Goal: Information Seeking & Learning: Learn about a topic

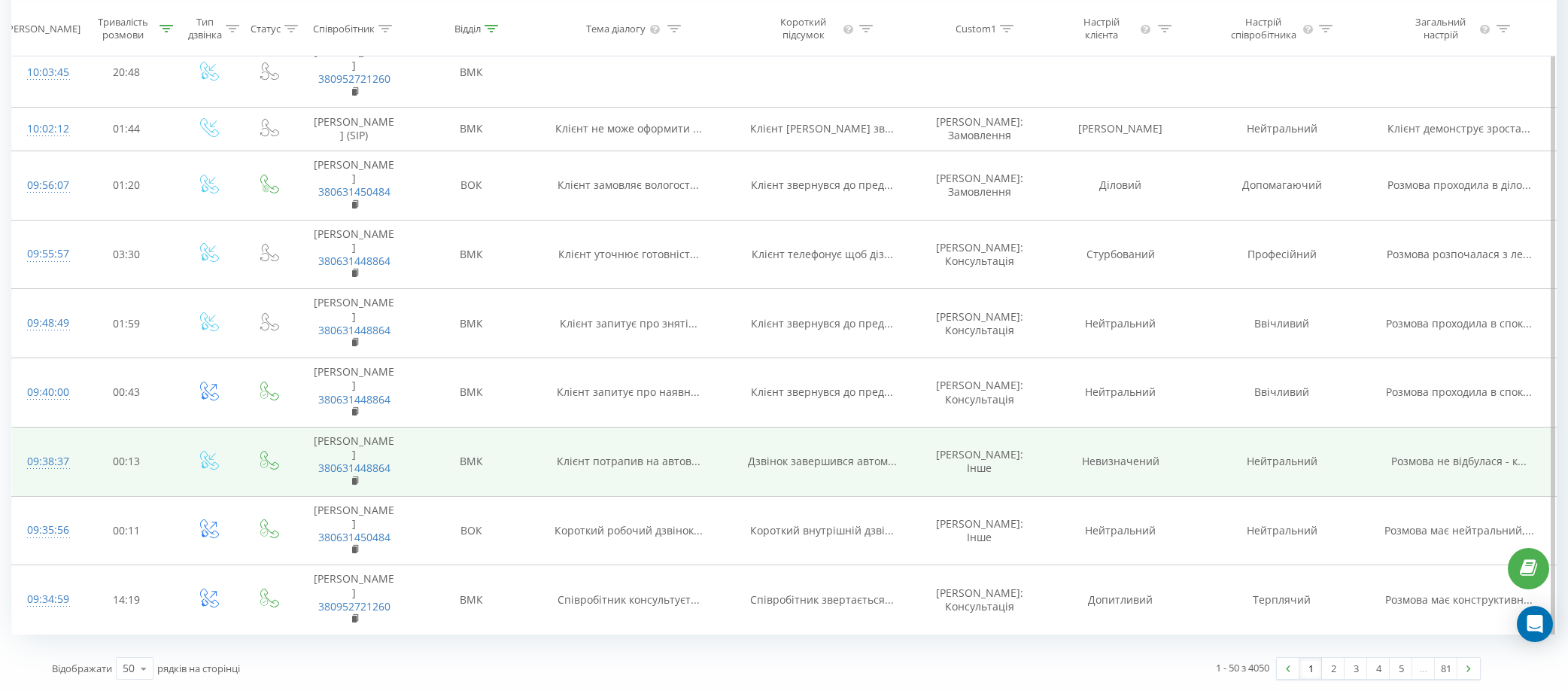
scroll to position [3495, 0]
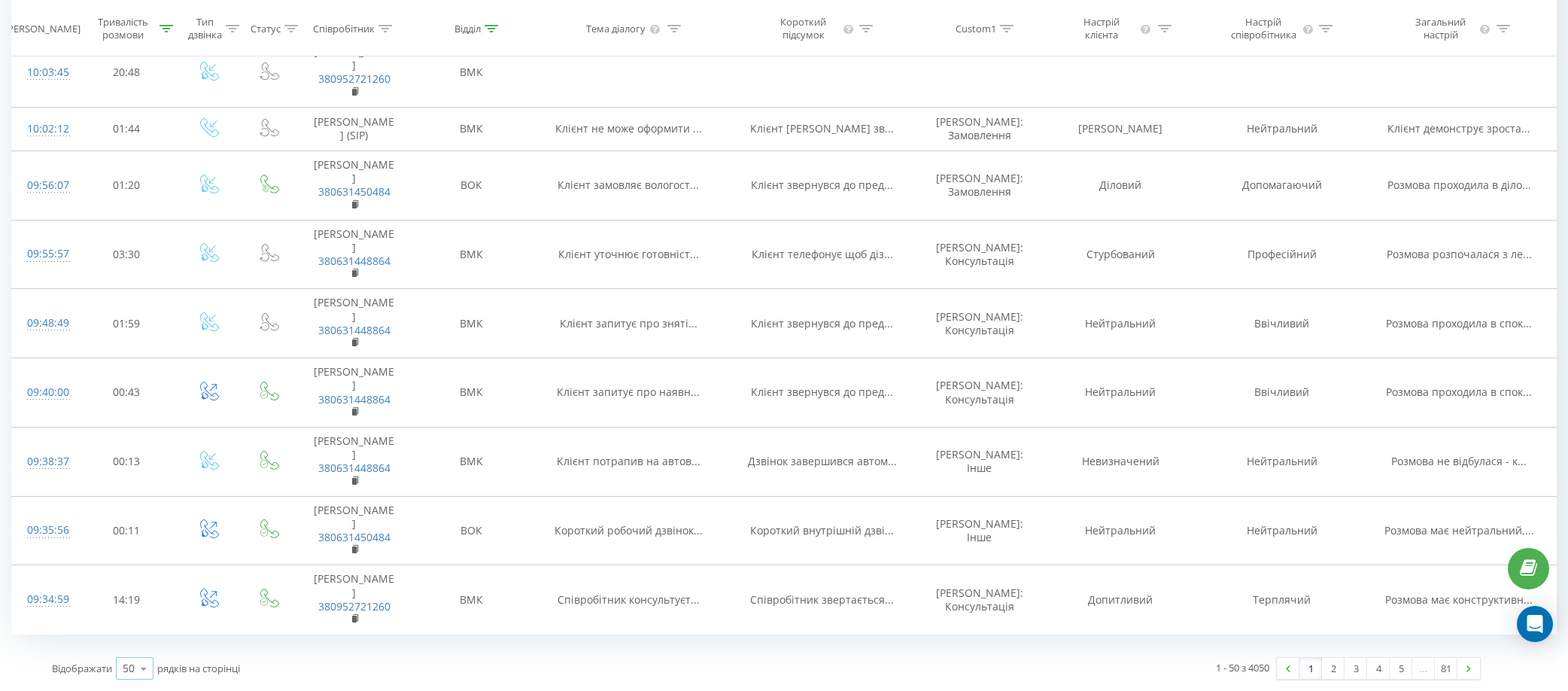
click at [140, 663] on icon at bounding box center [144, 669] width 22 height 29
click at [149, 646] on div "100" at bounding box center [135, 646] width 36 height 21
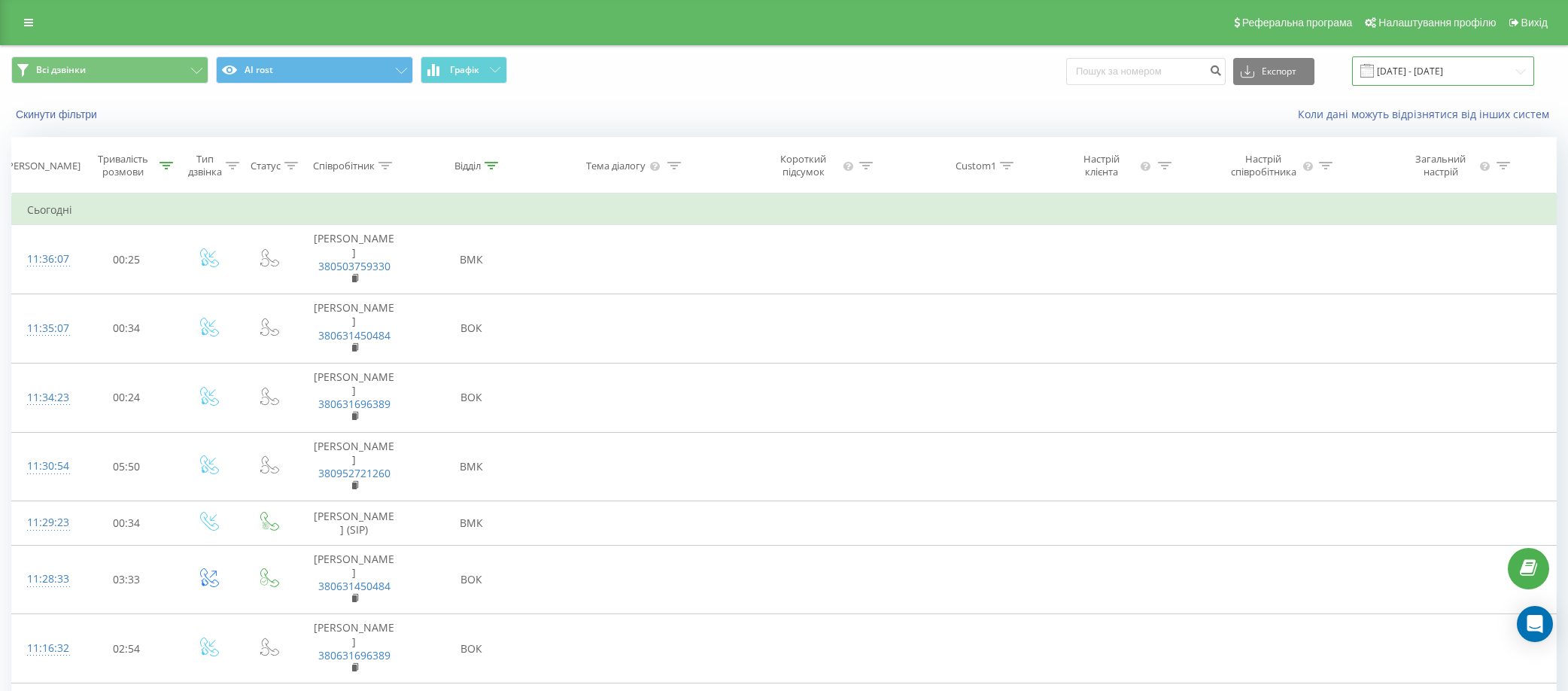
click at [1427, 72] on input "19.07.2025 - 19.08.2025" at bounding box center [1443, 71] width 182 height 29
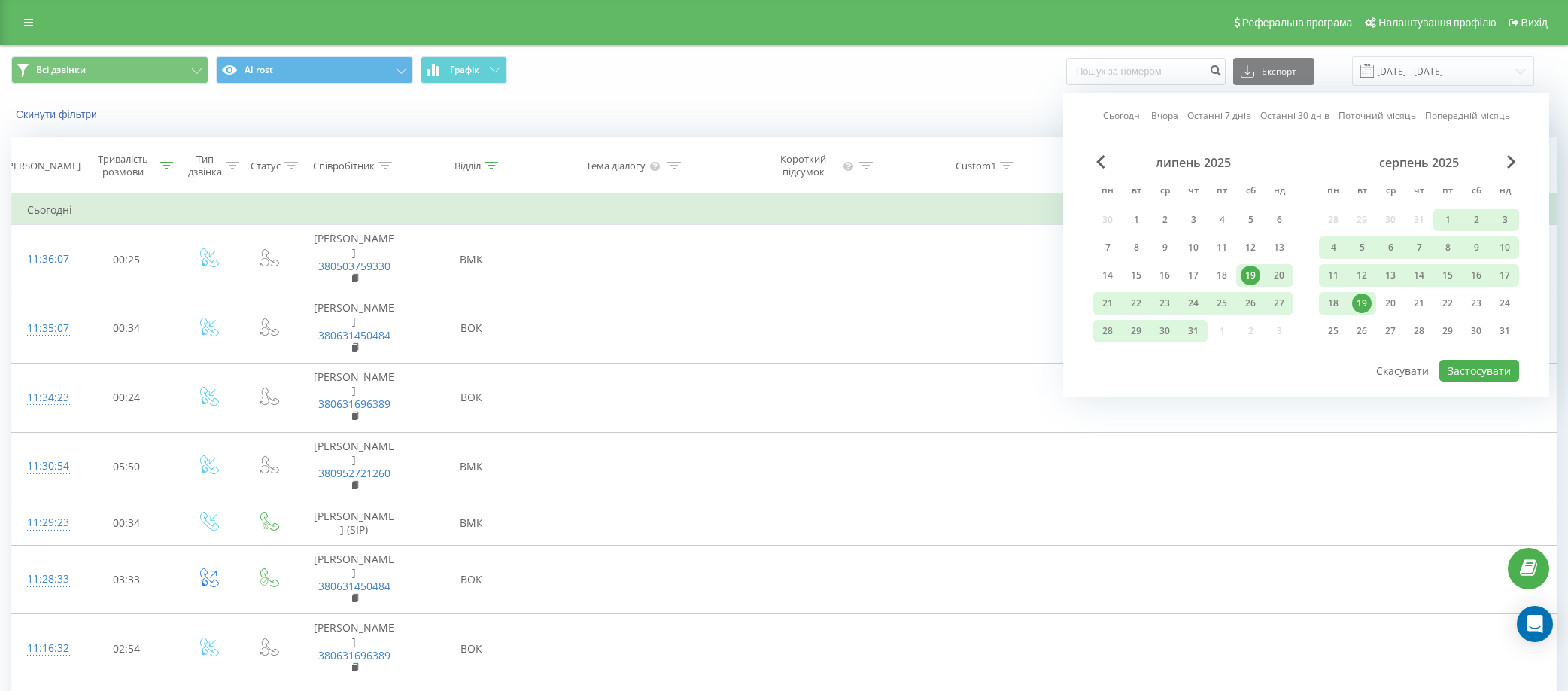
click at [1121, 120] on link "Сьогодні" at bounding box center [1122, 115] width 39 height 15
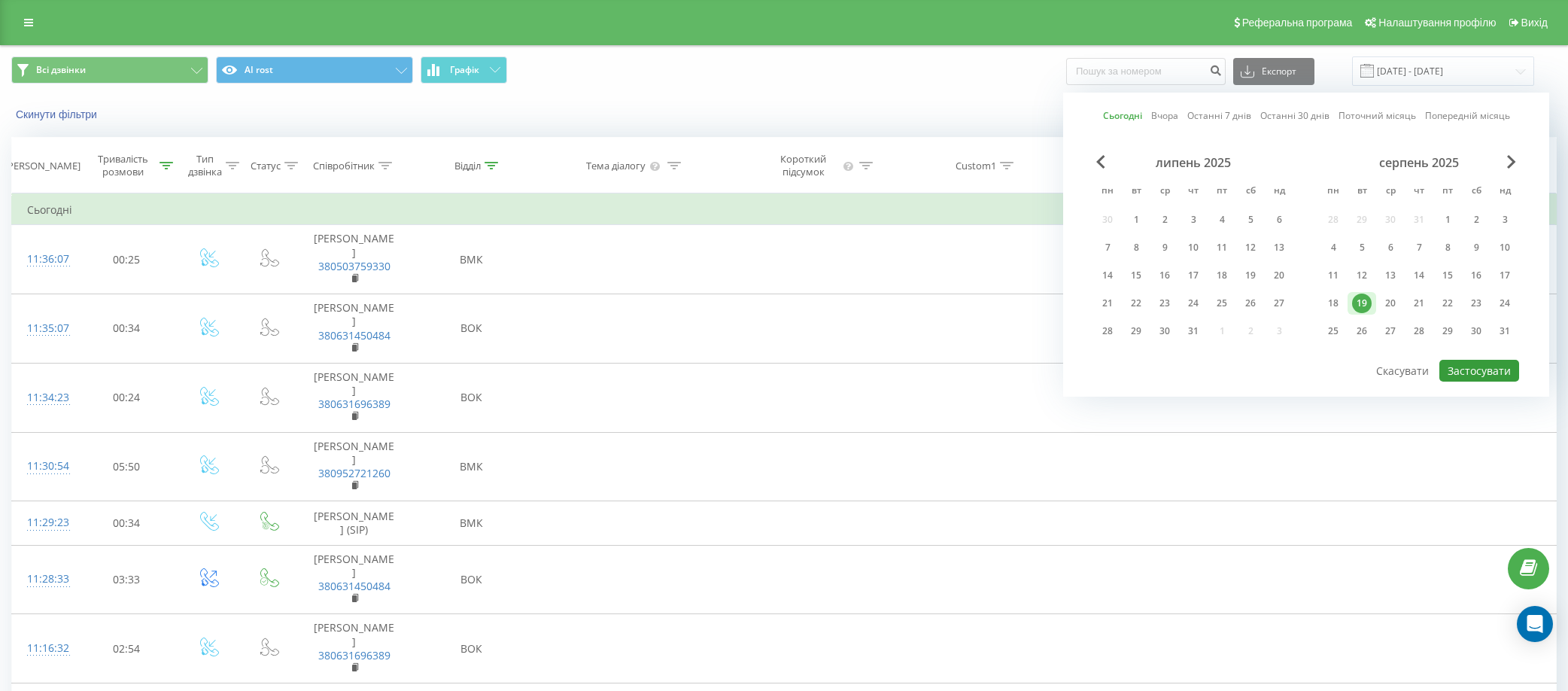
click at [1479, 373] on button "Застосувати" at bounding box center [1478, 370] width 80 height 21
type input "[DATE] - [DATE]"
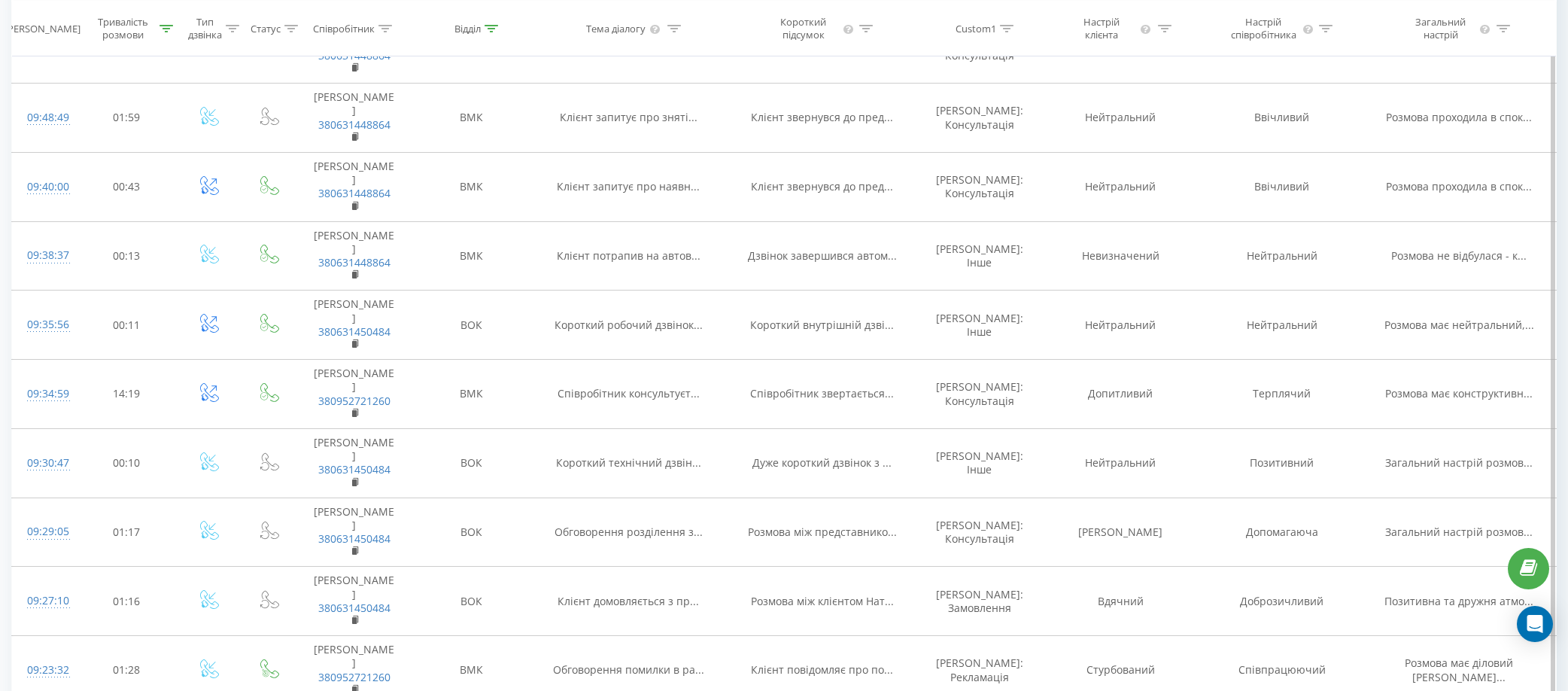
scroll to position [3242, 0]
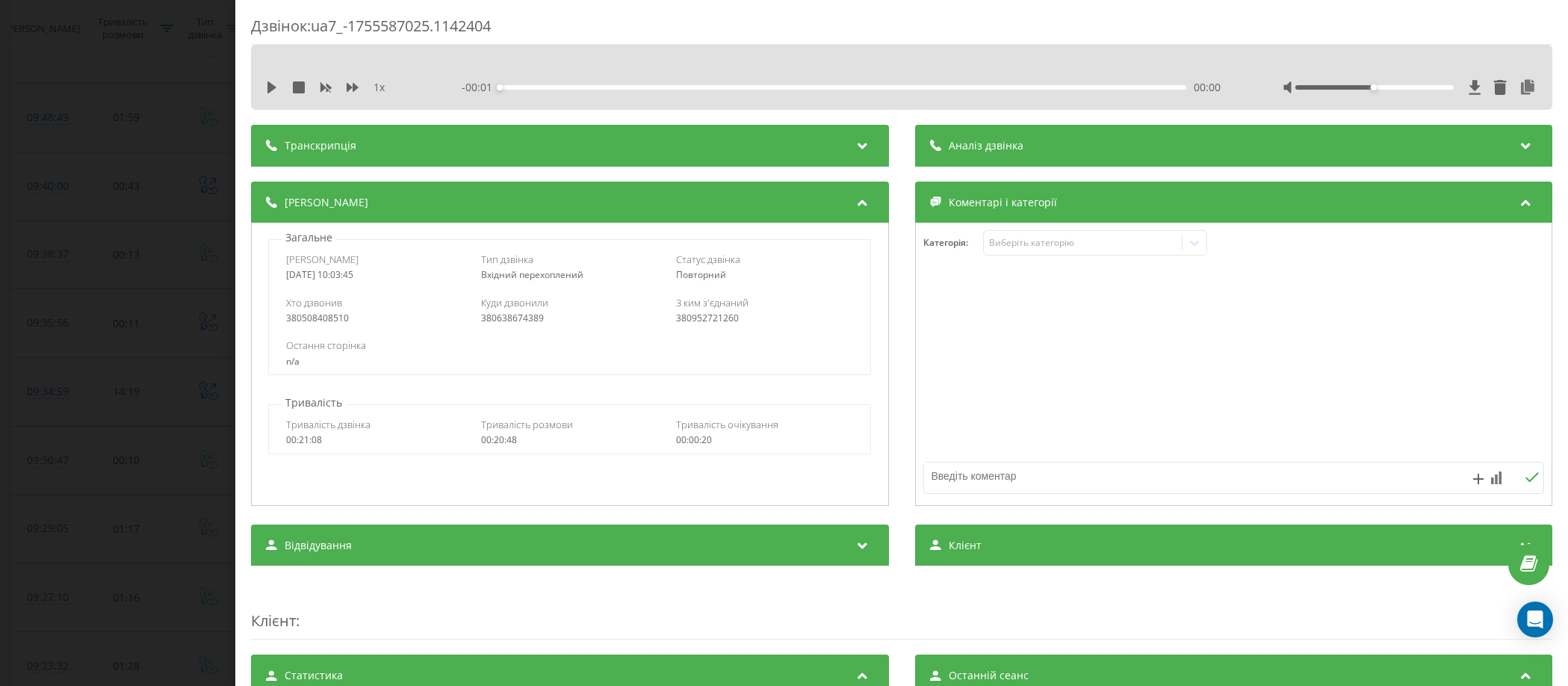
click at [333, 316] on div "380508408510" at bounding box center [374, 318] width 177 height 10
copy div "380508408510"
click at [146, 114] on div "Дзвінок : ua7_-1755587025.1142404 1 x - 20:48 00:00 00:00 Транскрипція Для AI-а…" at bounding box center [784, 343] width 1568 height 686
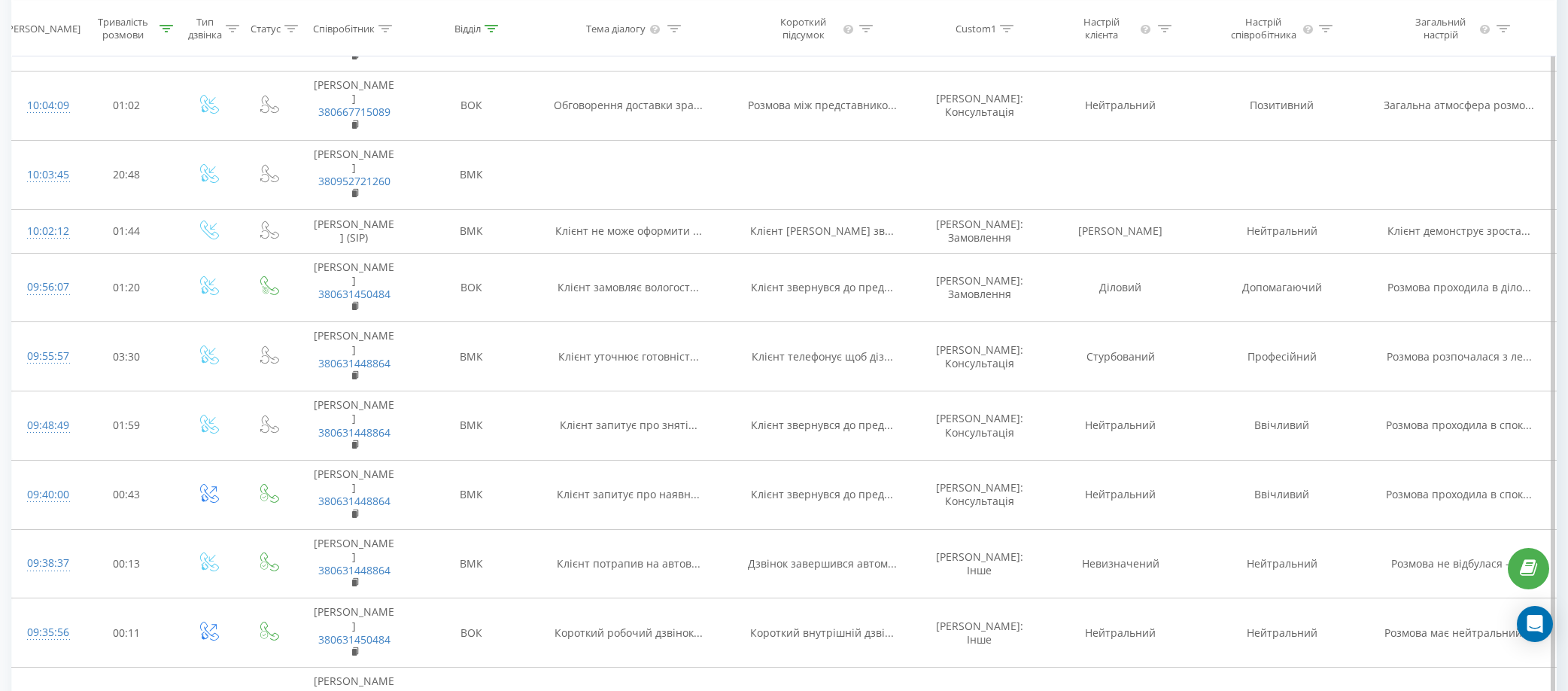
scroll to position [2865, 0]
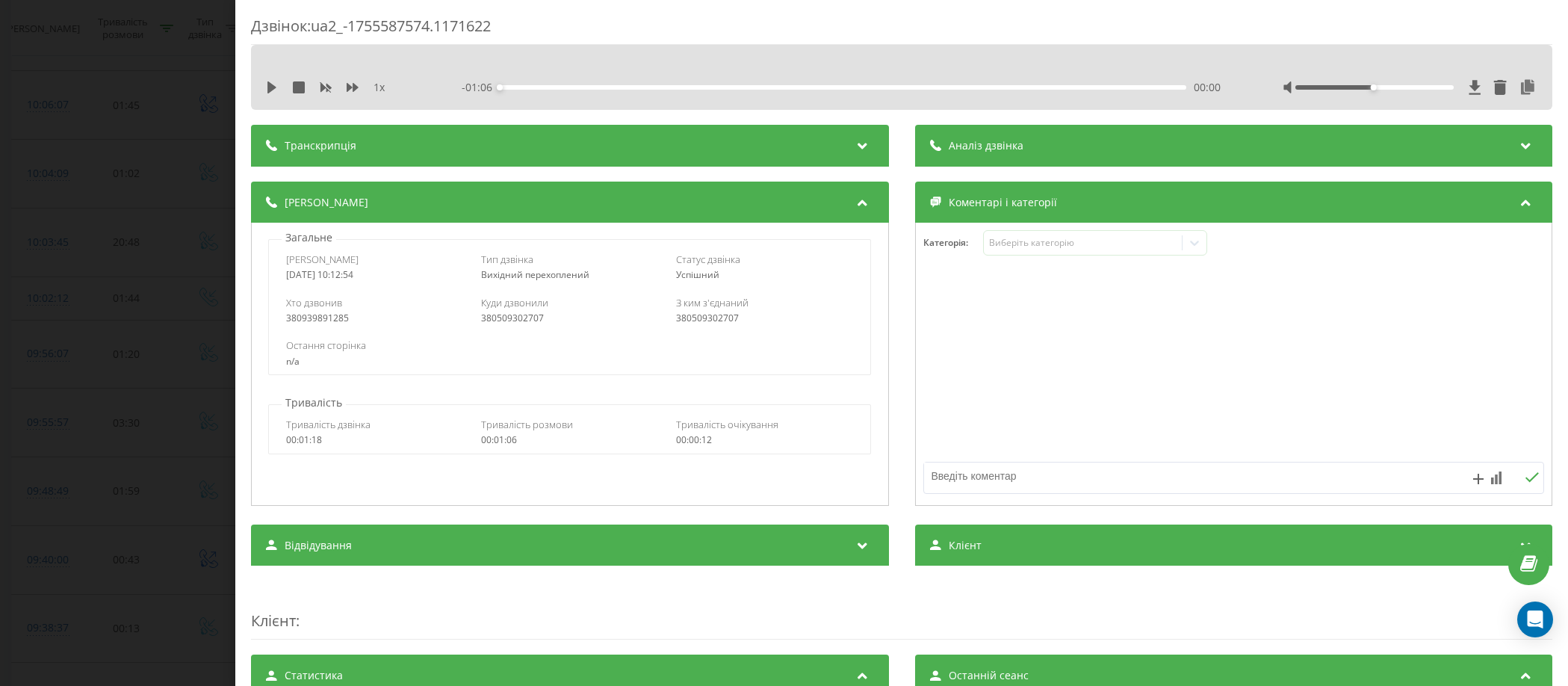
click at [512, 315] on div "380509302707" at bounding box center [569, 318] width 177 height 10
copy div "380509302707"
click at [180, 160] on div "Дзвінок : ua2_-1755587574.1171622 1 x - 01:06 00:00 00:00 Транскрипція Для AI-а…" at bounding box center [784, 343] width 1568 height 686
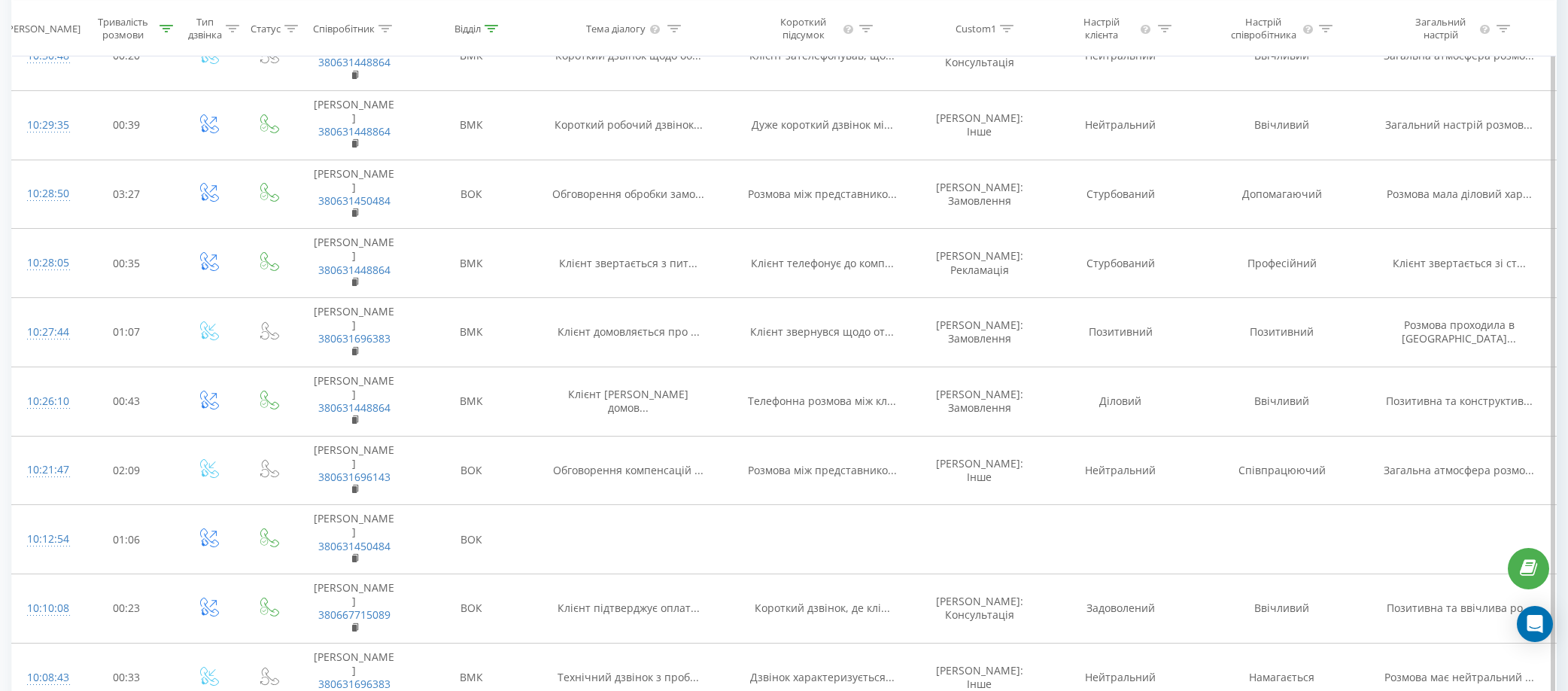
scroll to position [2112, 0]
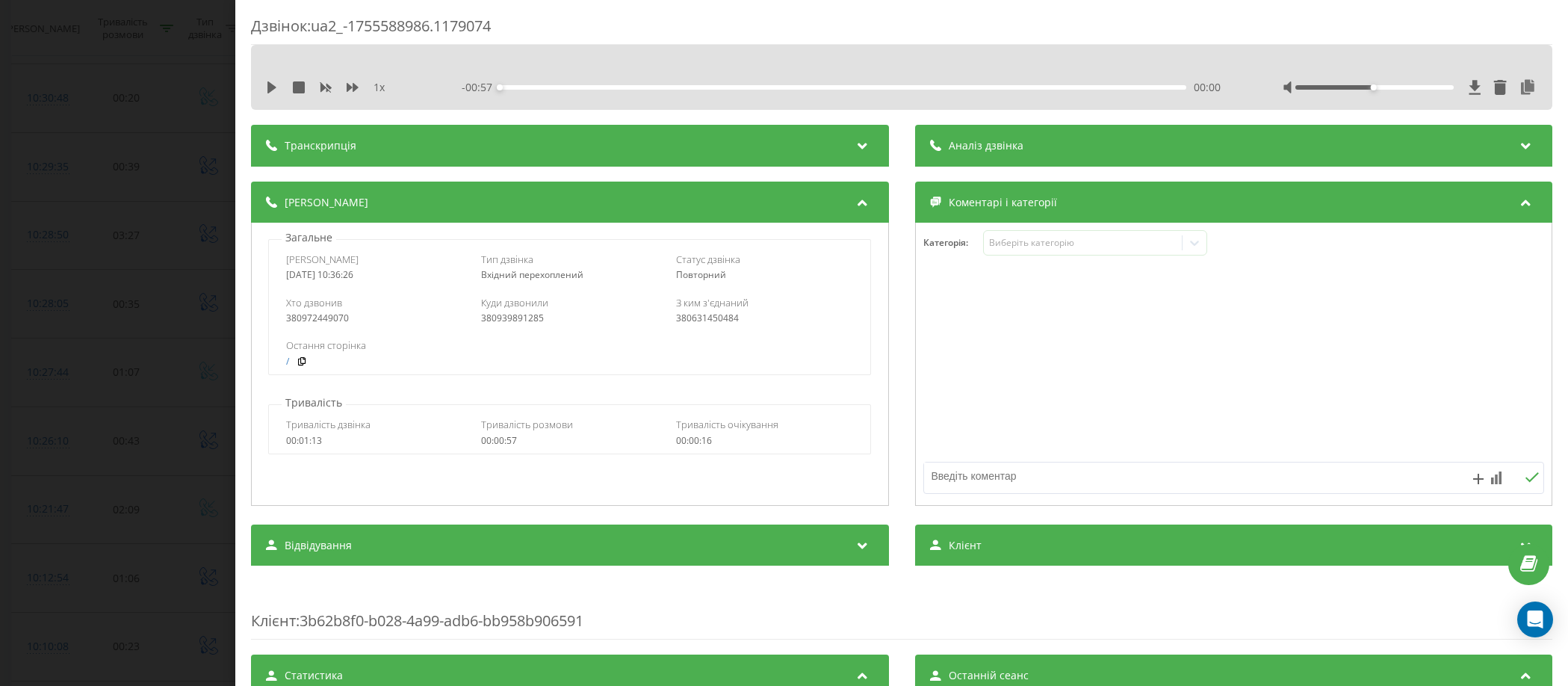
click at [322, 315] on div "380972449070" at bounding box center [374, 318] width 177 height 10
copy div "380972449070"
click at [26, 300] on div "Дзвінок : ua2_-1755588986.1179074 1 x - 00:57 00:00 00:00 Транскрипція Для AI-а…" at bounding box center [784, 343] width 1568 height 686
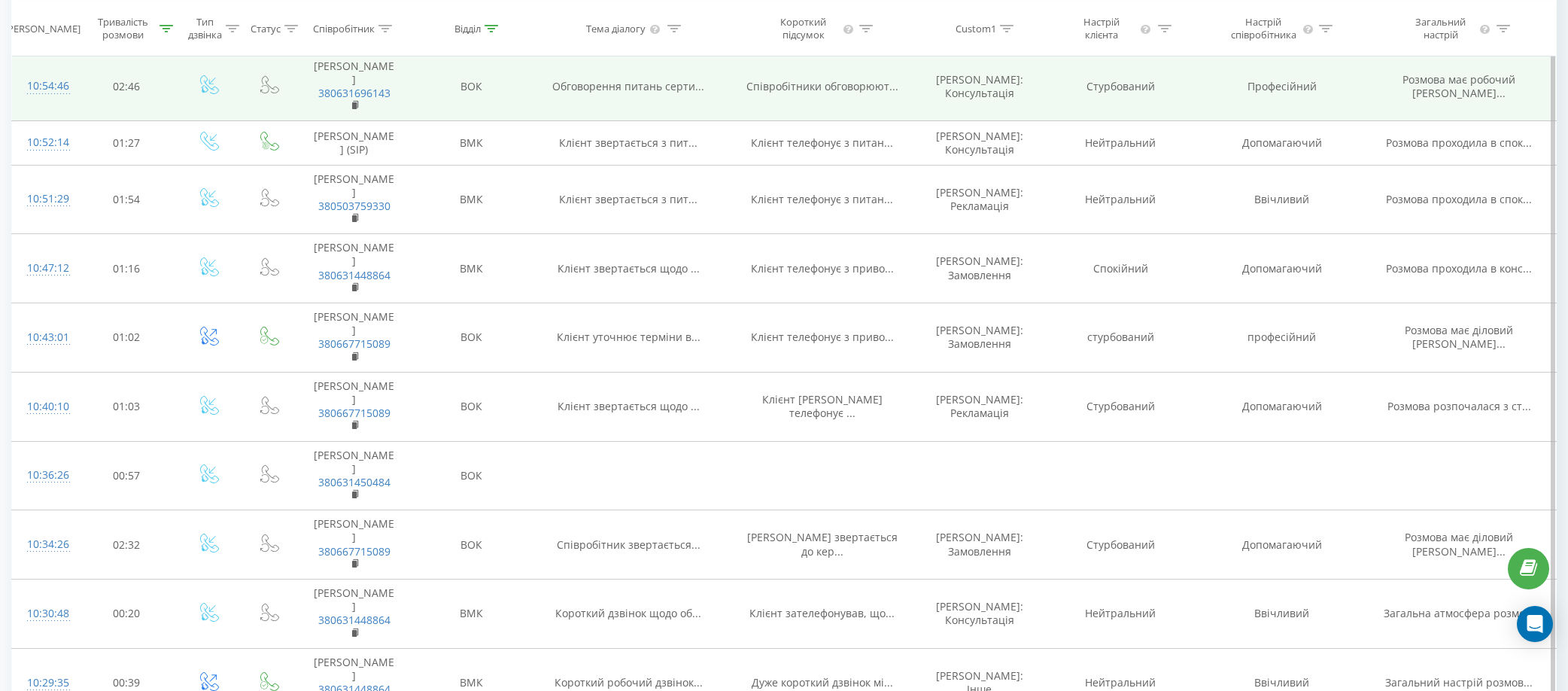
scroll to position [1586, 0]
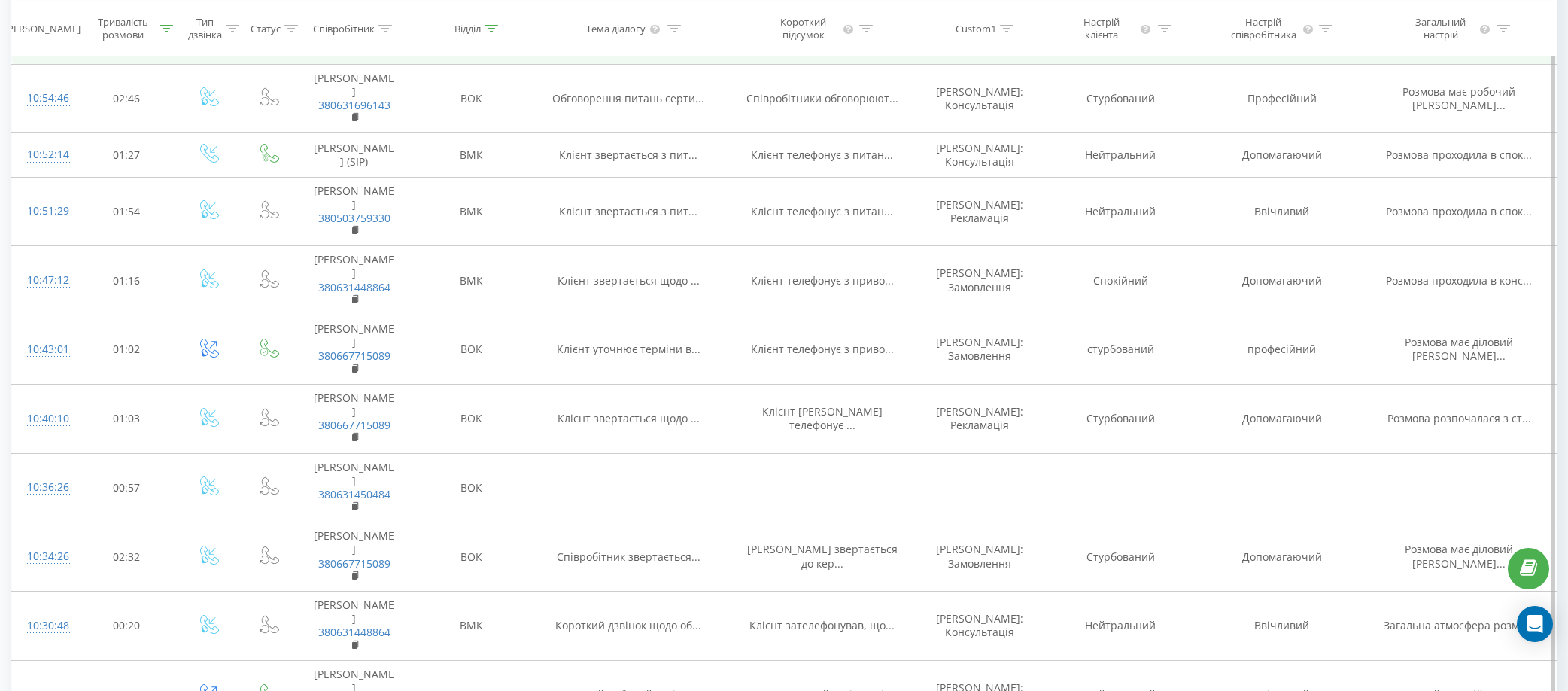
click at [51, 45] on div "10:55:38" at bounding box center [45, 30] width 34 height 29
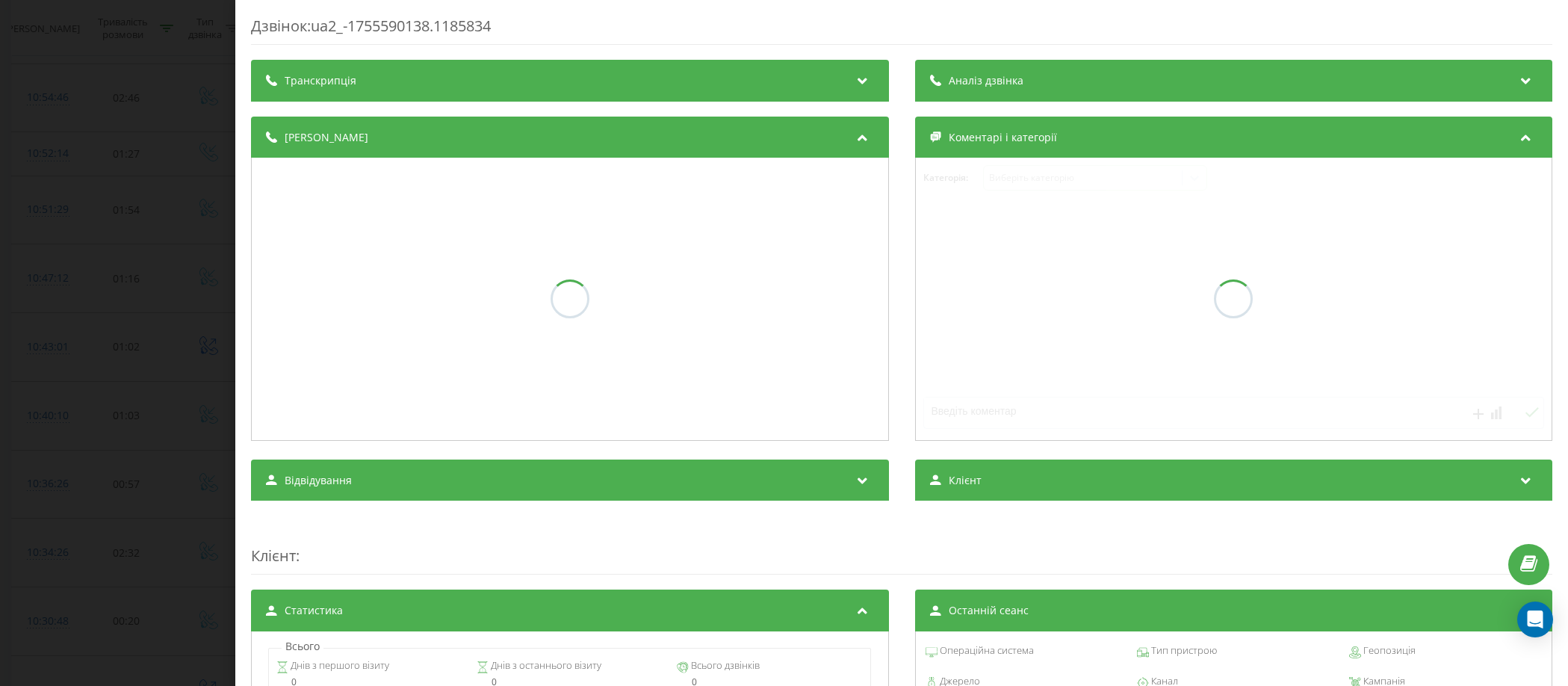
click at [202, 323] on div "Дзвінок : ua2_-1755590138.1185834 Транскрипція Аналіз дзвінка Деталі дзвінка Ко…" at bounding box center [784, 343] width 1568 height 686
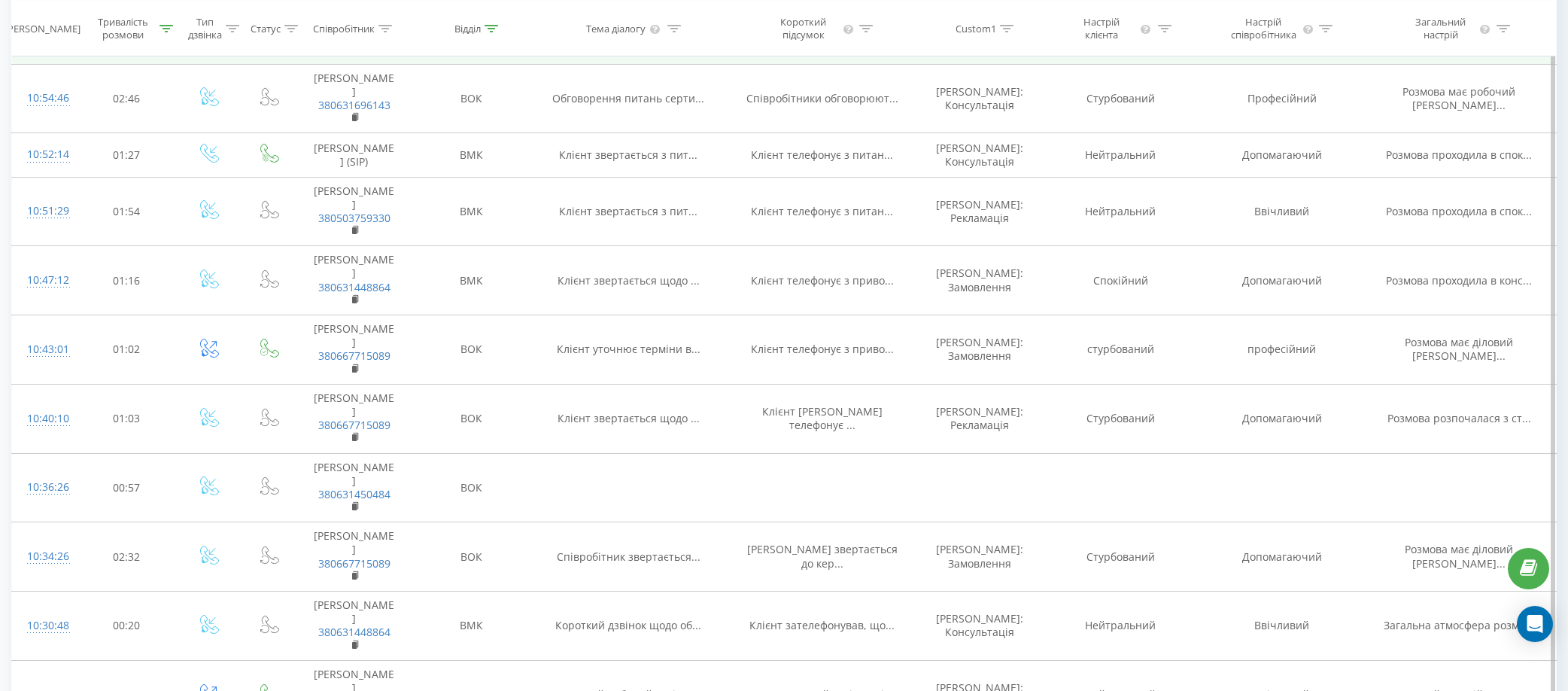
click at [52, 45] on div "10:55:38" at bounding box center [45, 30] width 34 height 29
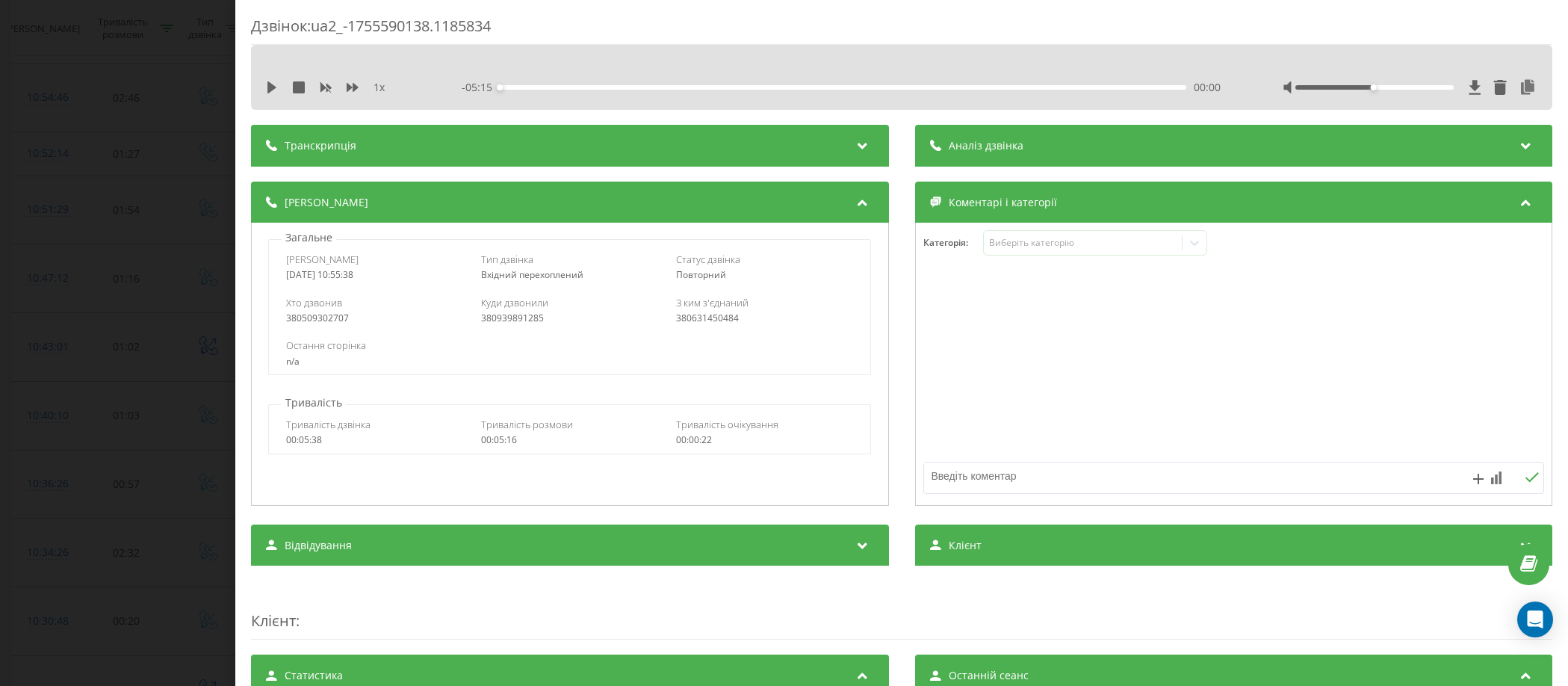
click at [311, 322] on div "380509302707" at bounding box center [374, 318] width 177 height 10
copy div "380509302707"
click at [128, 268] on div "Дзвінок : ua2_-1755590138.1185834 1 x - 05:15 00:00 00:00 Транскрипція Для AI-а…" at bounding box center [784, 343] width 1568 height 686
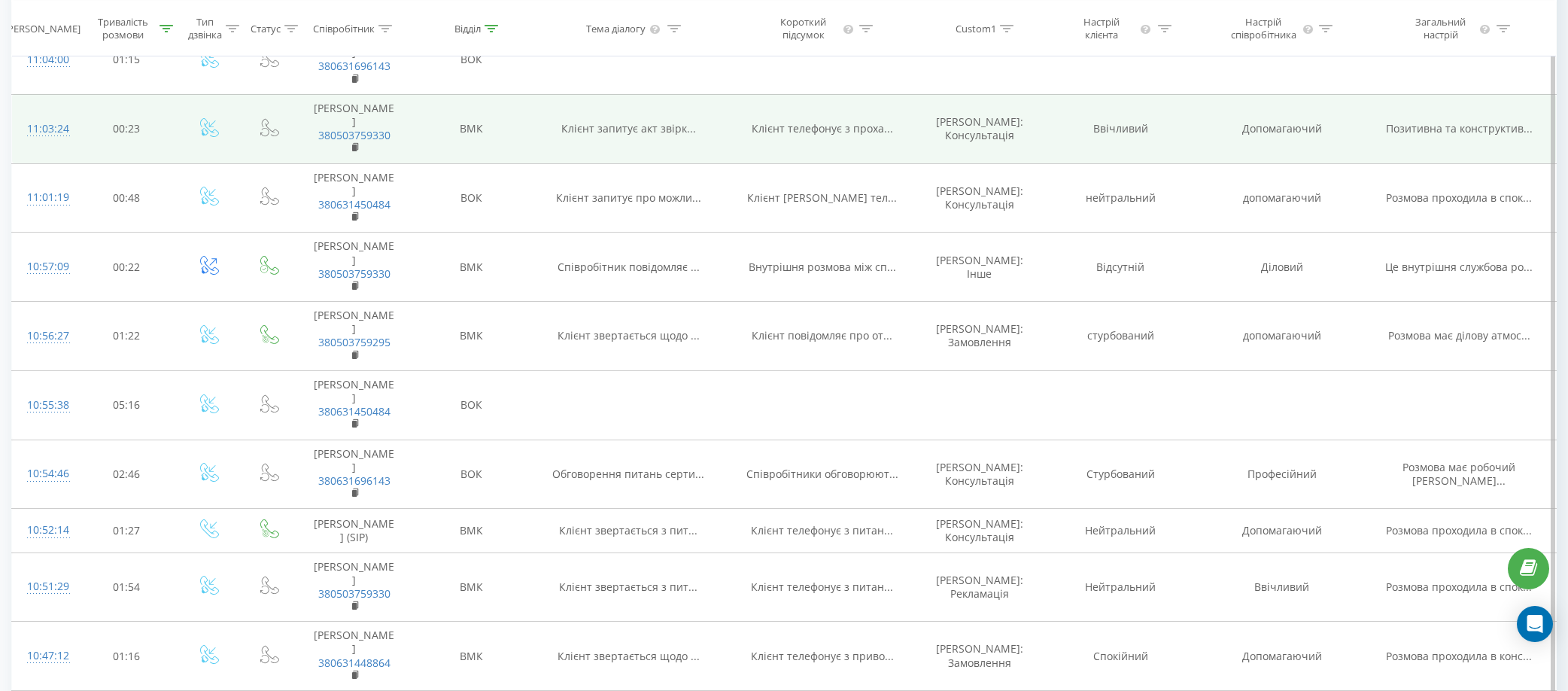
scroll to position [1210, 0]
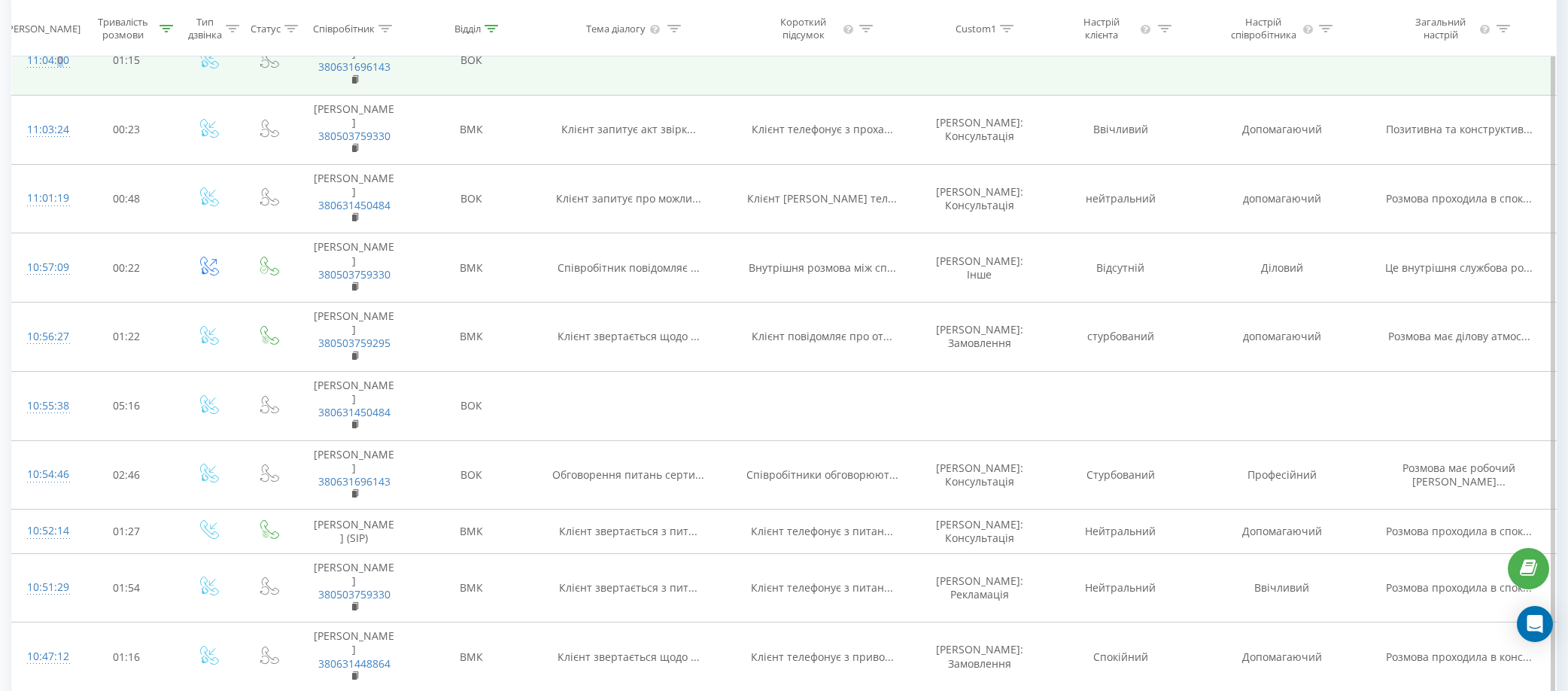
click at [57, 75] on div "11:04:00" at bounding box center [45, 61] width 34 height 29
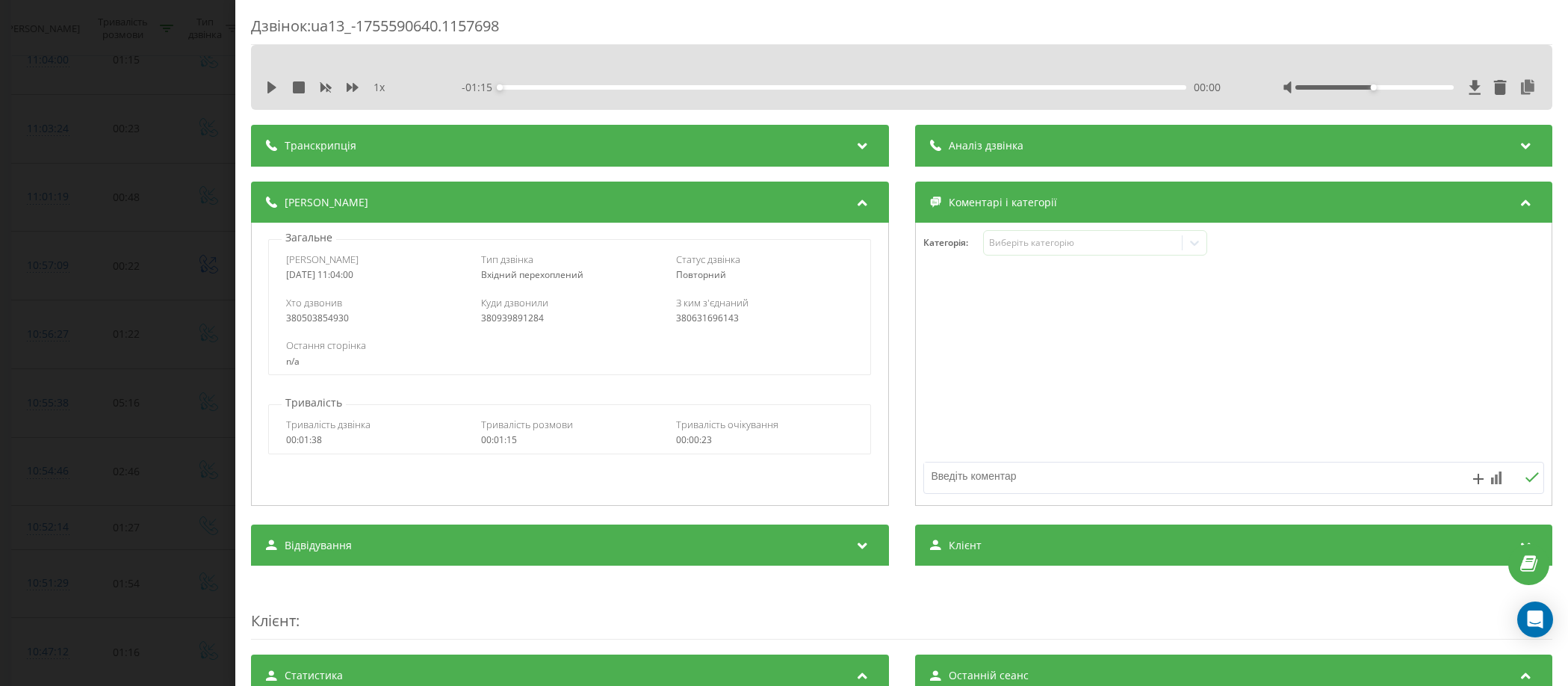
click at [303, 317] on div "380503854930" at bounding box center [374, 318] width 177 height 10
click at [304, 317] on div "380503854930" at bounding box center [374, 318] width 177 height 10
copy div "380503854930"
click at [129, 292] on div "Дзвінок : ua13_-1755590640.1157698 1 x - 01:15 00:00 00:00 Транскрипція Для AI-…" at bounding box center [784, 343] width 1568 height 686
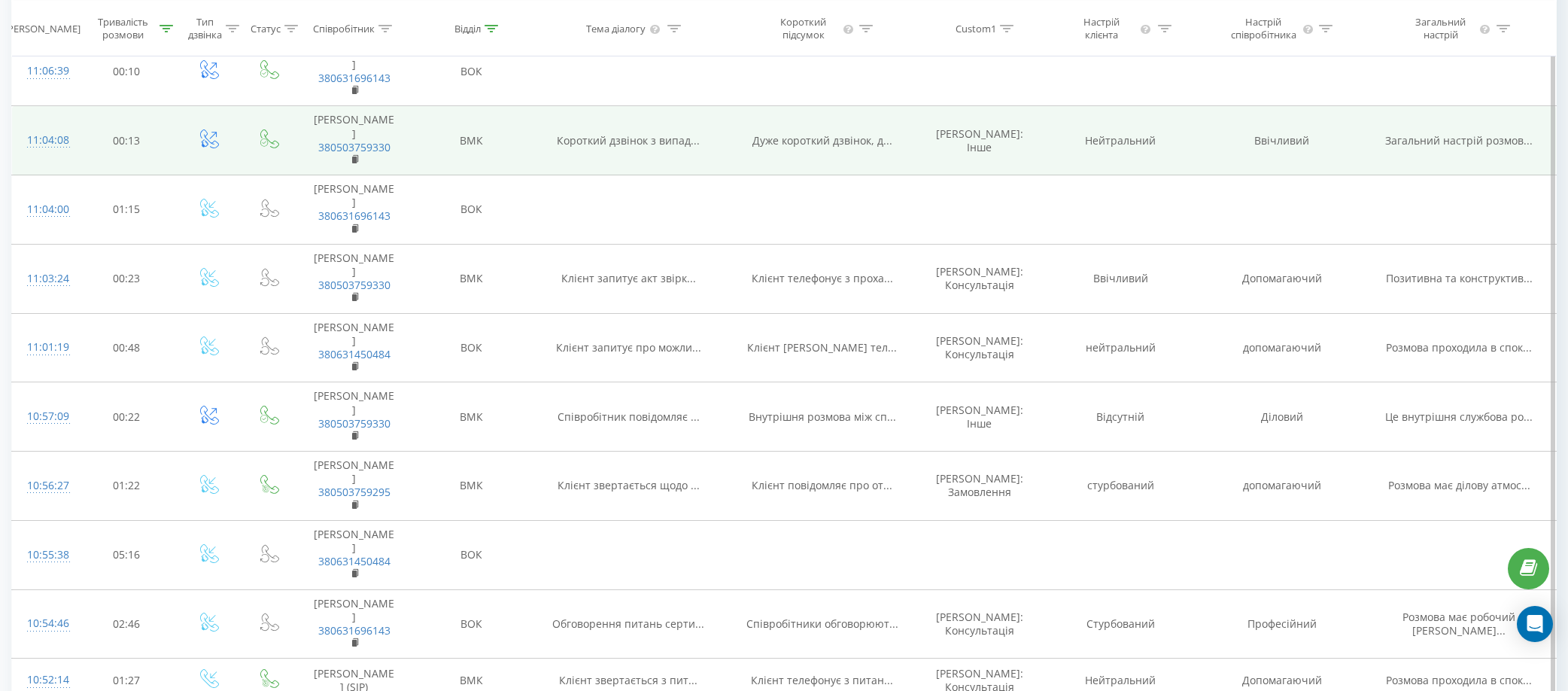
scroll to position [1059, 0]
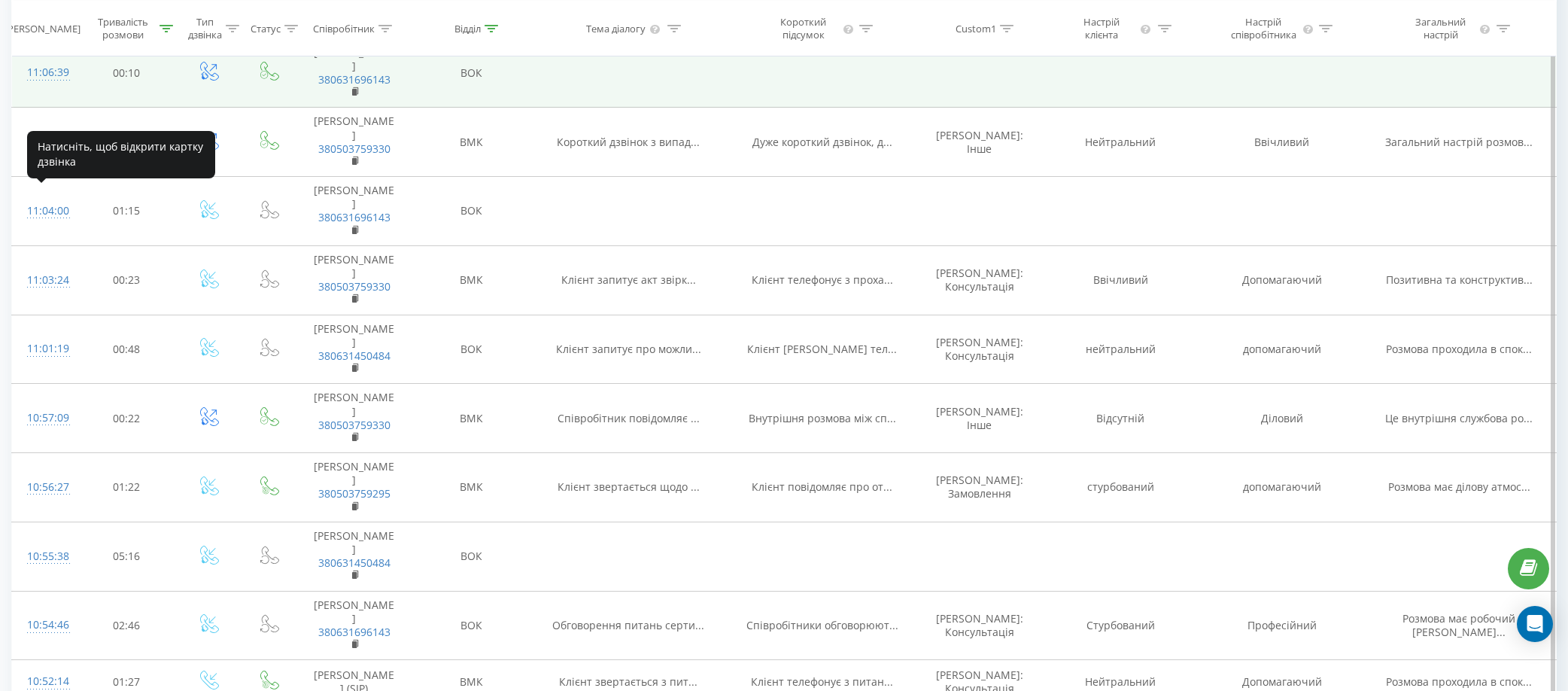
click at [57, 87] on div "11:06:39" at bounding box center [45, 73] width 34 height 29
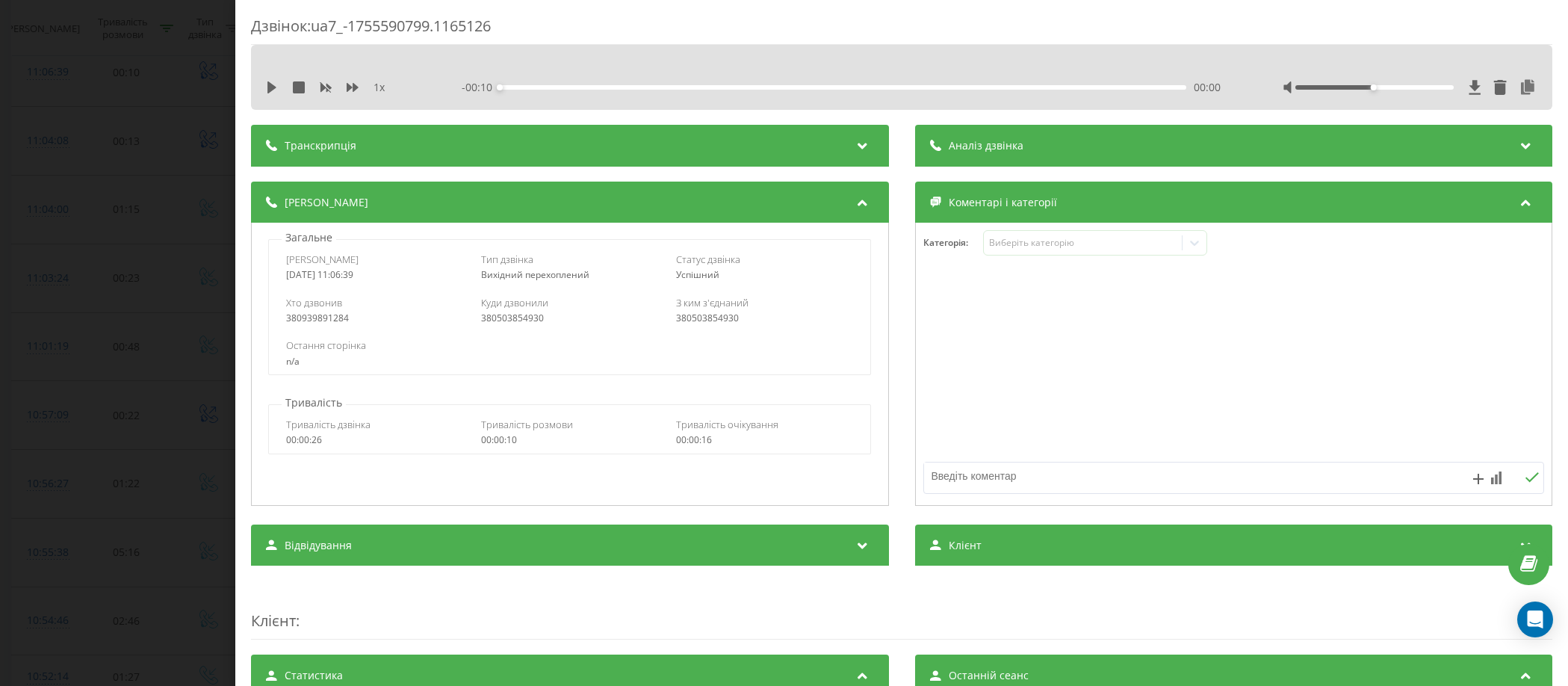
click at [487, 317] on div "380503854930" at bounding box center [569, 318] width 177 height 10
copy div "380503854930"
click at [85, 316] on div "Дзвінок : ua7_-1755590799.1165126 1 x - 00:10 00:00 00:00 Транскрипція Для AI-а…" at bounding box center [784, 343] width 1568 height 686
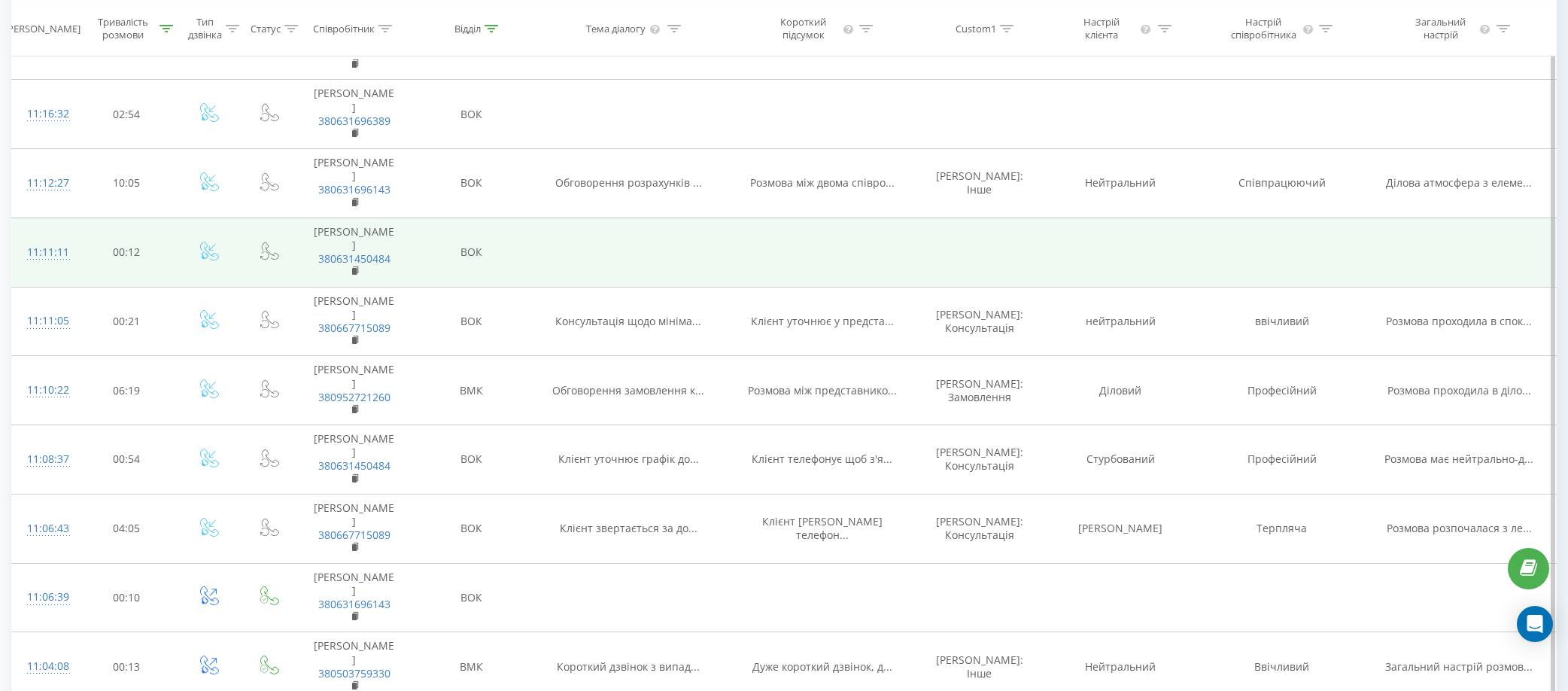
scroll to position [532, 0]
click at [49, 269] on div "11:11:11" at bounding box center [45, 255] width 34 height 29
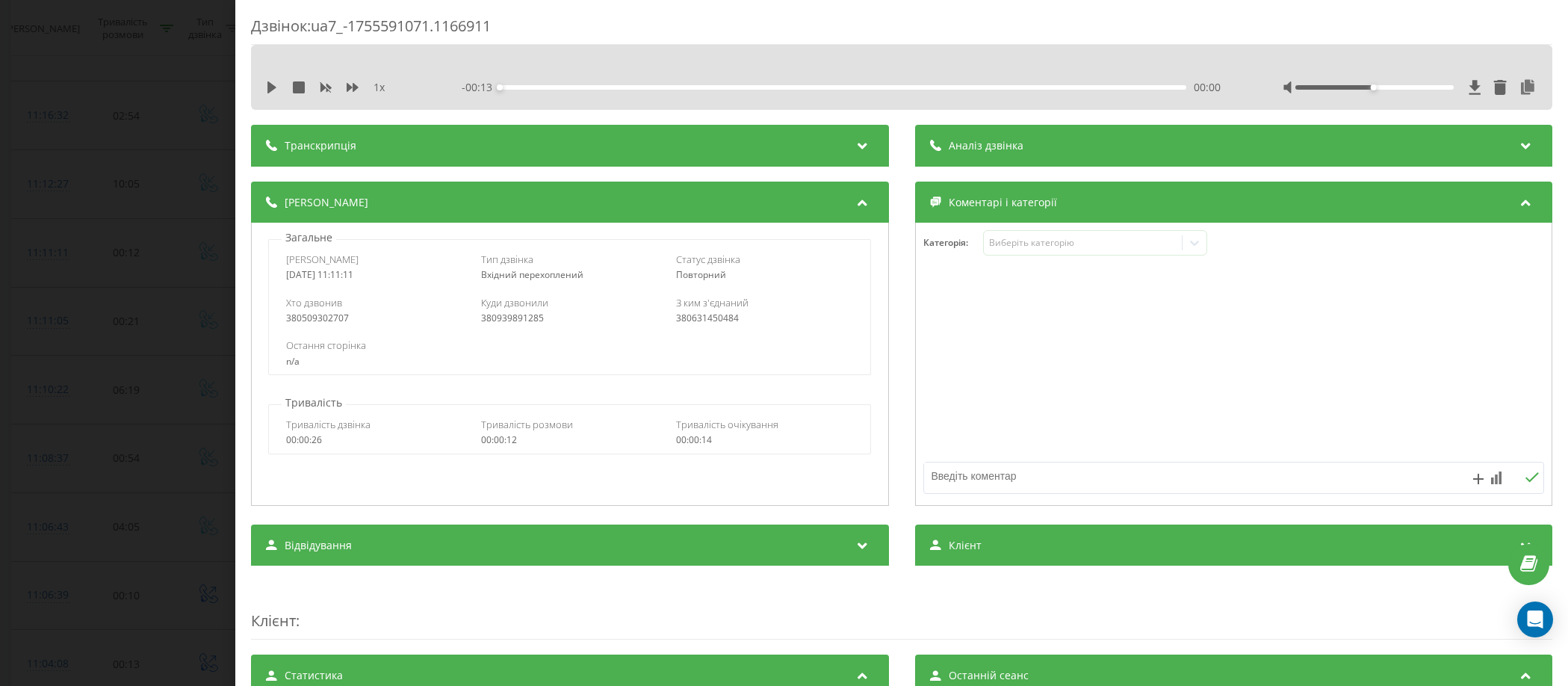
click at [322, 317] on div "380509302707" at bounding box center [374, 318] width 177 height 10
copy div "380509302707"
click at [9, 217] on div "Дзвінок : ua7_-1755591071.1166911 1 x - 00:13 00:00 00:00 Транскрипція Для AI-а…" at bounding box center [784, 343] width 1568 height 686
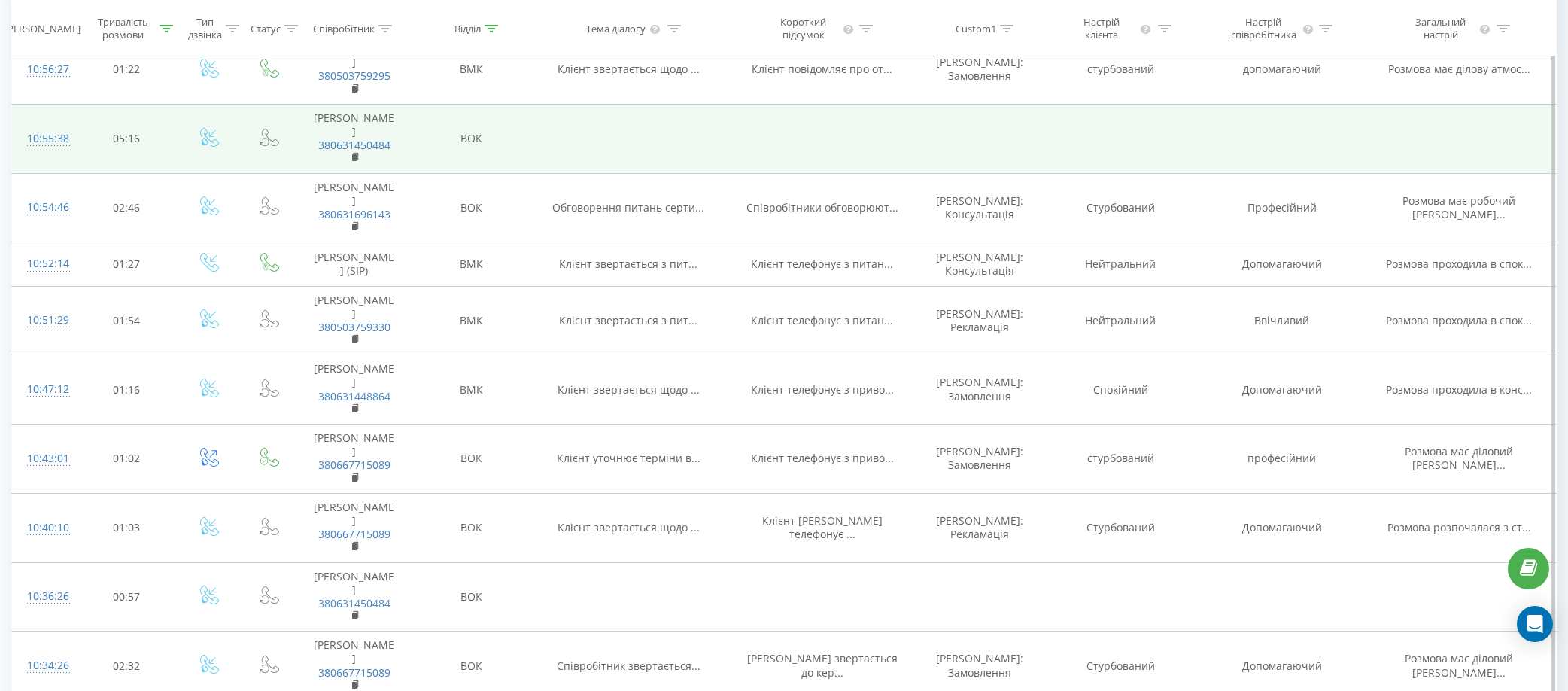
scroll to position [1511, 0]
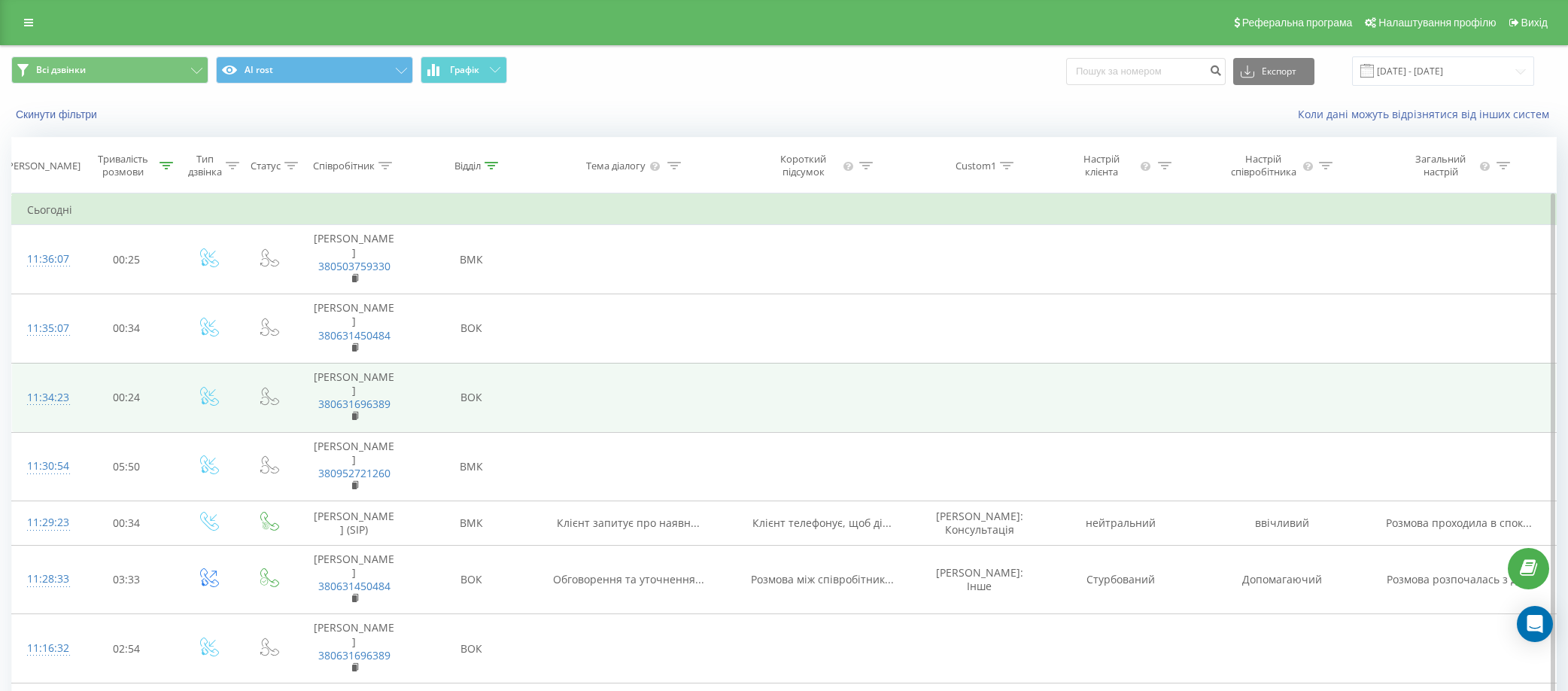
scroll to position [301, 0]
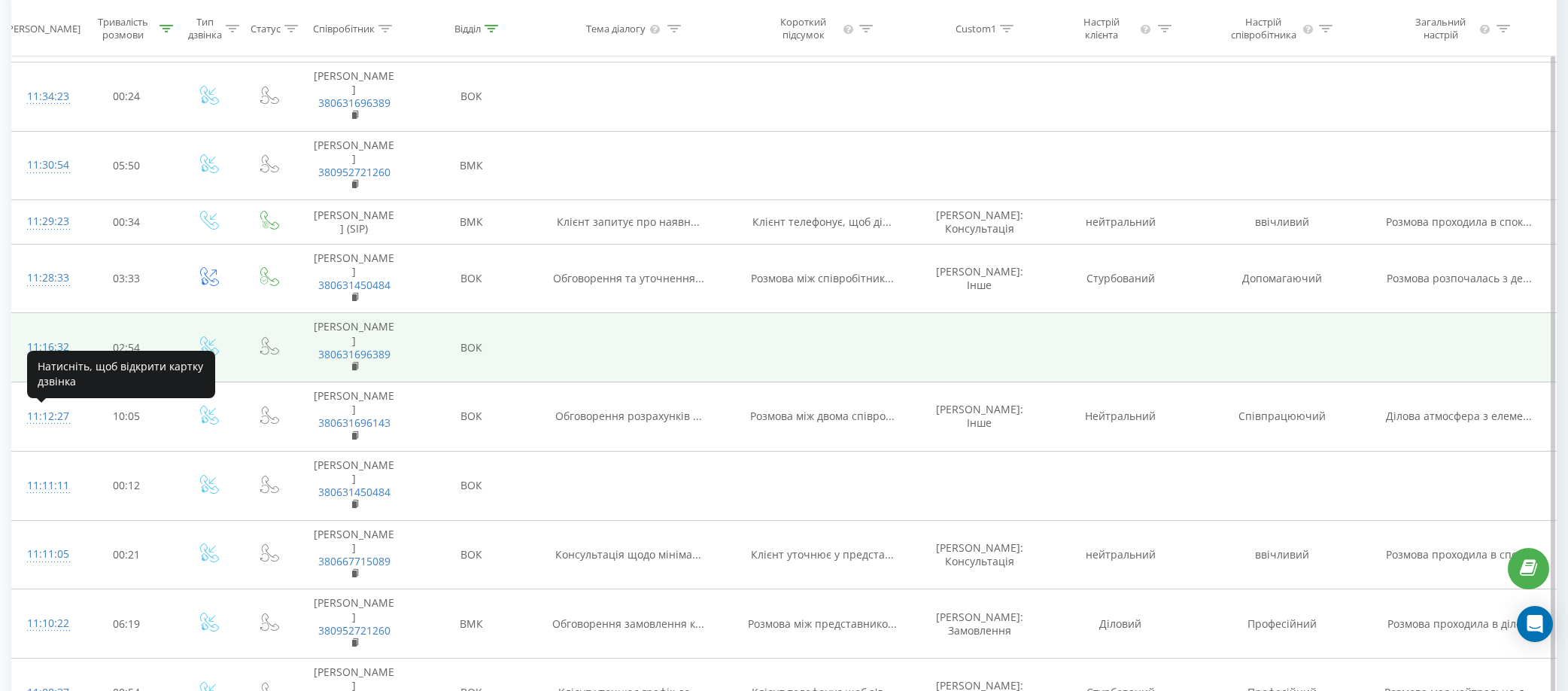
click at [48, 362] on div "11:16:32" at bounding box center [45, 347] width 34 height 29
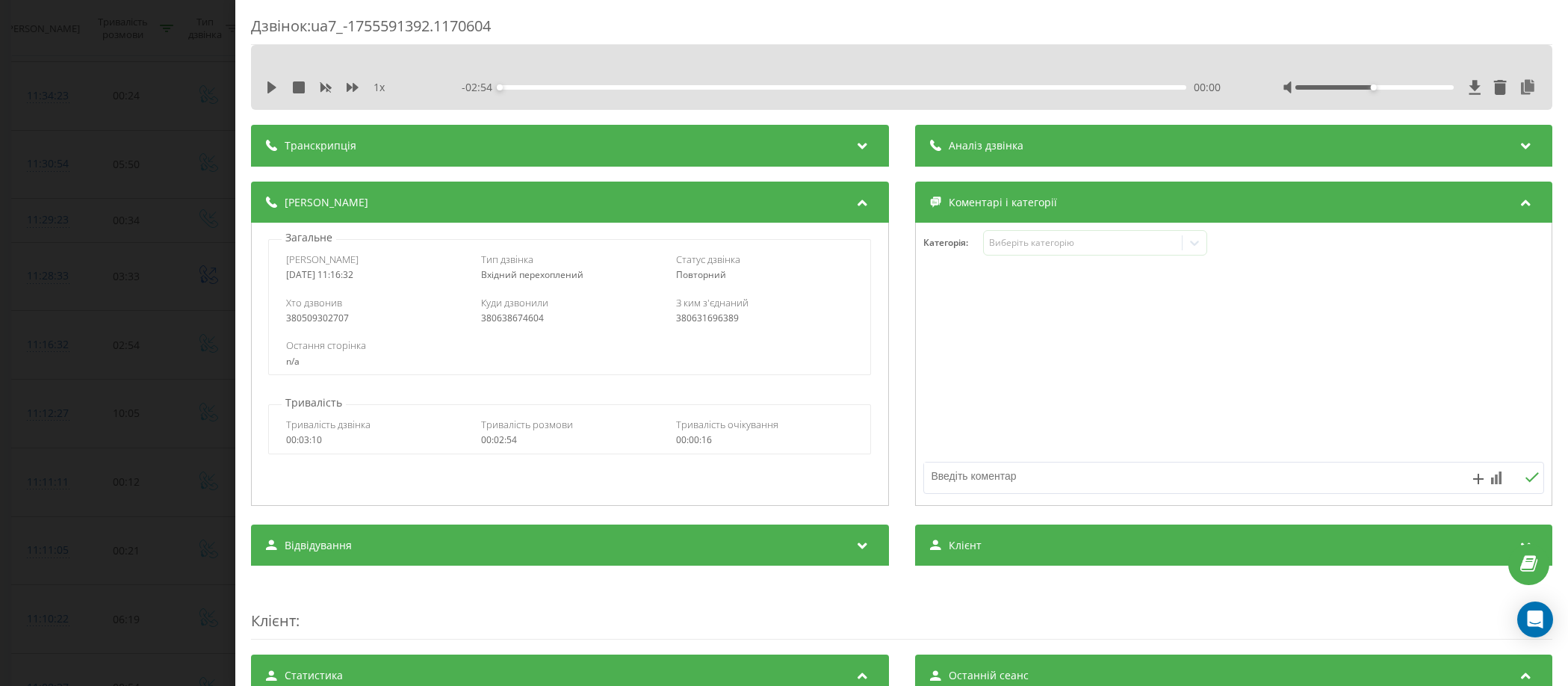
click at [339, 316] on div "380509302707" at bounding box center [374, 318] width 177 height 10
copy div "380509302707"
click at [29, 203] on div "Дзвінок : ua7_-1755591392.1170604 1 x - 02:54 00:00 00:00 Транскрипція Для AI-а…" at bounding box center [784, 343] width 1568 height 686
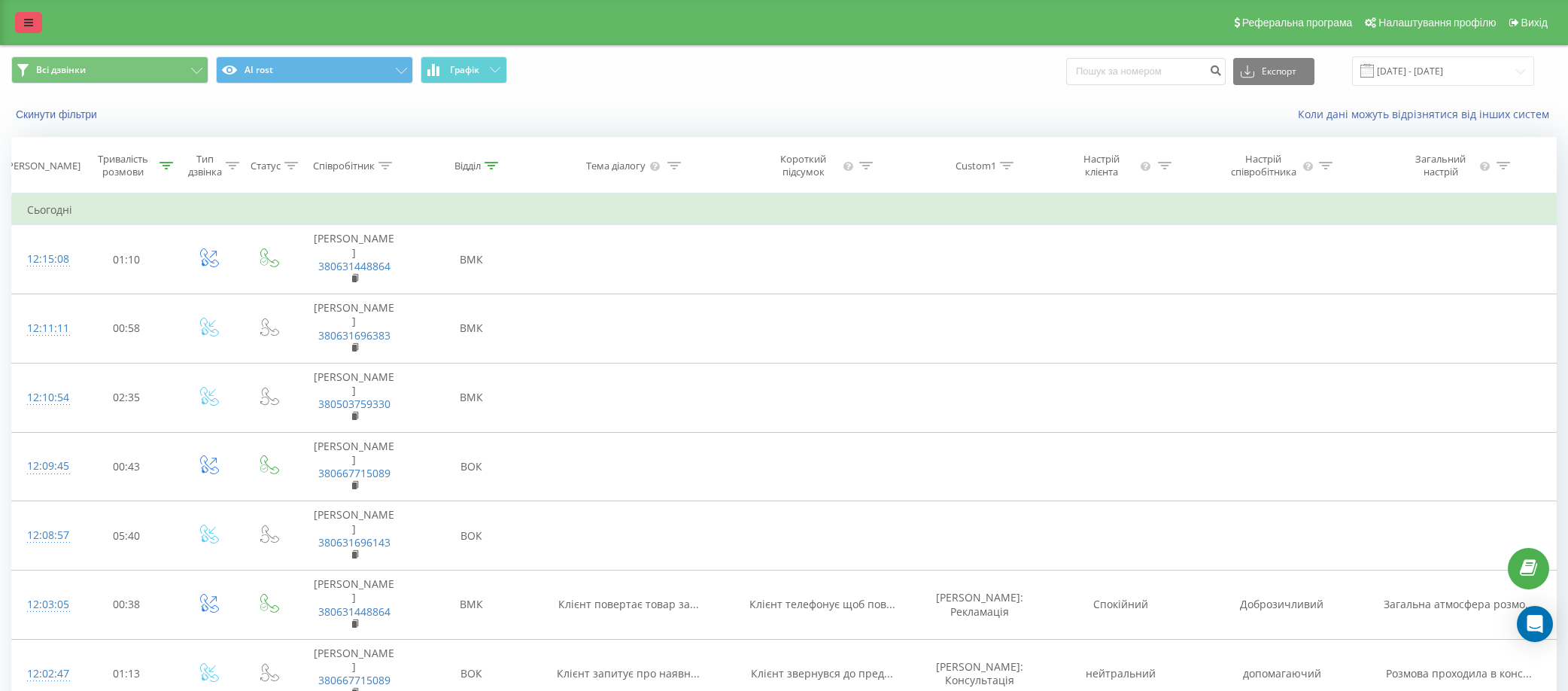
click at [15, 13] on link at bounding box center [29, 22] width 27 height 21
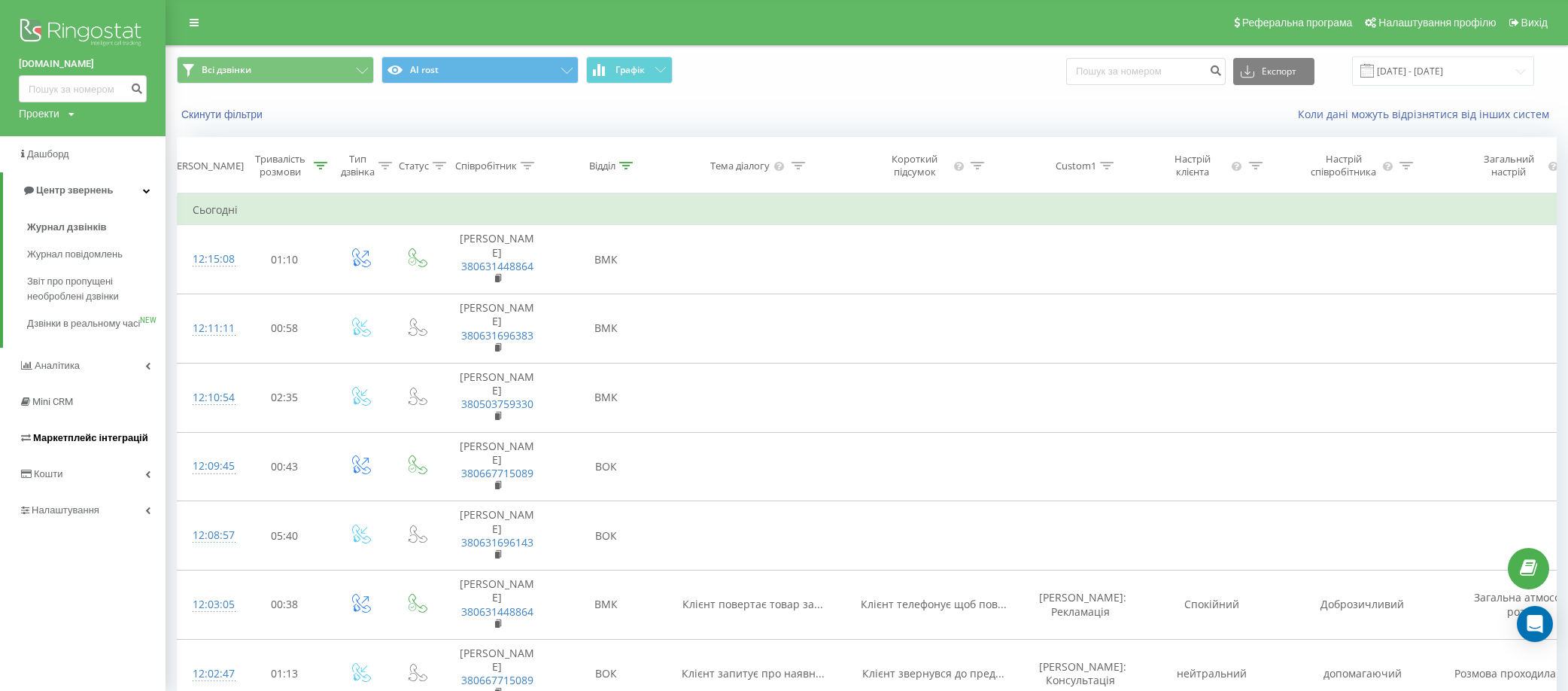
scroll to position [151, 0]
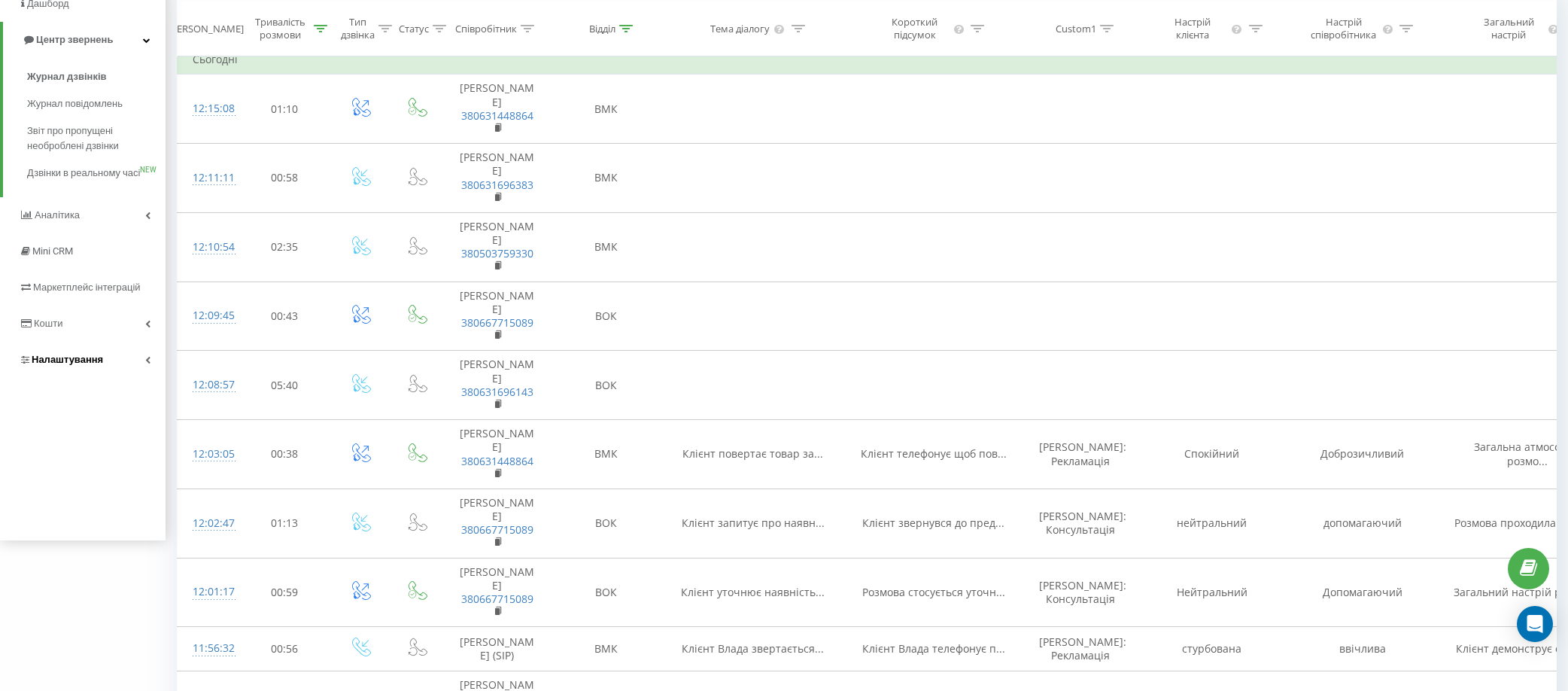
click at [87, 365] on span "Налаштування" at bounding box center [67, 359] width 71 height 11
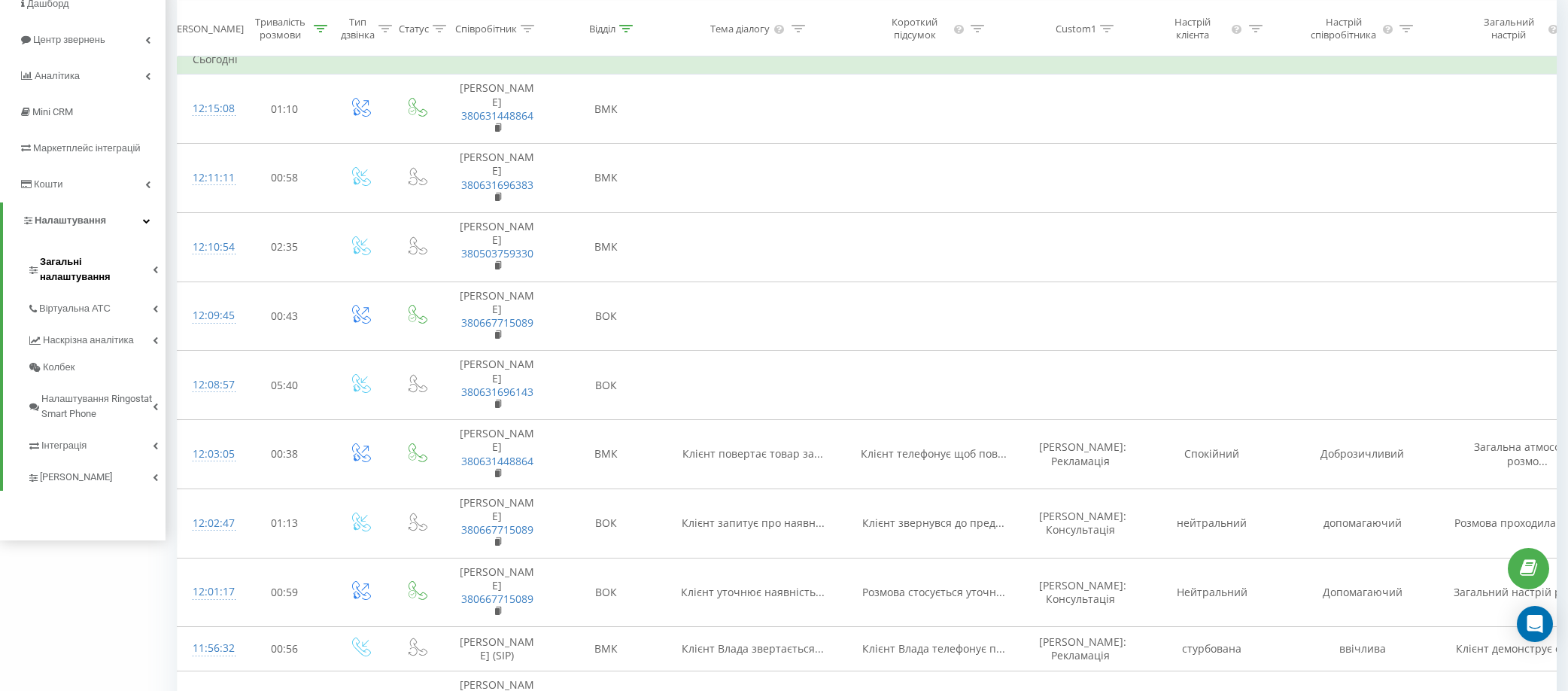
click at [75, 262] on span "Загальні налаштування" at bounding box center [97, 269] width 113 height 30
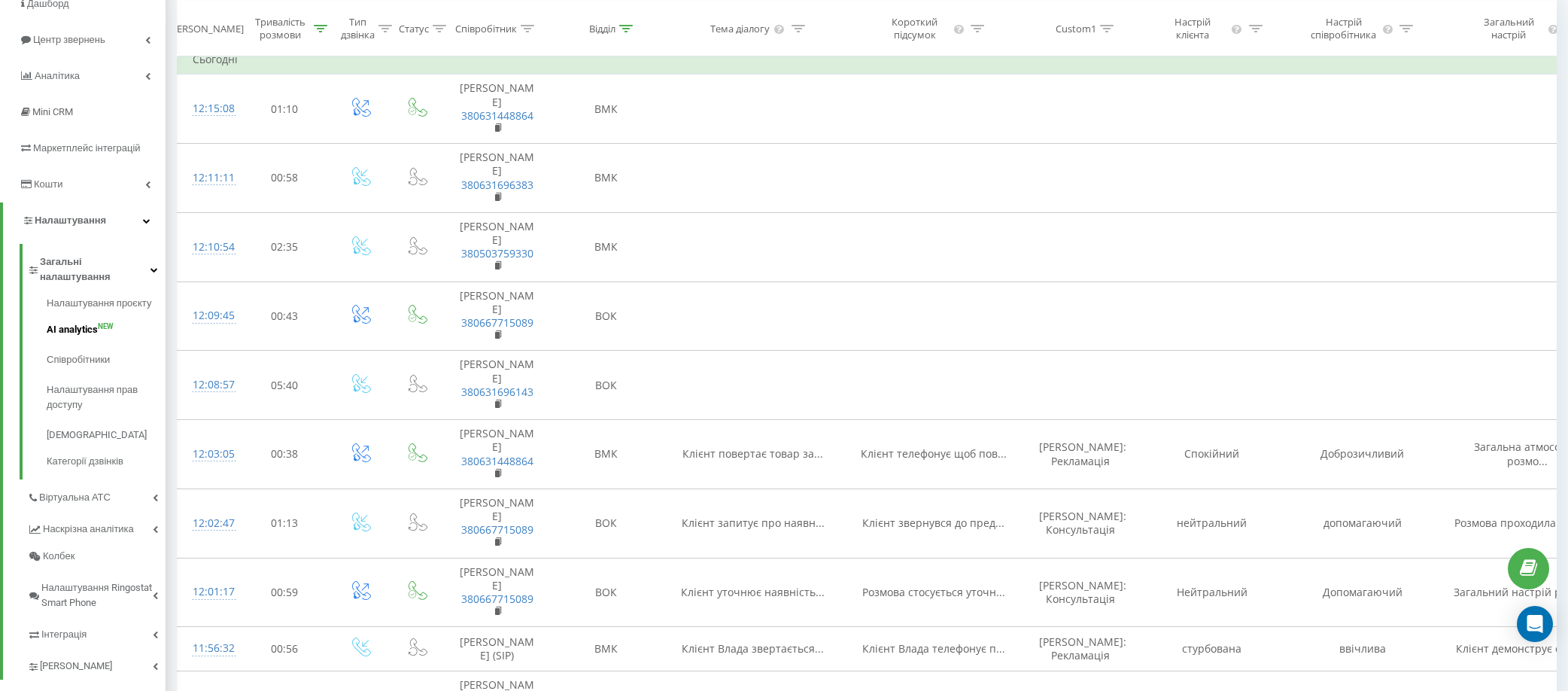
click at [89, 322] on span "AI analytics" at bounding box center [72, 330] width 51 height 15
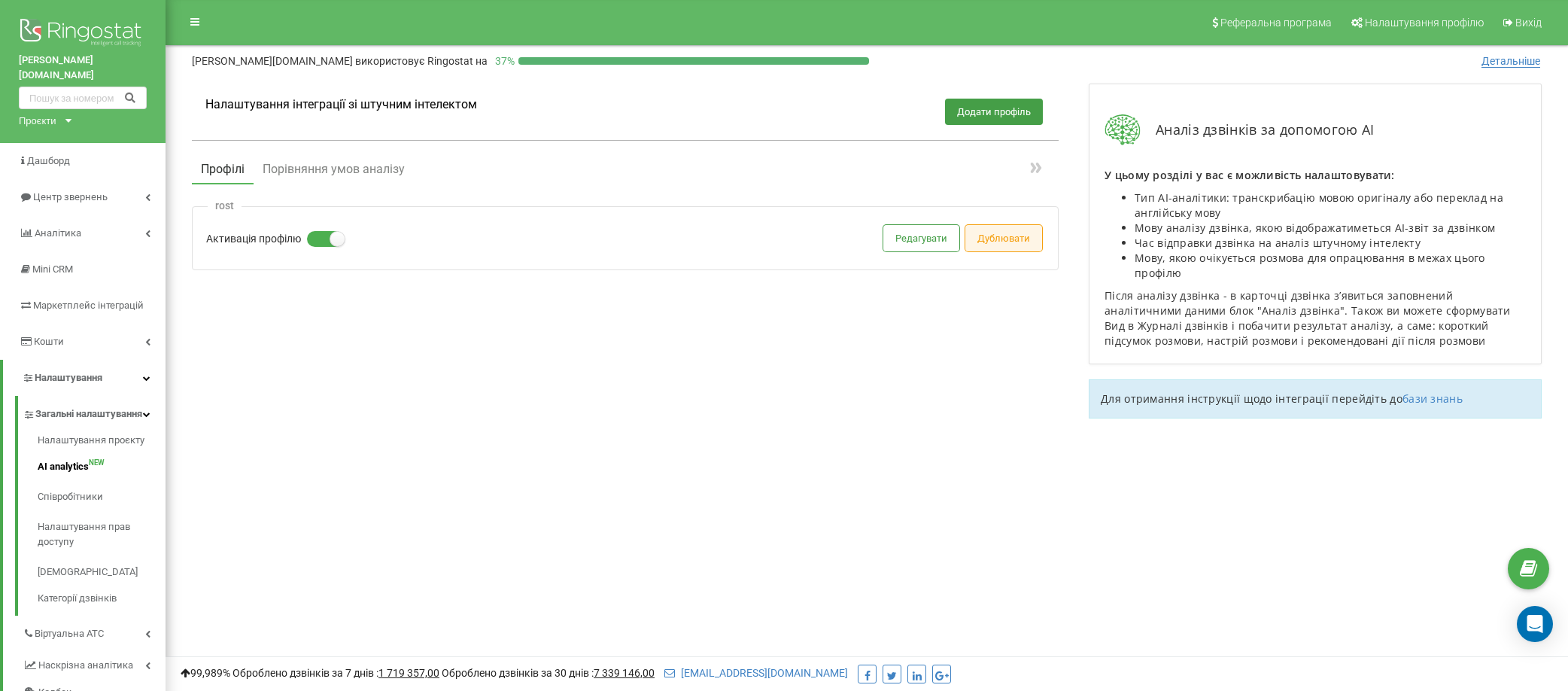
click at [965, 238] on button "Дублювати" at bounding box center [1003, 237] width 77 height 27
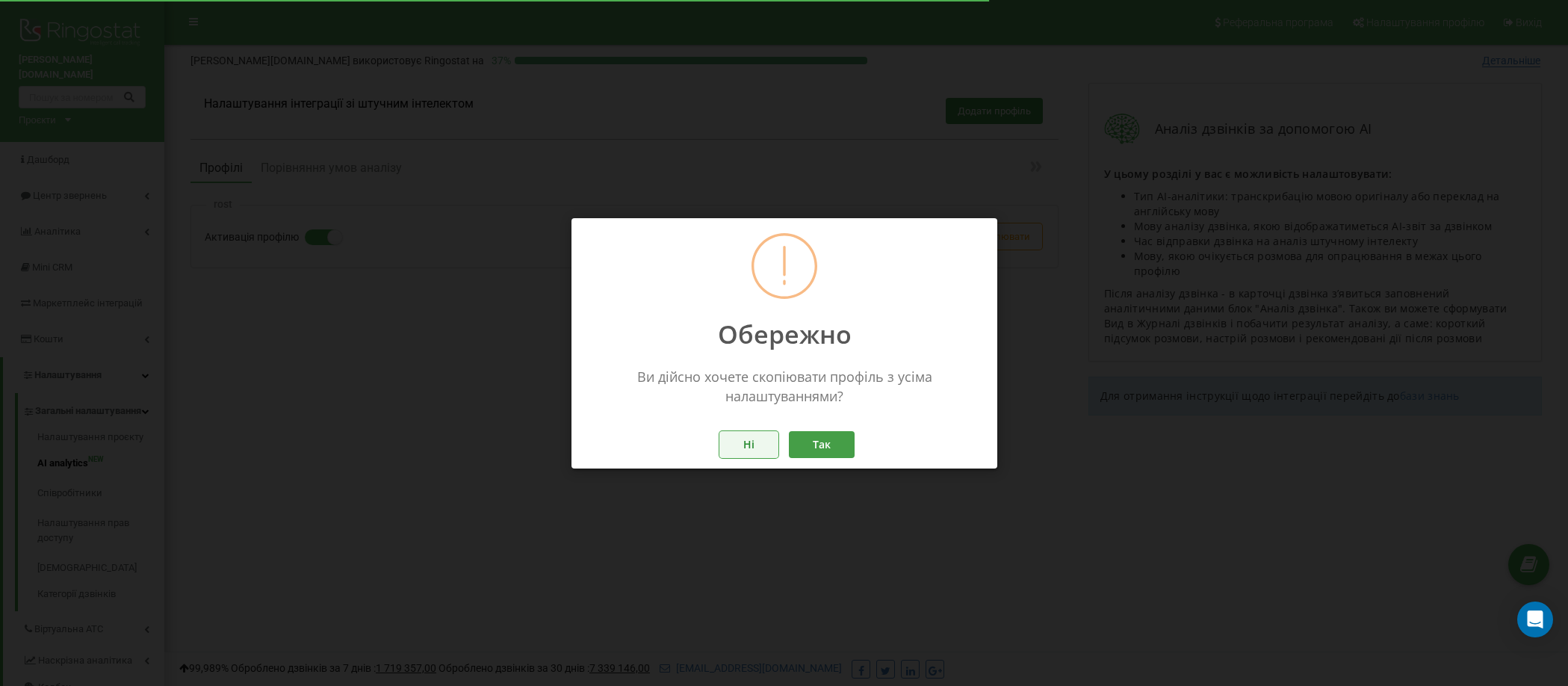
click at [755, 444] on button "Ні" at bounding box center [748, 444] width 59 height 26
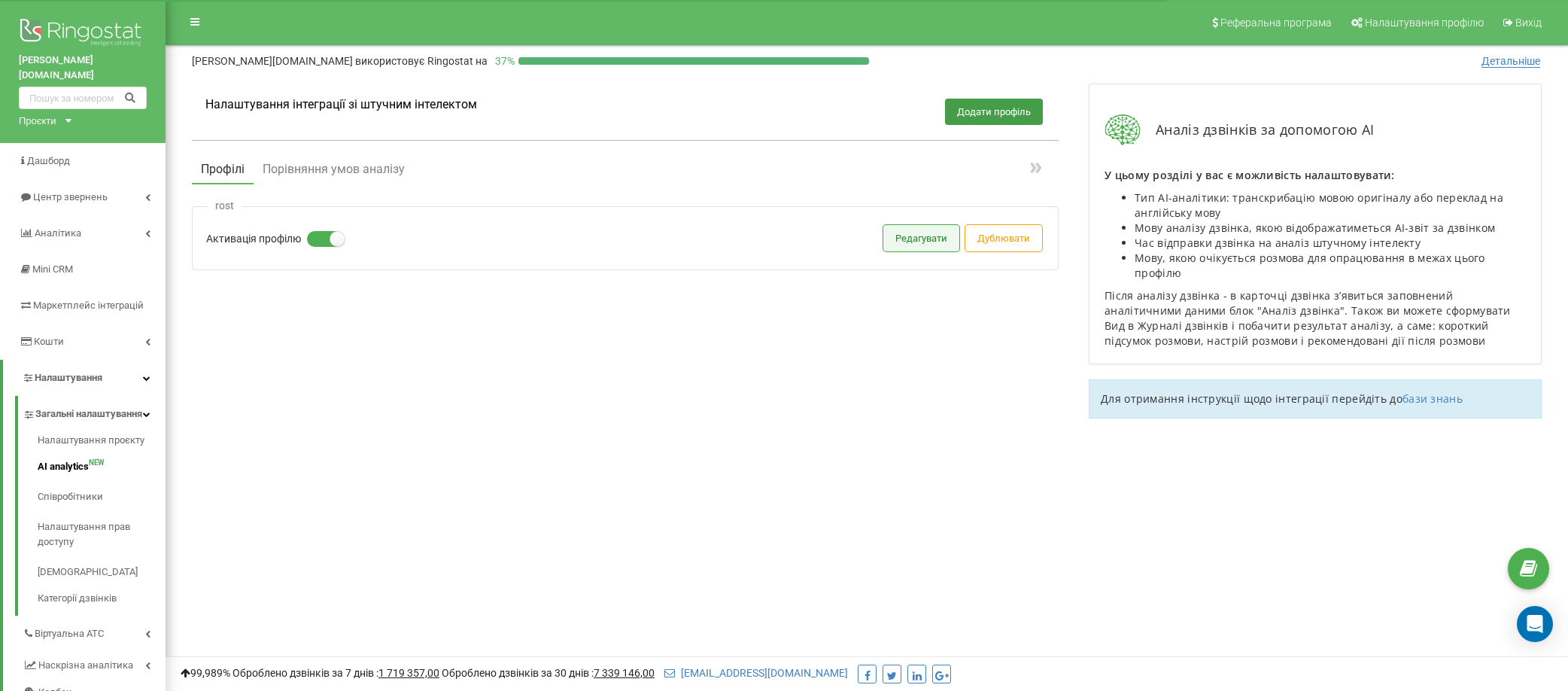
click at [909, 242] on button "Редагувати" at bounding box center [921, 237] width 76 height 27
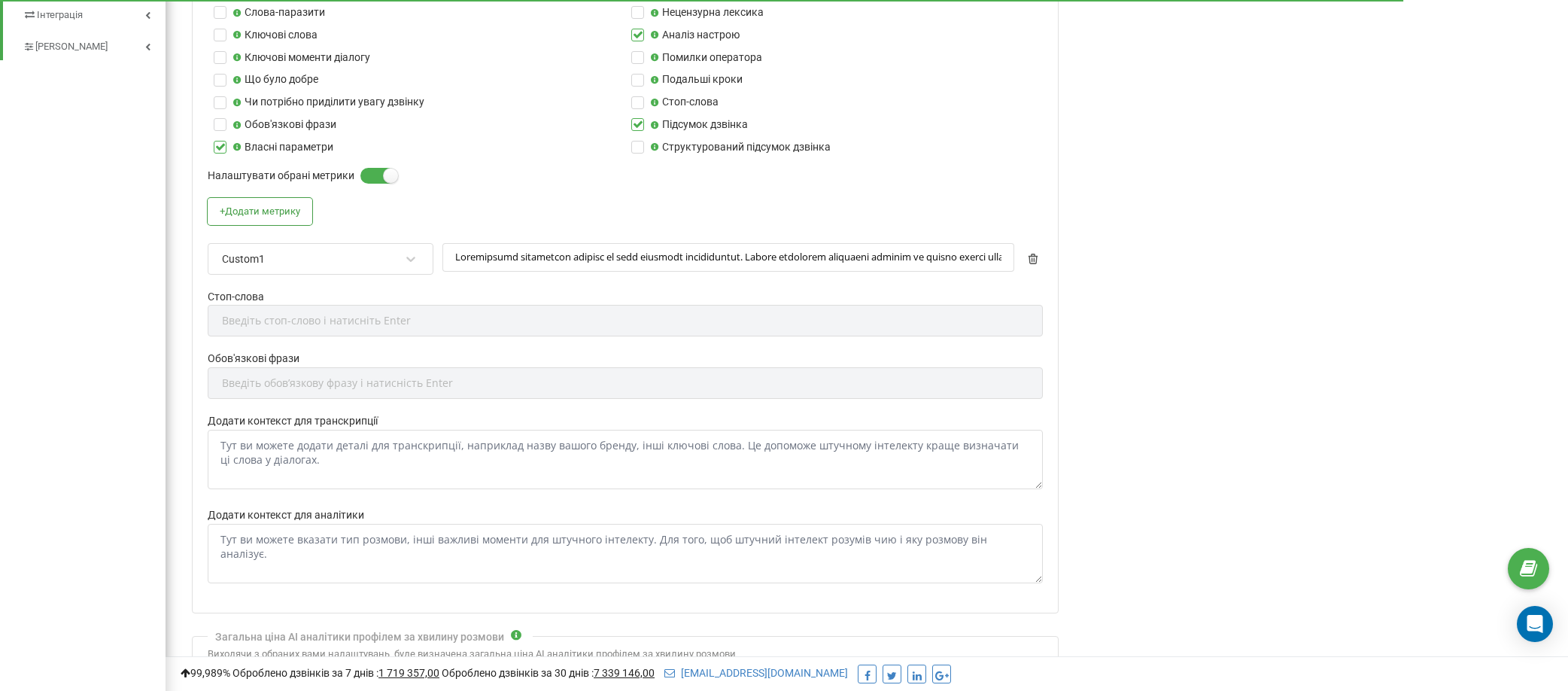
scroll to position [390, 0]
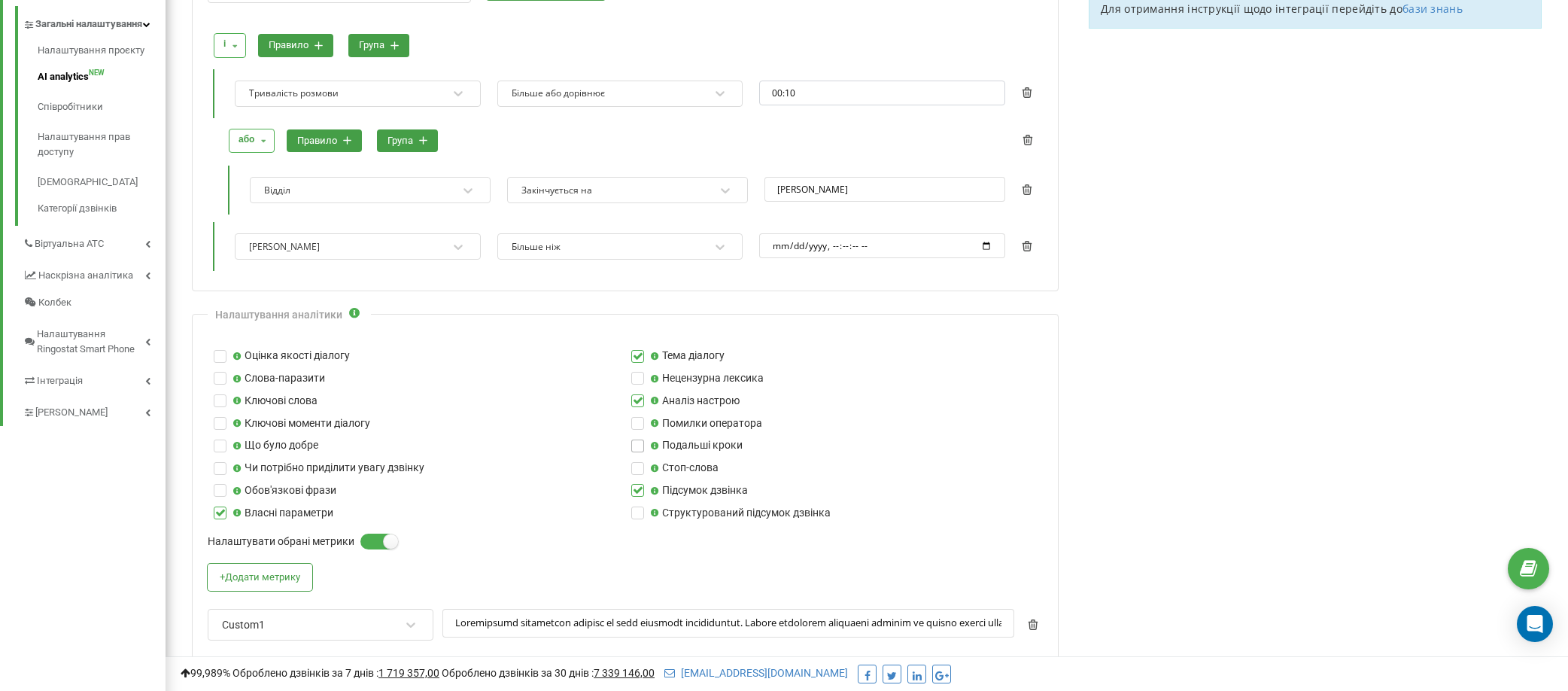
click at [637, 440] on label at bounding box center [637, 440] width 13 height 0
click at [0, 0] on input "Подальші кроки" at bounding box center [0, 0] width 0 height 0
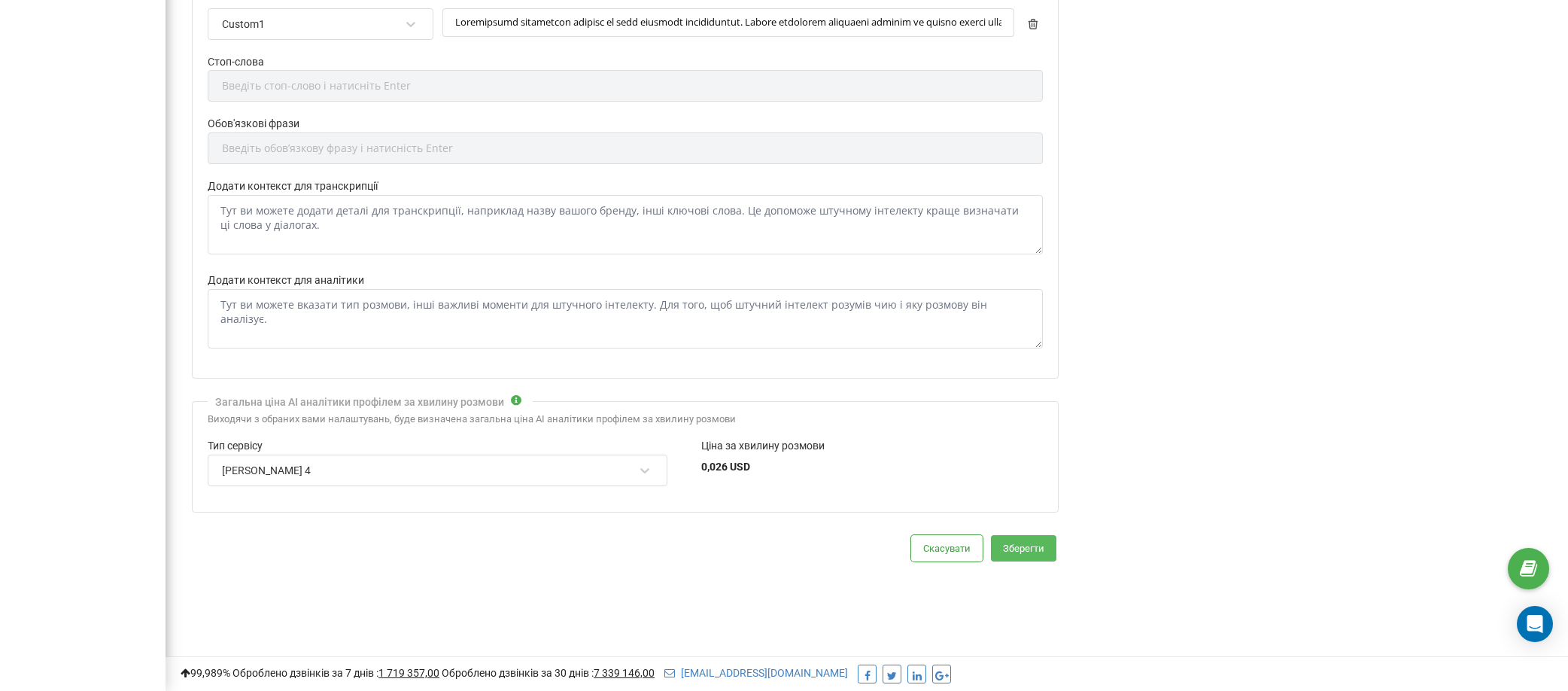
click at [1035, 552] on button "Зберегти" at bounding box center [1023, 548] width 65 height 27
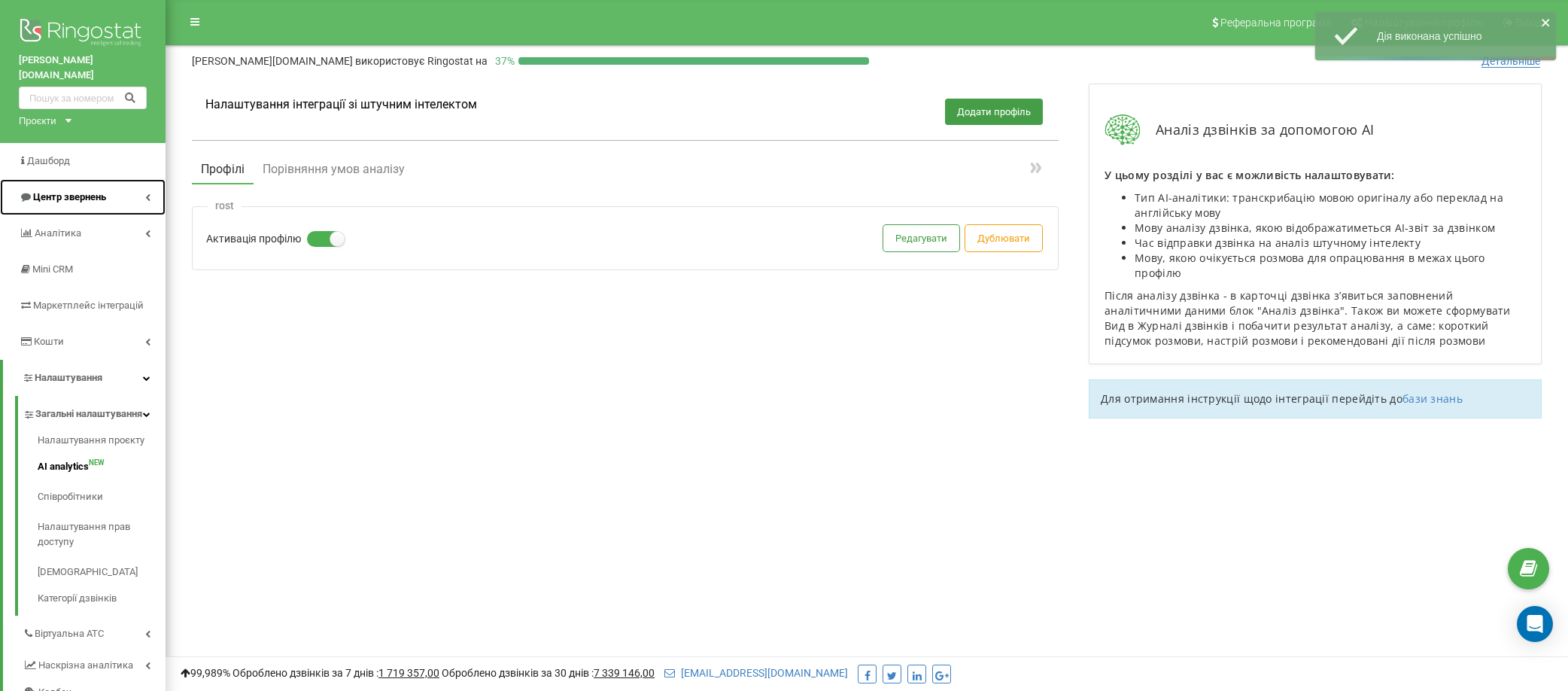
click at [74, 191] on span "Центр звернень" at bounding box center [69, 196] width 73 height 11
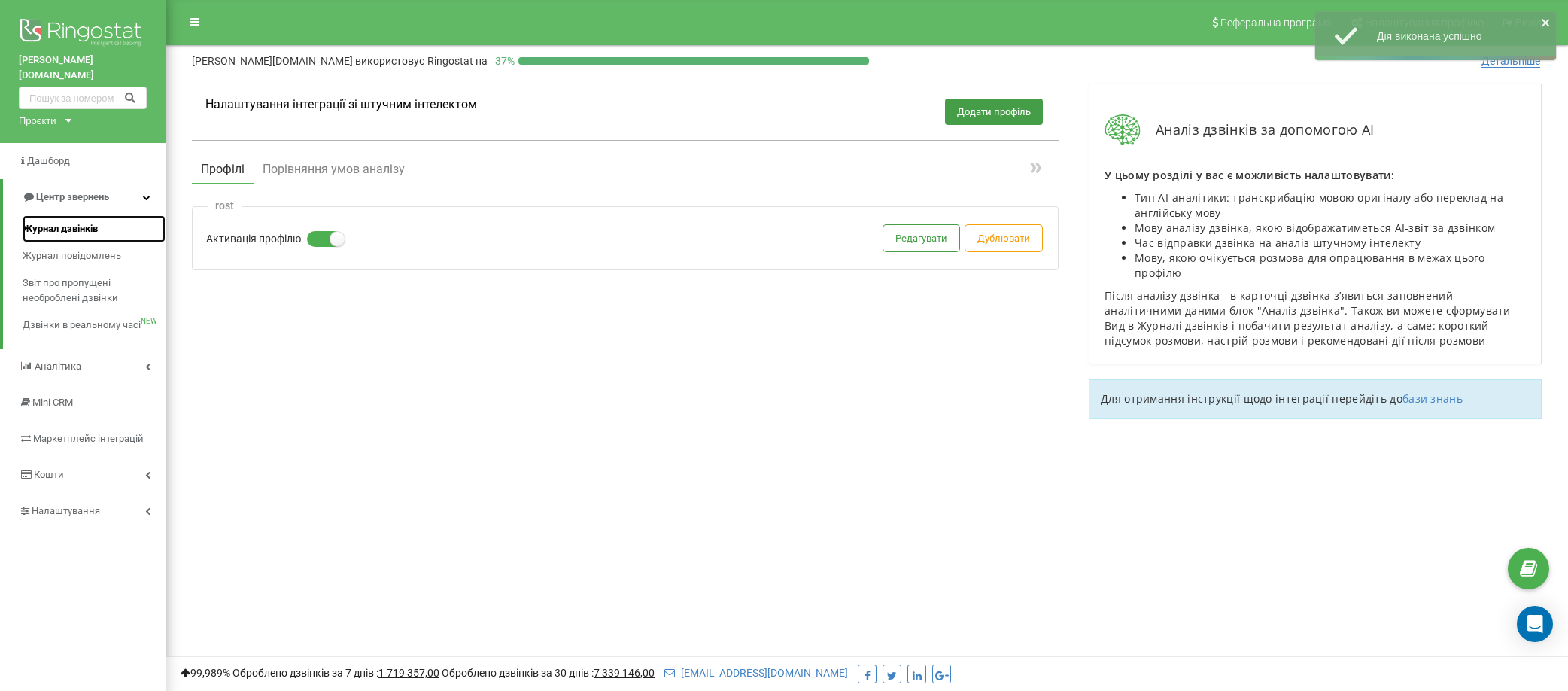
click at [78, 221] on span "Журнал дзвінків" at bounding box center [60, 229] width 75 height 15
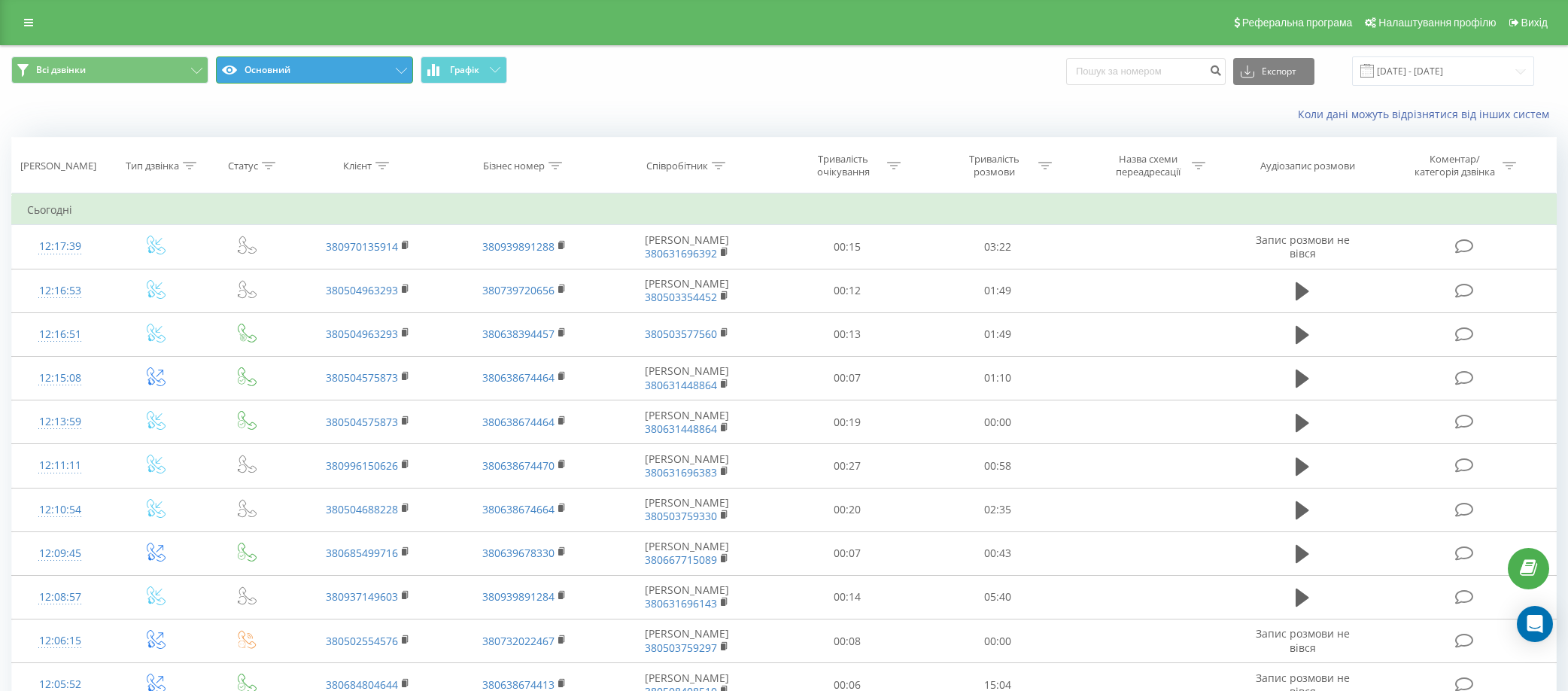
click at [400, 74] on button "Основний" at bounding box center [314, 70] width 197 height 27
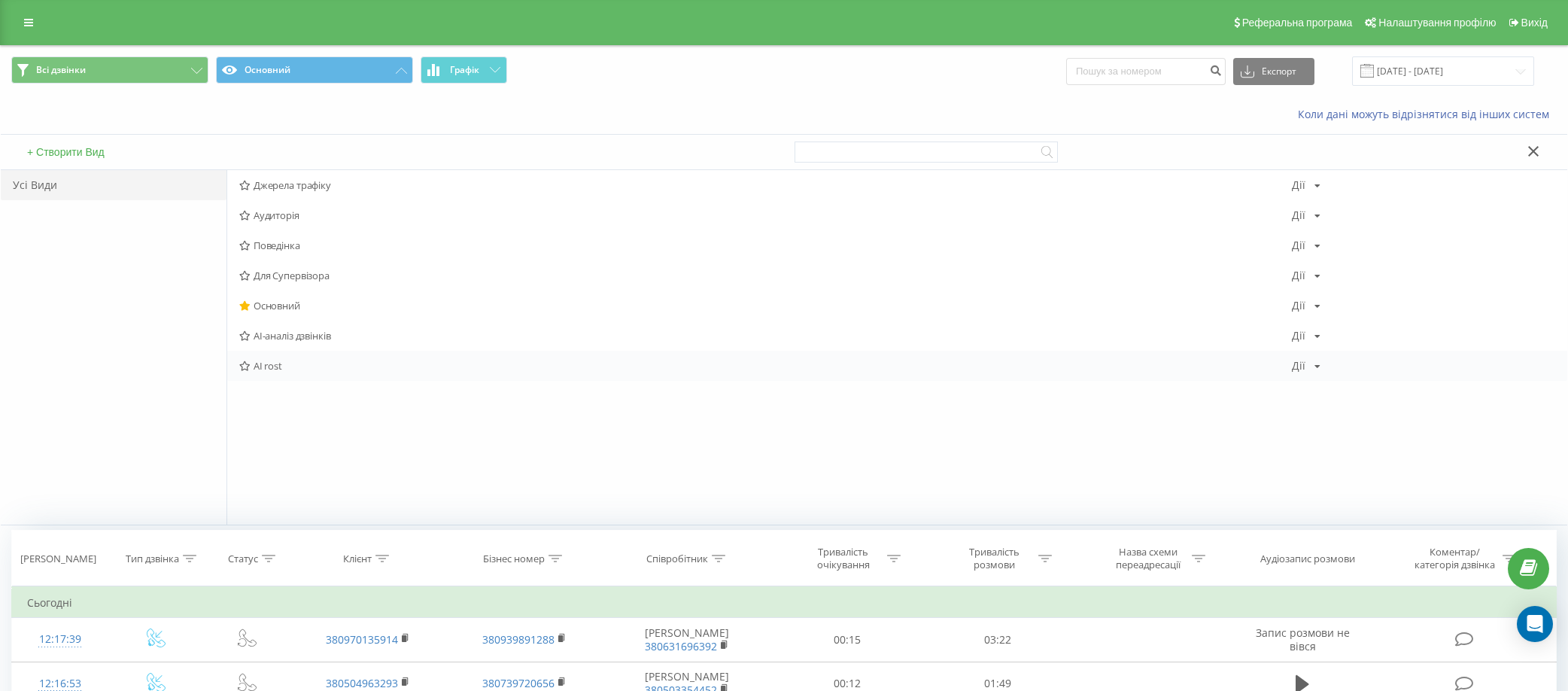
click at [1311, 365] on div "Дії Редагувати Копіювати Видалити За замовчуванням Поділитися" at bounding box center [1305, 366] width 28 height 10
click at [1385, 384] on div "Редагувати" at bounding box center [1364, 386] width 144 height 27
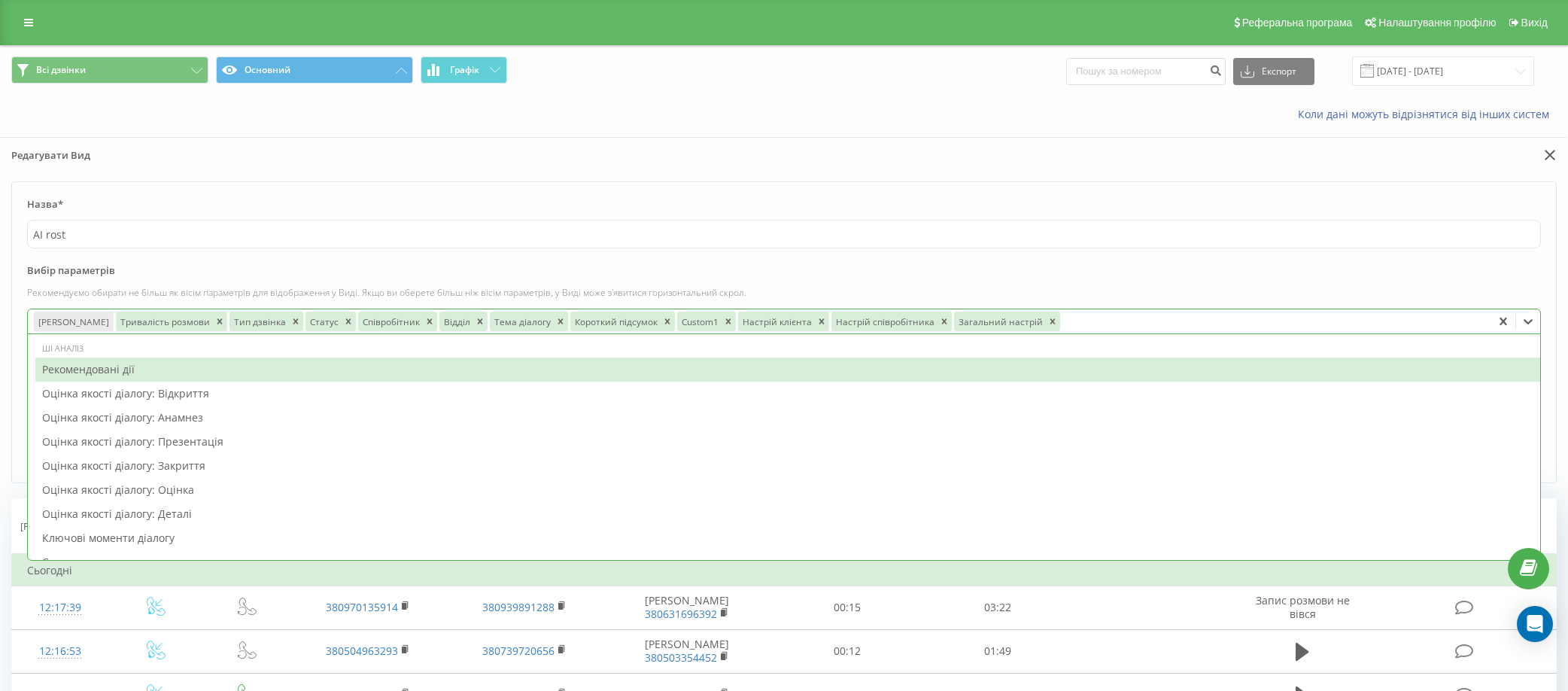
click at [1126, 321] on div at bounding box center [1274, 321] width 423 height 17
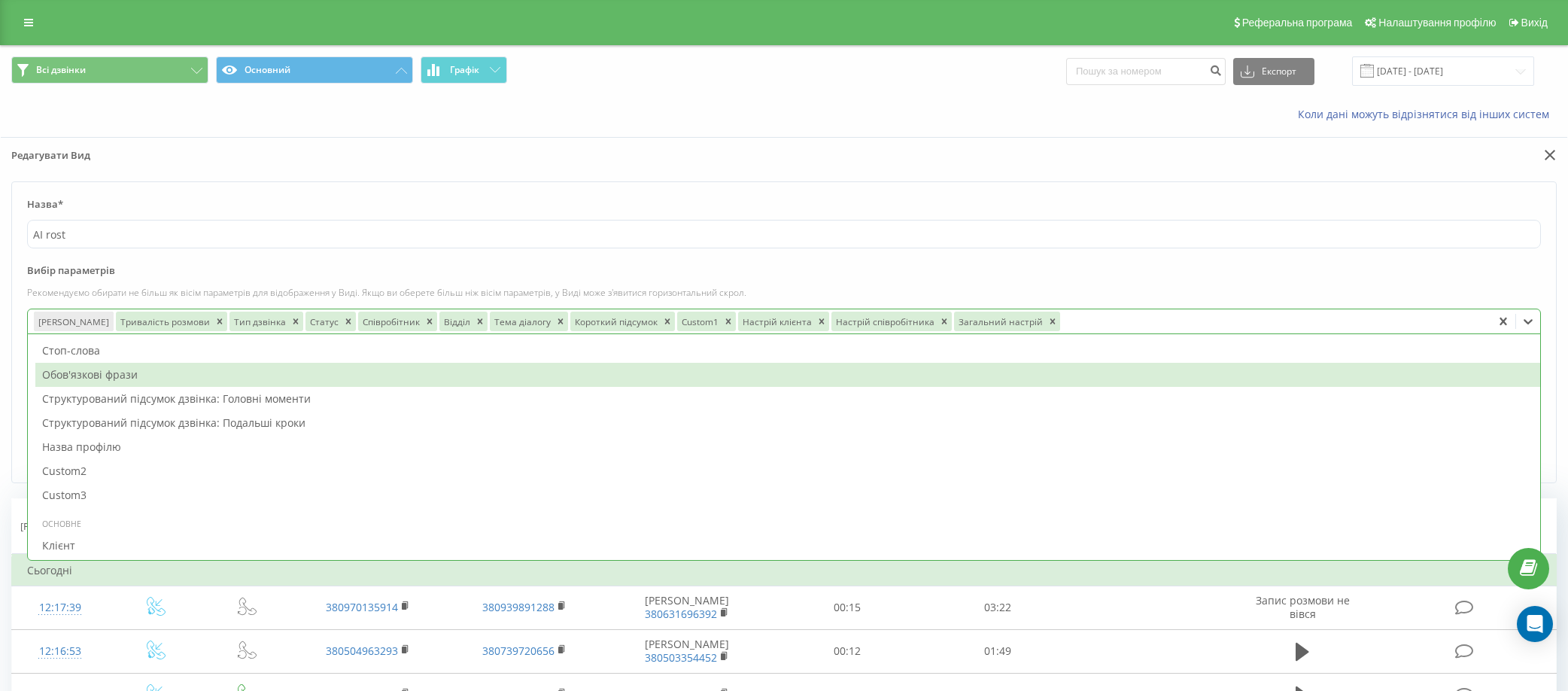
scroll to position [376, 0]
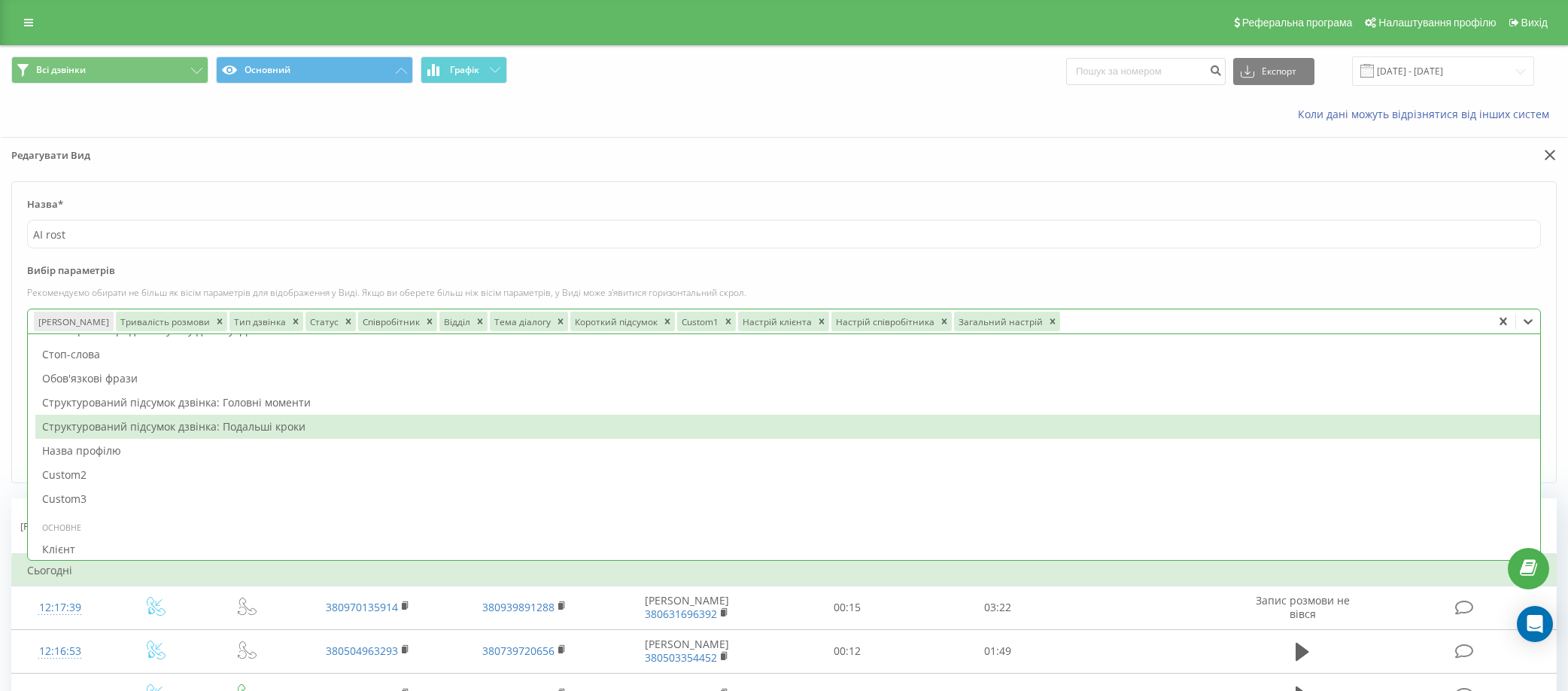
click at [311, 428] on div "Структурований підсумок дзвінка: Подальші кроки" at bounding box center [787, 427] width 1505 height 24
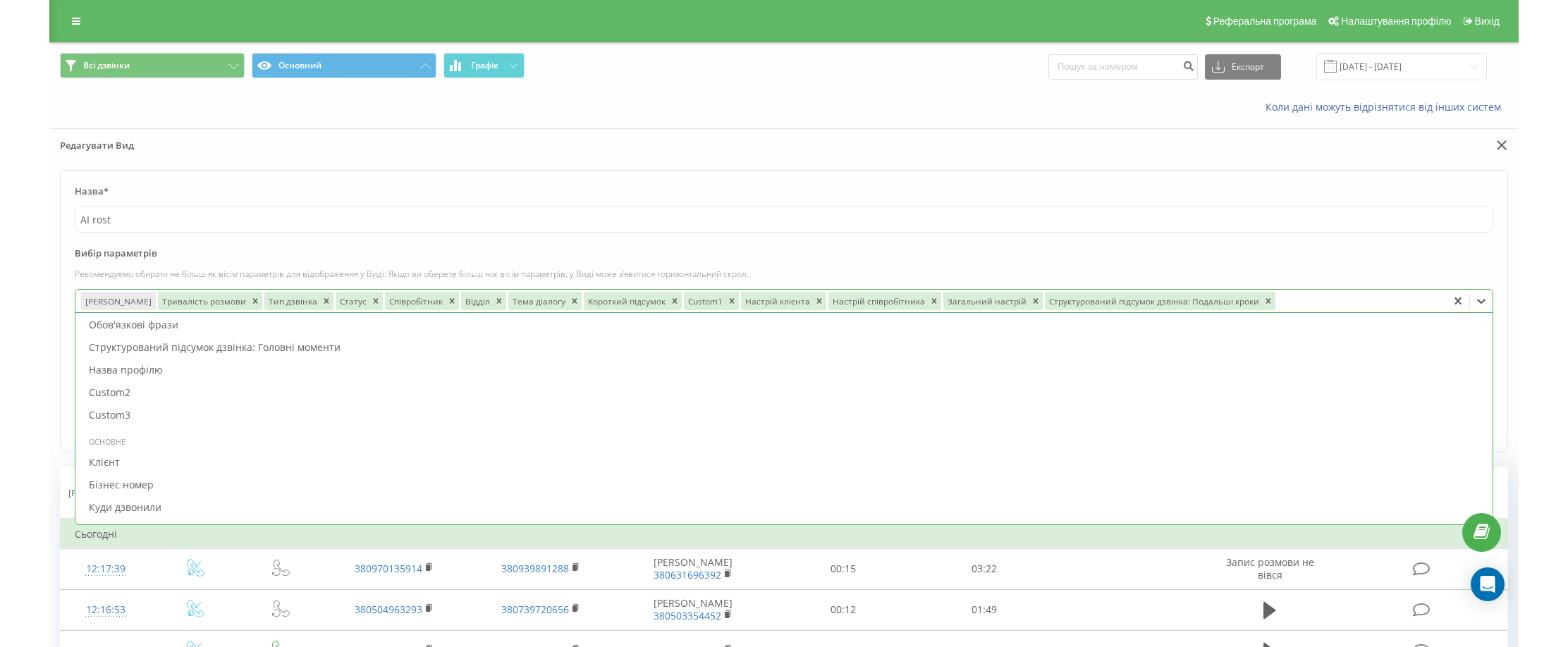
scroll to position [141, 0]
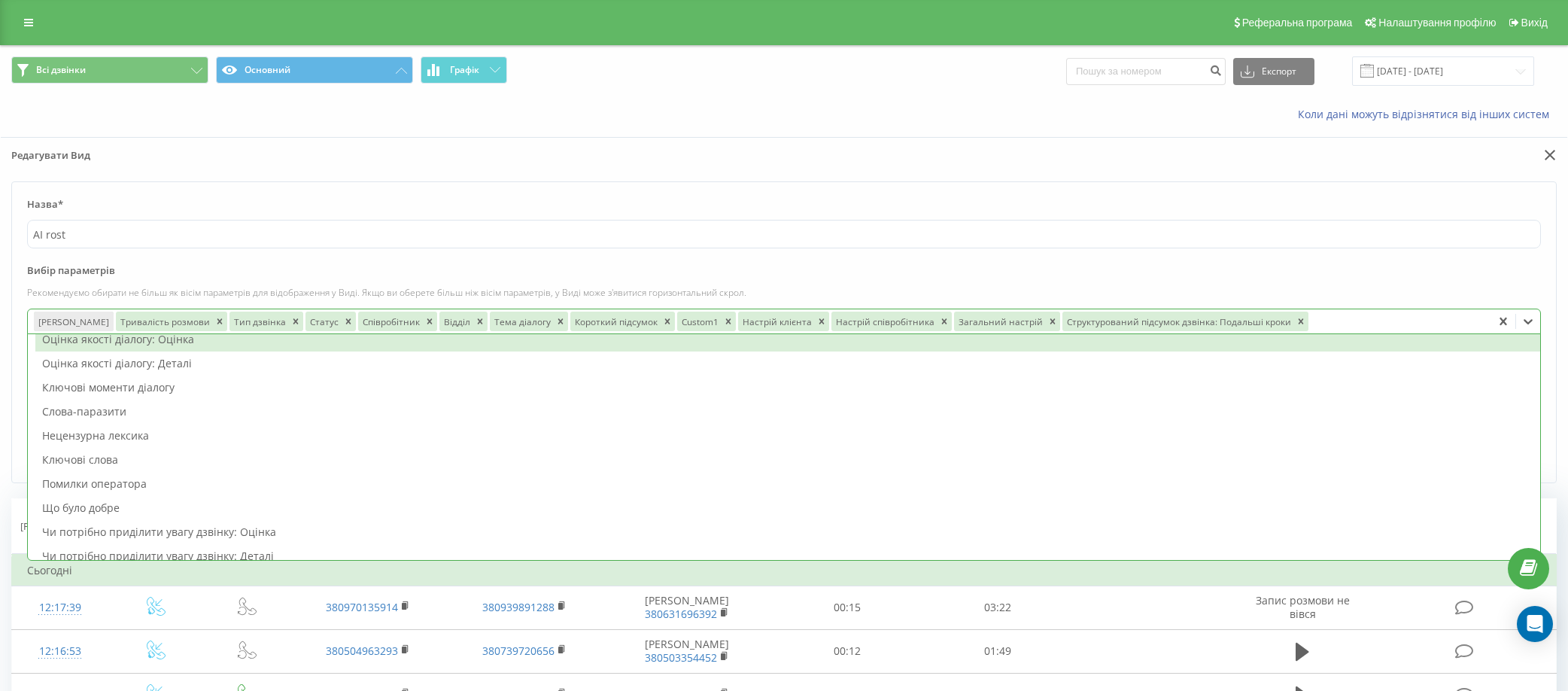
click at [960, 278] on label "Вибір параметрів" at bounding box center [784, 274] width 1513 height 22
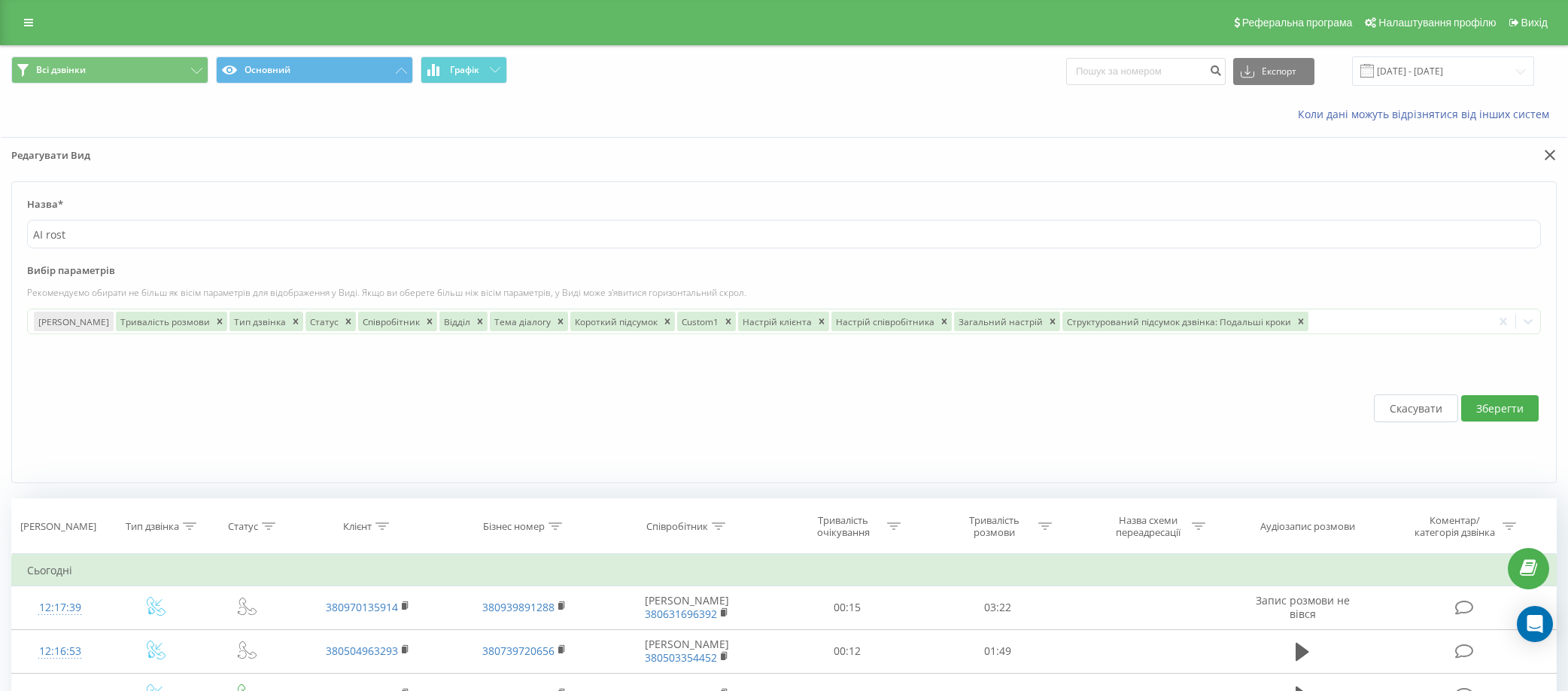
click at [1522, 414] on button "Зберегти" at bounding box center [1499, 408] width 77 height 27
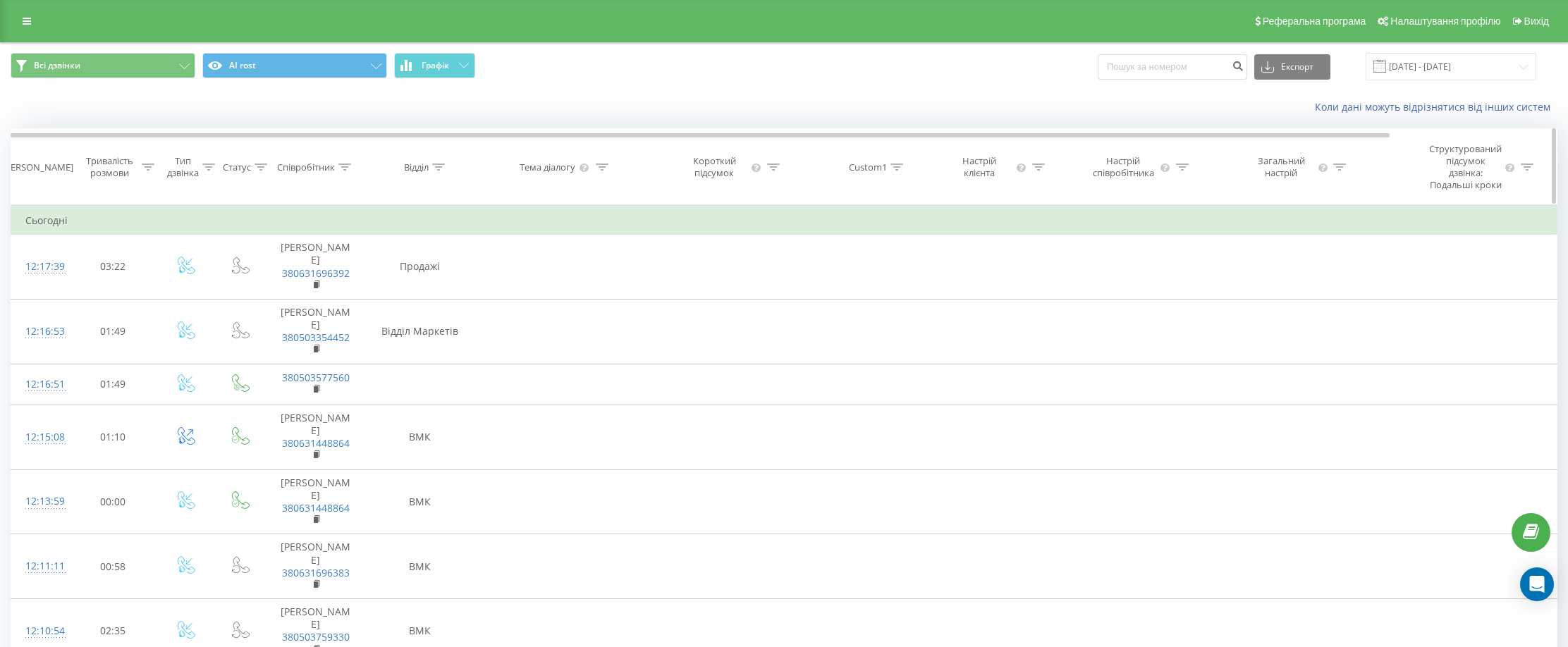
click at [148, 164] on icon at bounding box center [148, 167] width 13 height 7
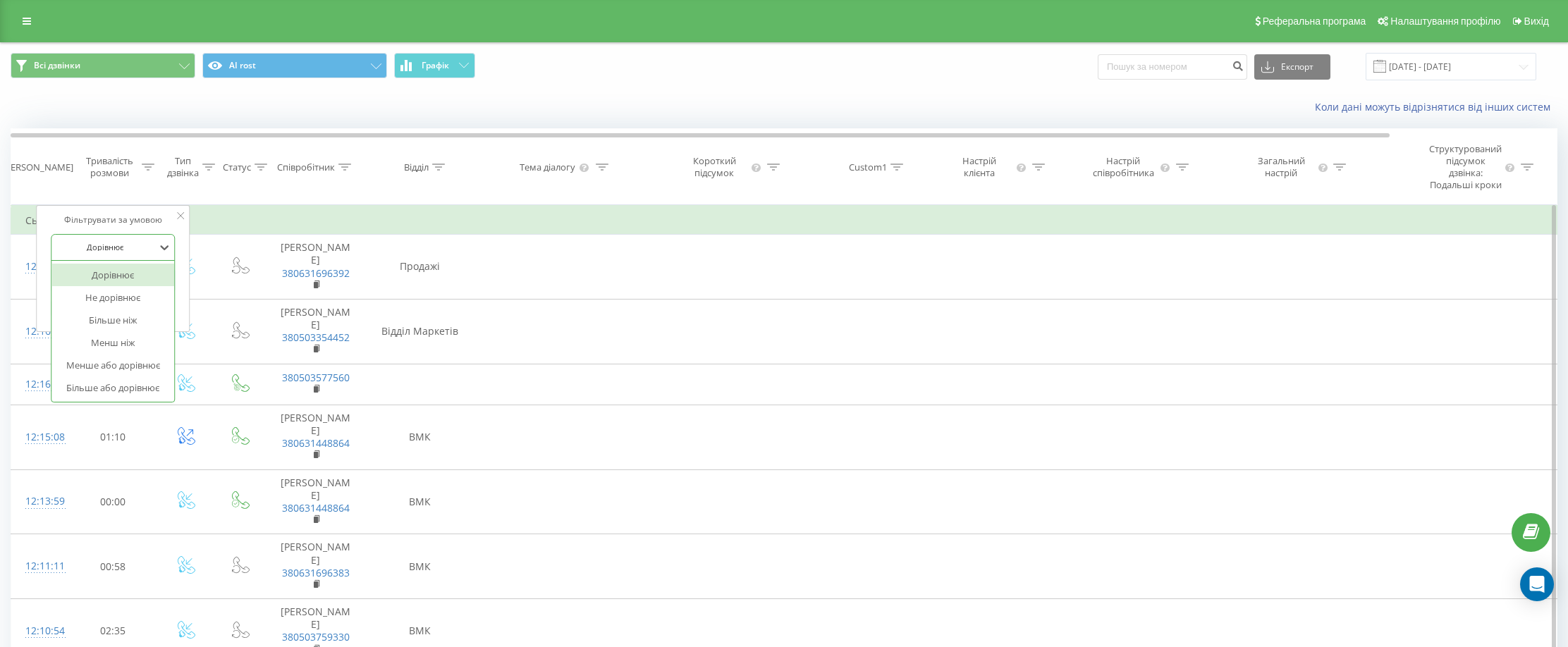
click at [124, 250] on div at bounding box center [105, 246] width 100 height 14
click at [124, 385] on div "Більше або дорівнює" at bounding box center [113, 388] width 123 height 22
click at [120, 277] on input "text" at bounding box center [113, 280] width 125 height 25
click at [65, 280] on input "0010" at bounding box center [113, 280] width 125 height 25
type input "00:10"
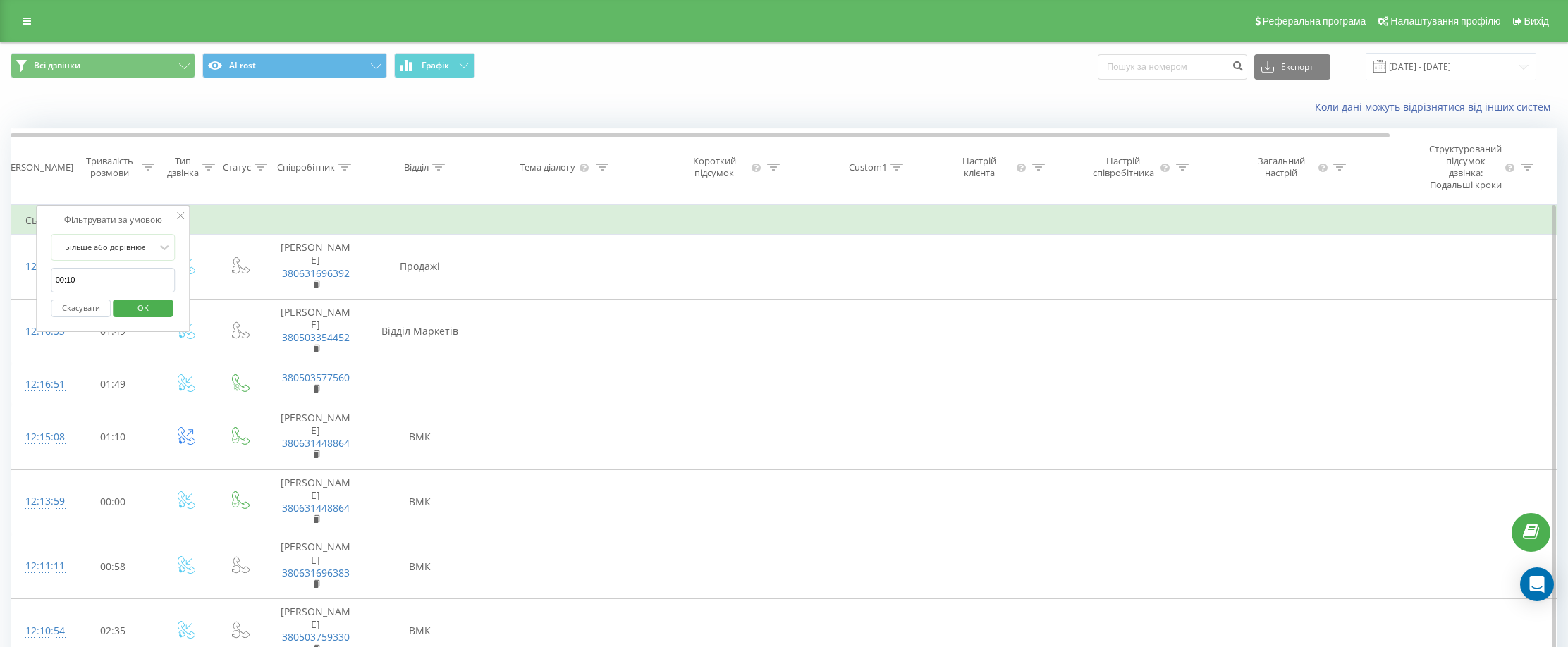
click at [153, 307] on span "OK" at bounding box center [143, 307] width 39 height 22
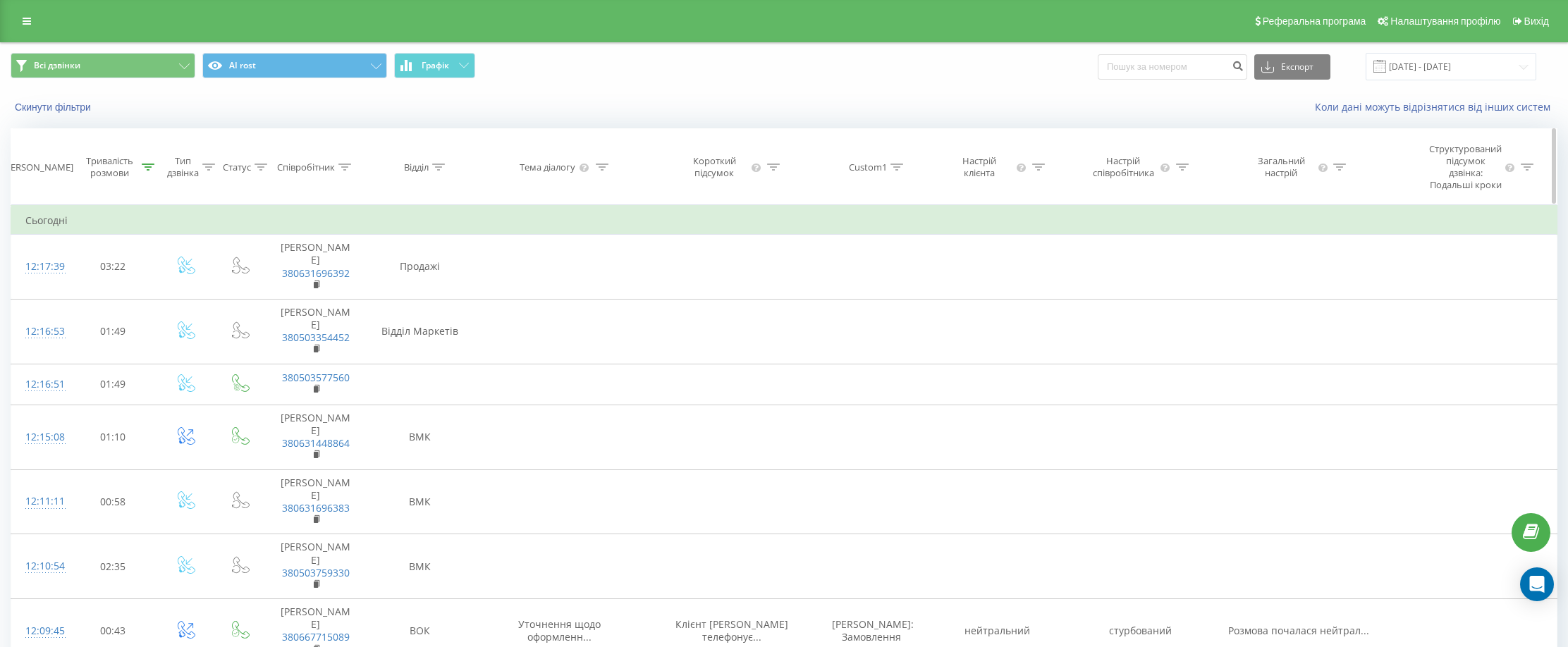
click at [441, 164] on icon at bounding box center [439, 167] width 13 height 7
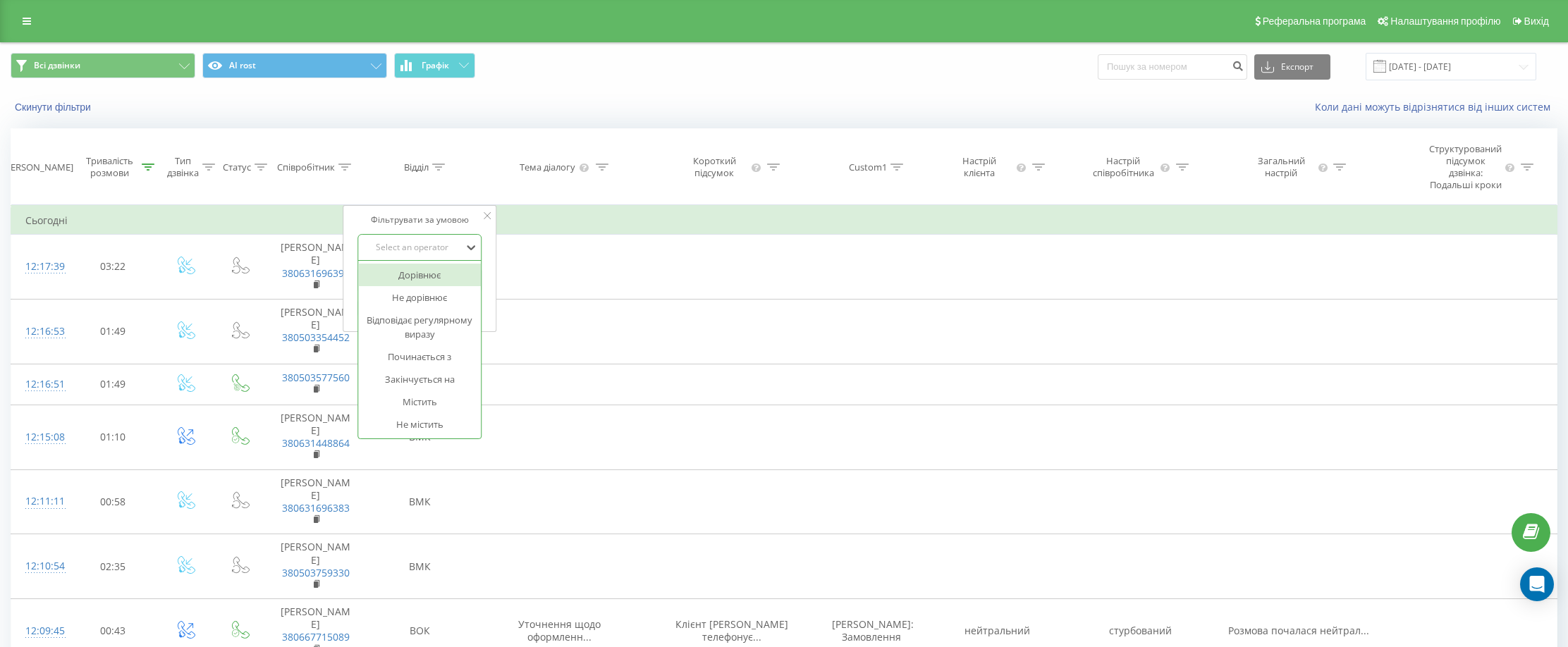
click at [452, 239] on div "Select an operator" at bounding box center [412, 247] width 103 height 21
click at [449, 380] on div "Закінчується на" at bounding box center [420, 379] width 123 height 22
click at [443, 280] on input "text" at bounding box center [420, 280] width 125 height 25
type input "r"
type input "к"
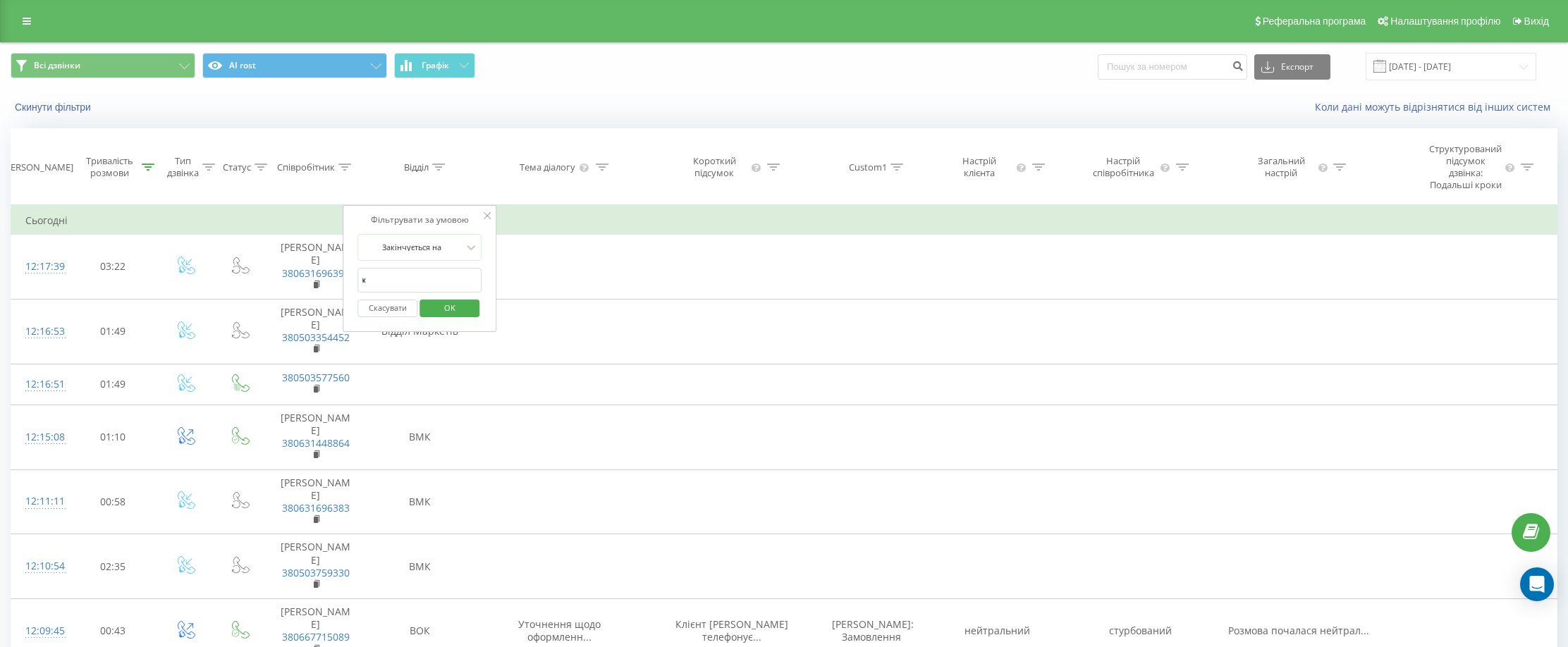
drag, startPoint x: 355, startPoint y: 326, endPoint x: 365, endPoint y: 330, distance: 10.8
click at [355, 326] on div "Фільтрувати за умовою Закінчується на к Скасувати OK" at bounding box center [420, 268] width 153 height 127
click at [472, 310] on button "OK" at bounding box center [449, 308] width 60 height 18
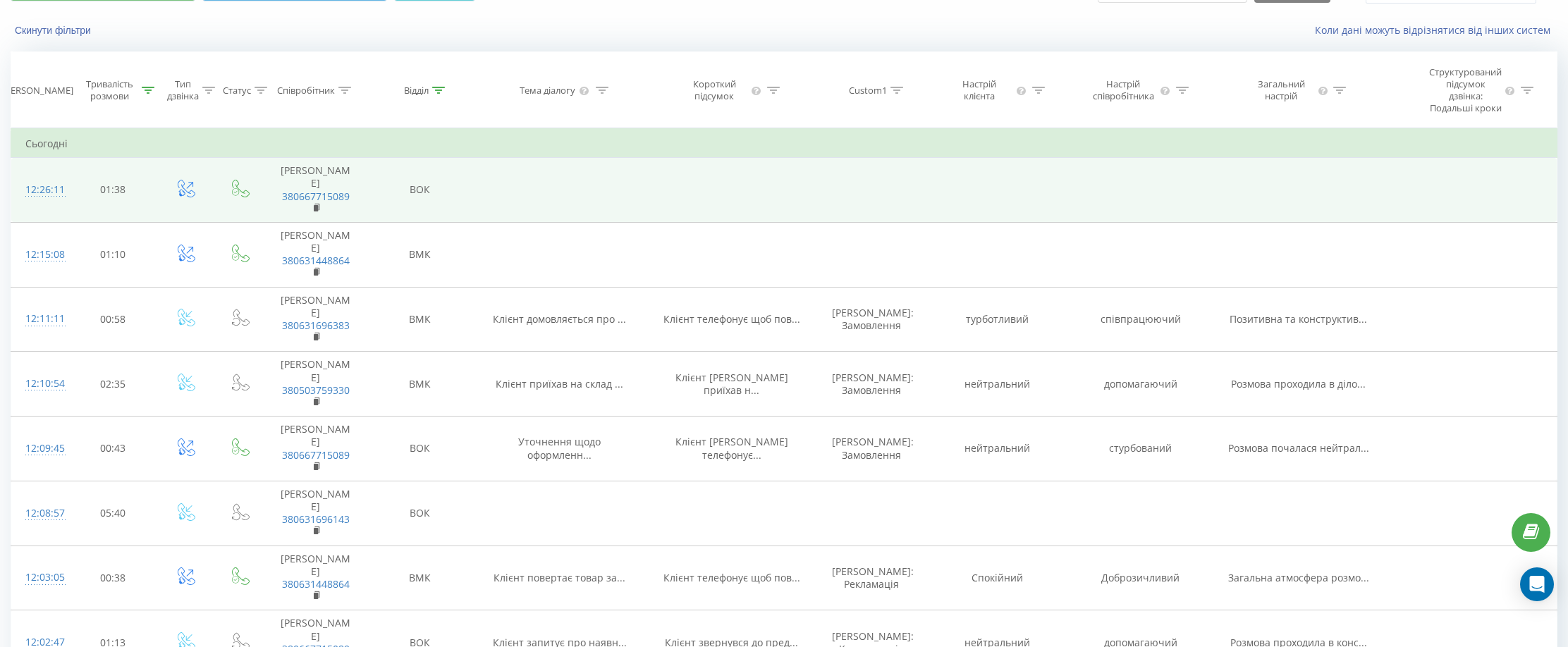
scroll to position [71, 0]
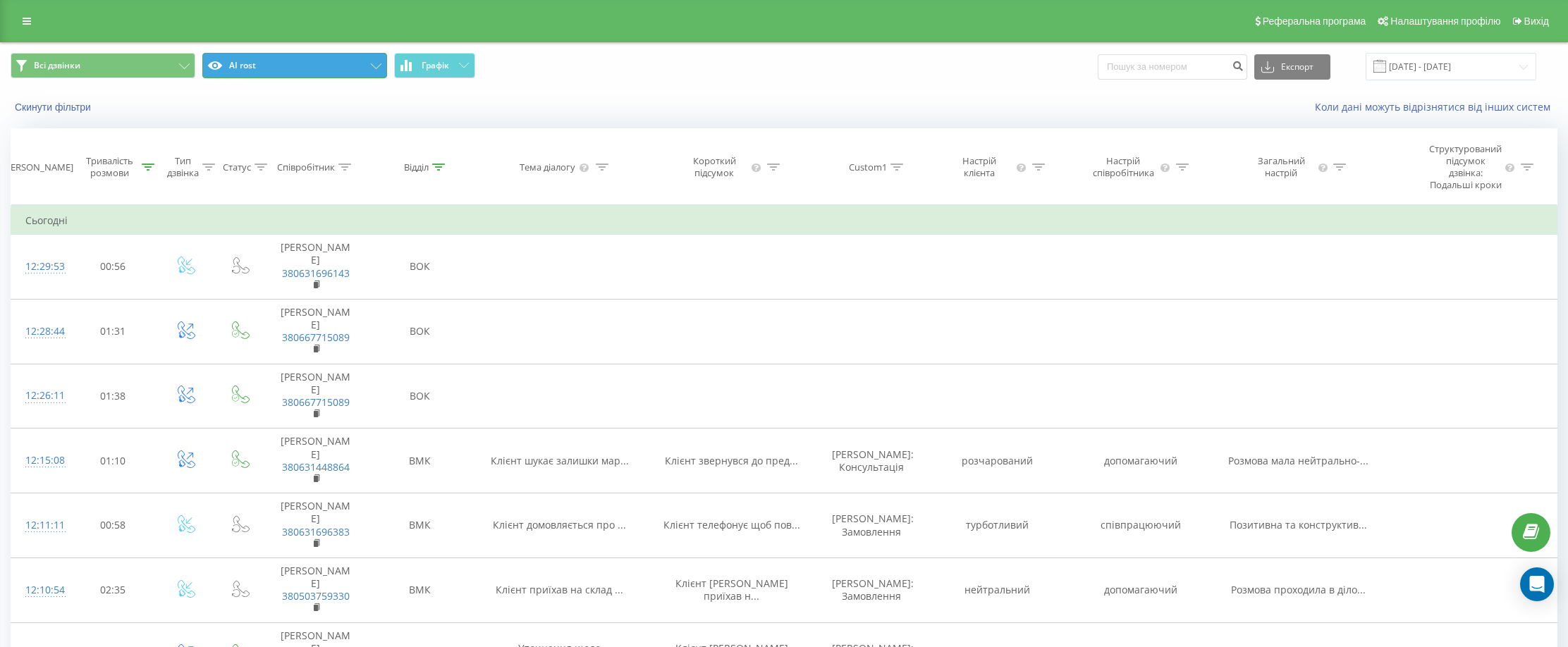
click at [380, 67] on icon at bounding box center [376, 66] width 10 height 6
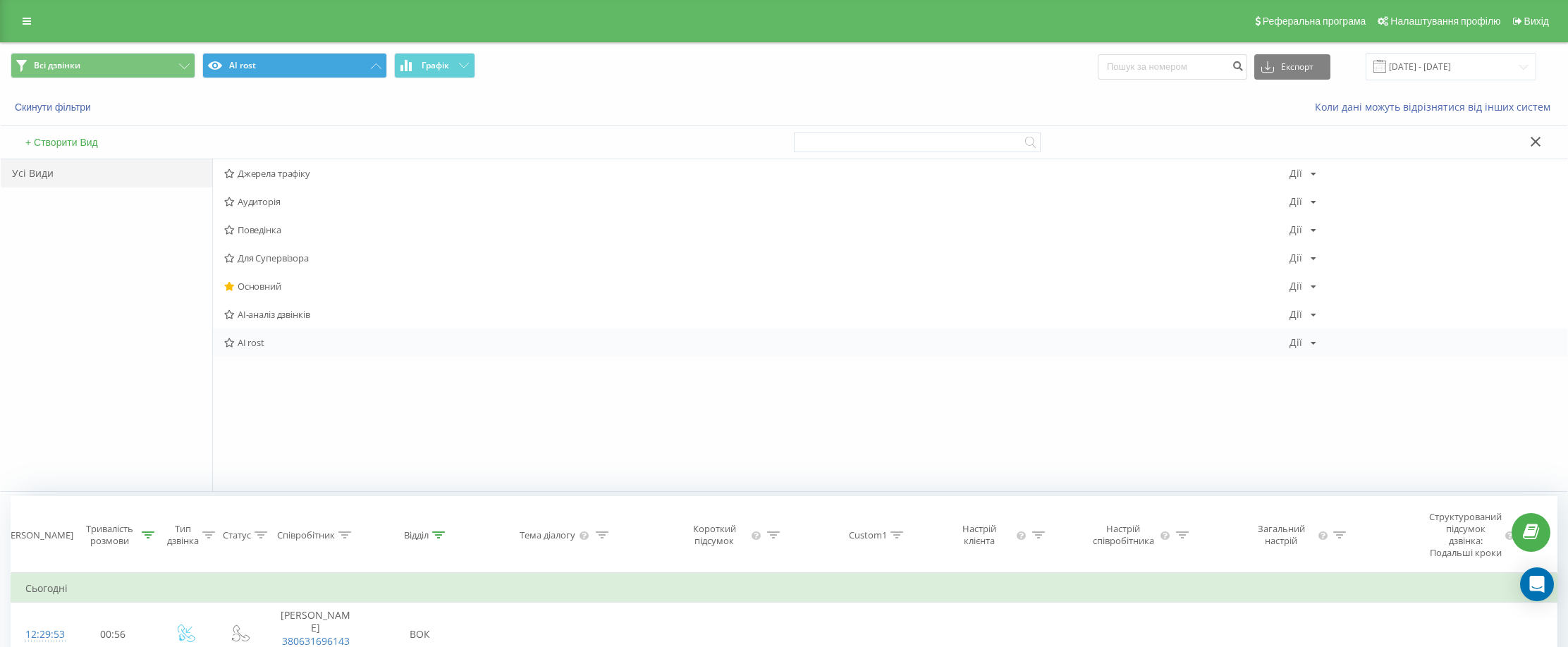
click at [1311, 341] on icon at bounding box center [1313, 343] width 6 height 9
click at [1318, 361] on div "Редагувати" at bounding box center [1358, 361] width 135 height 26
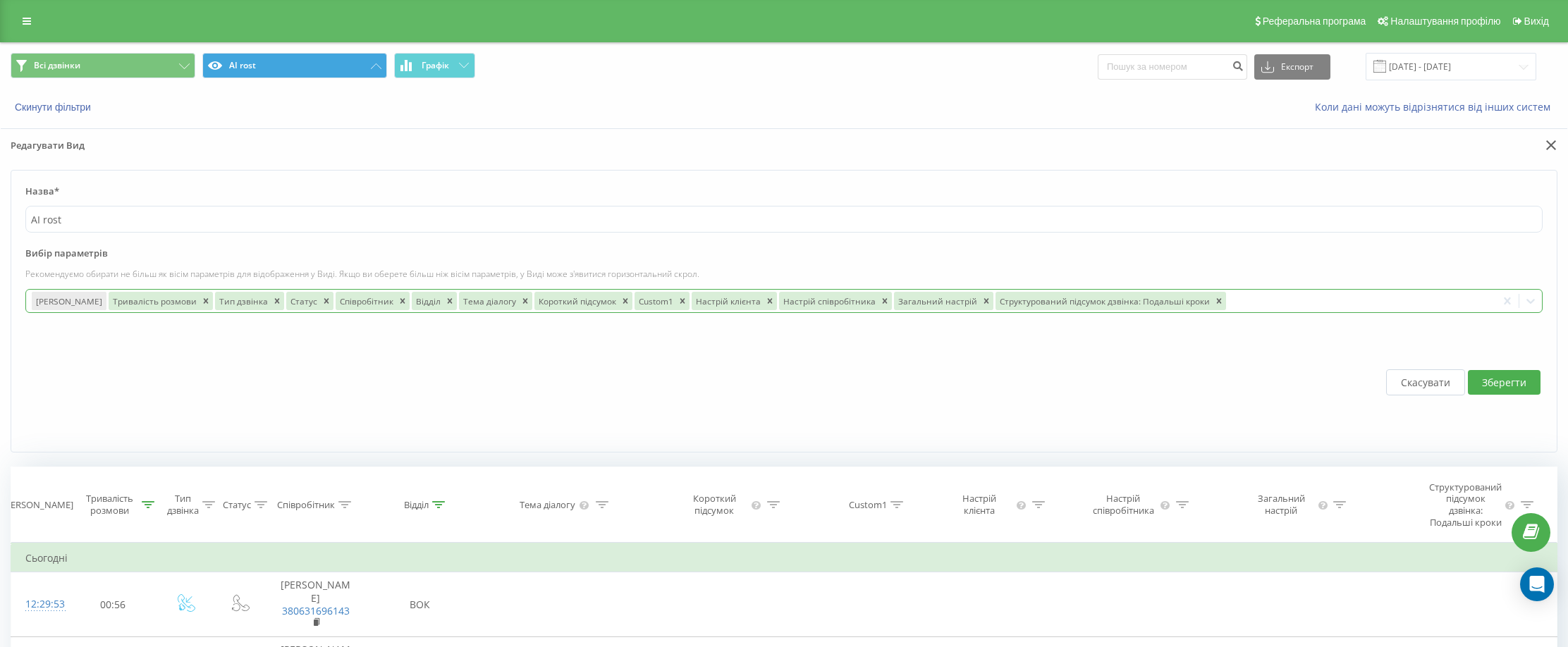
click at [1258, 299] on div at bounding box center [1359, 300] width 263 height 16
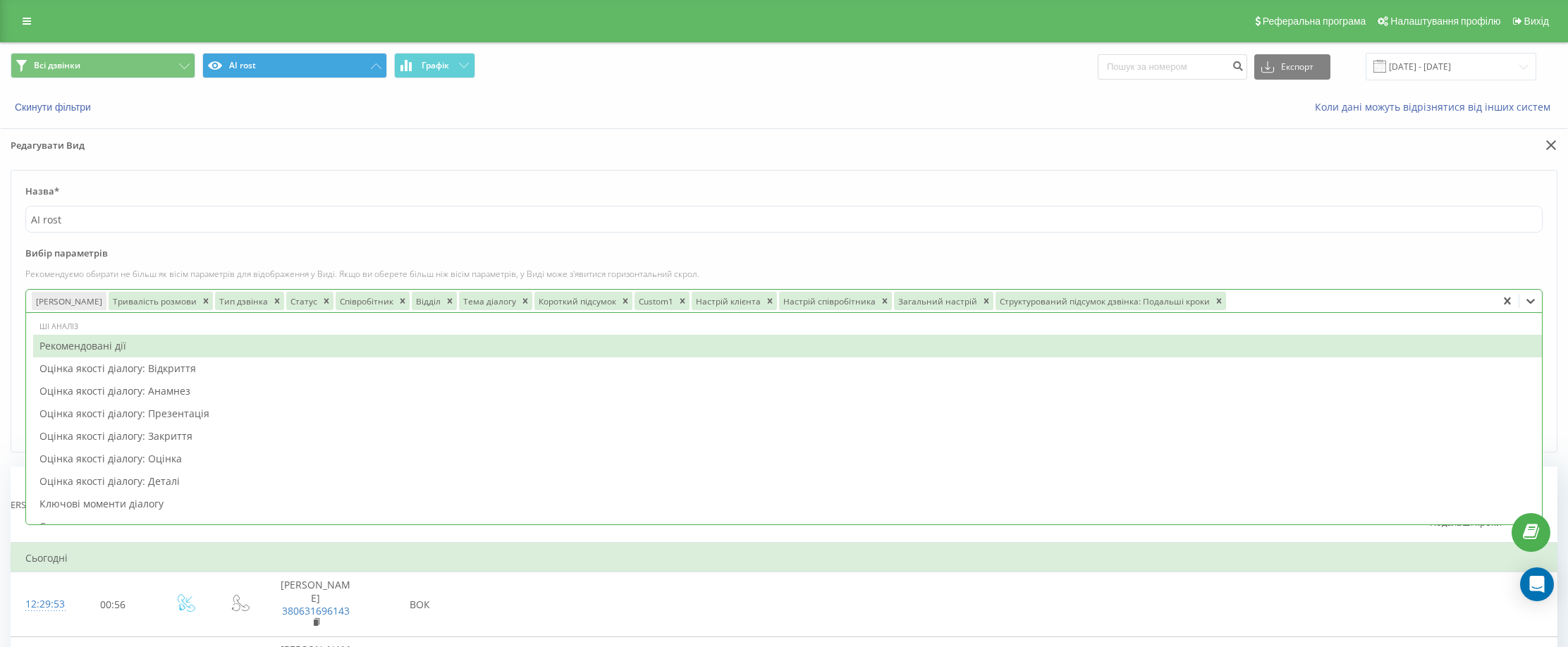
click at [8, 258] on div "Назва* AI rost Вибір параметрів Рекомендуємо обирати не більш як вісім параметр…" at bounding box center [784, 311] width 1567 height 282
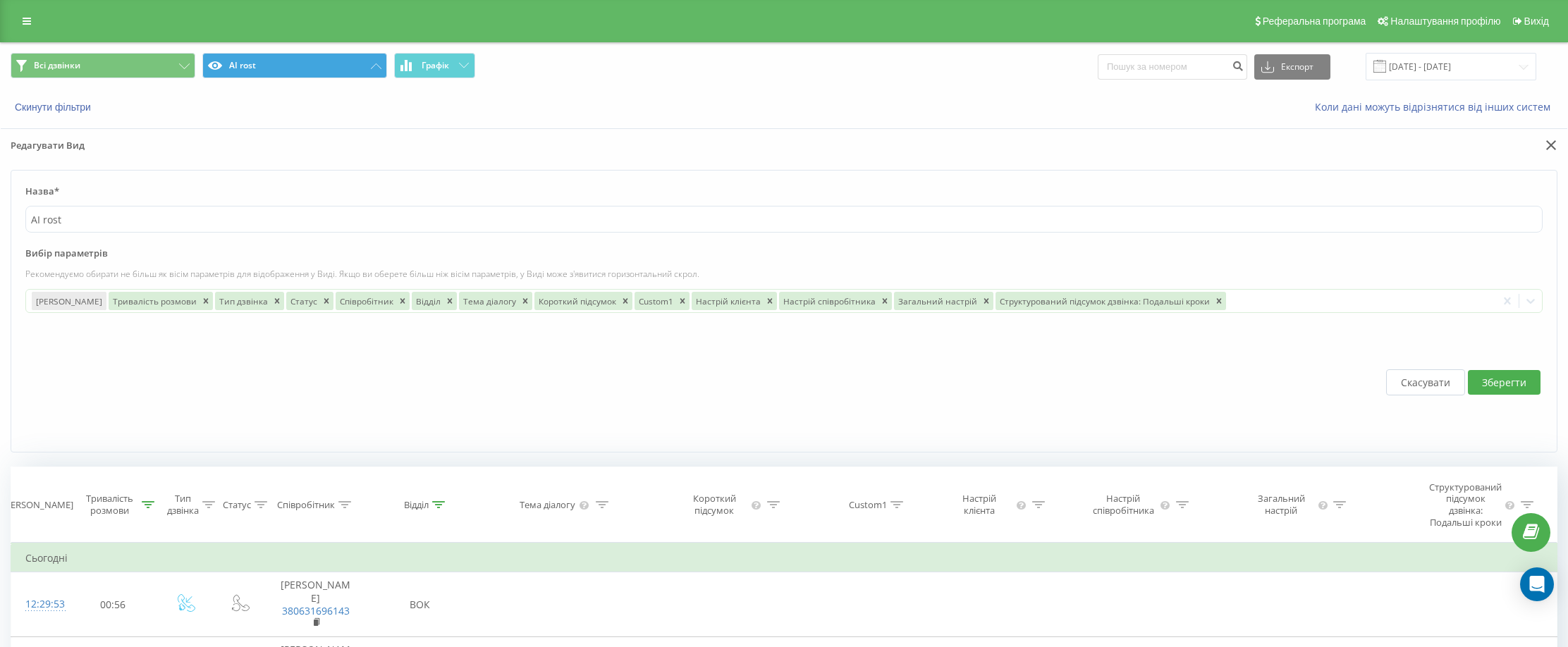
click at [1458, 391] on button "Скасувати" at bounding box center [1426, 382] width 79 height 26
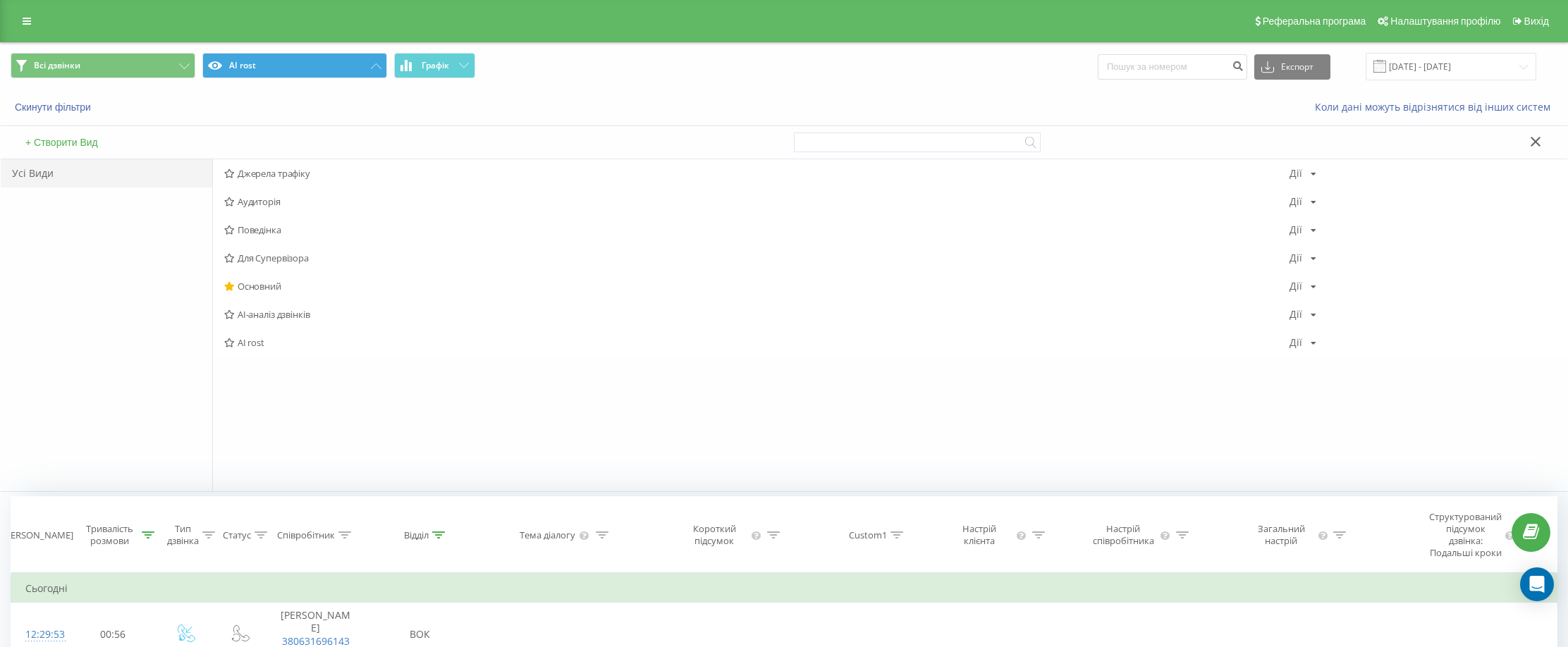
click at [1534, 144] on icon at bounding box center [1536, 141] width 10 height 10
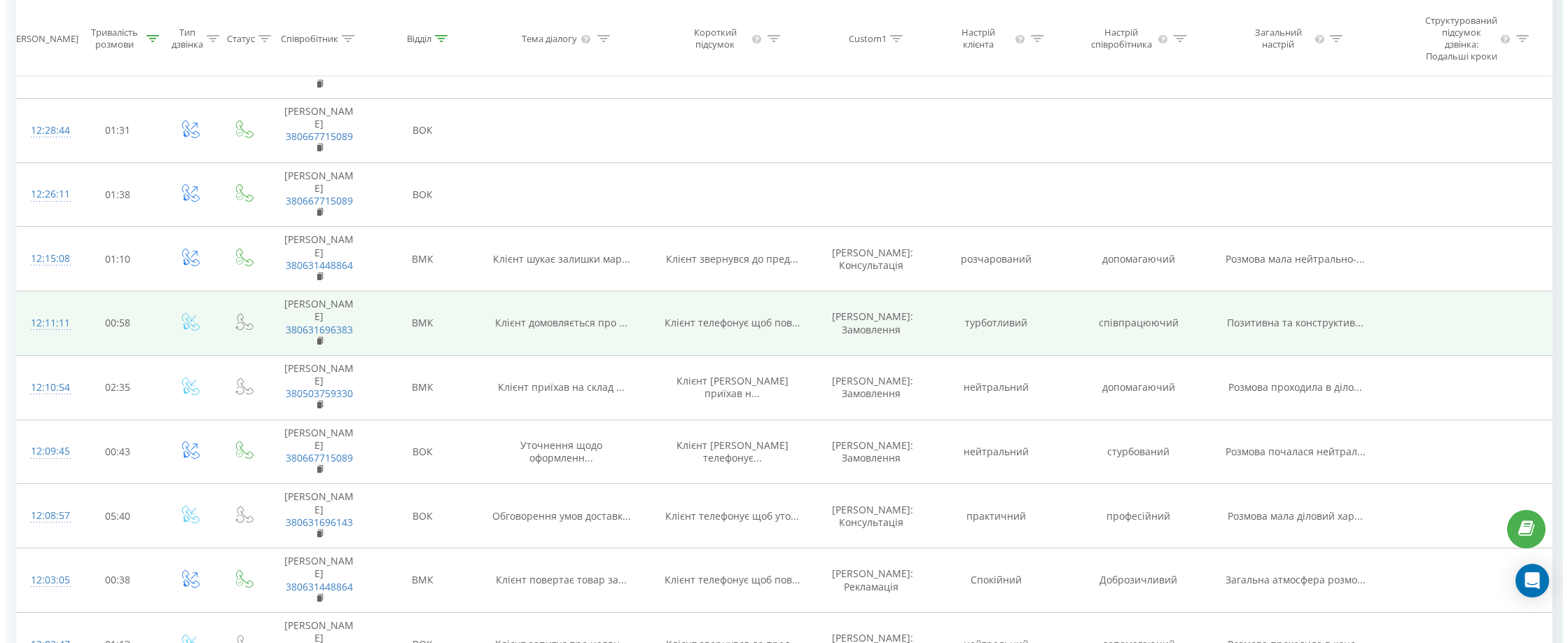
scroll to position [210, 0]
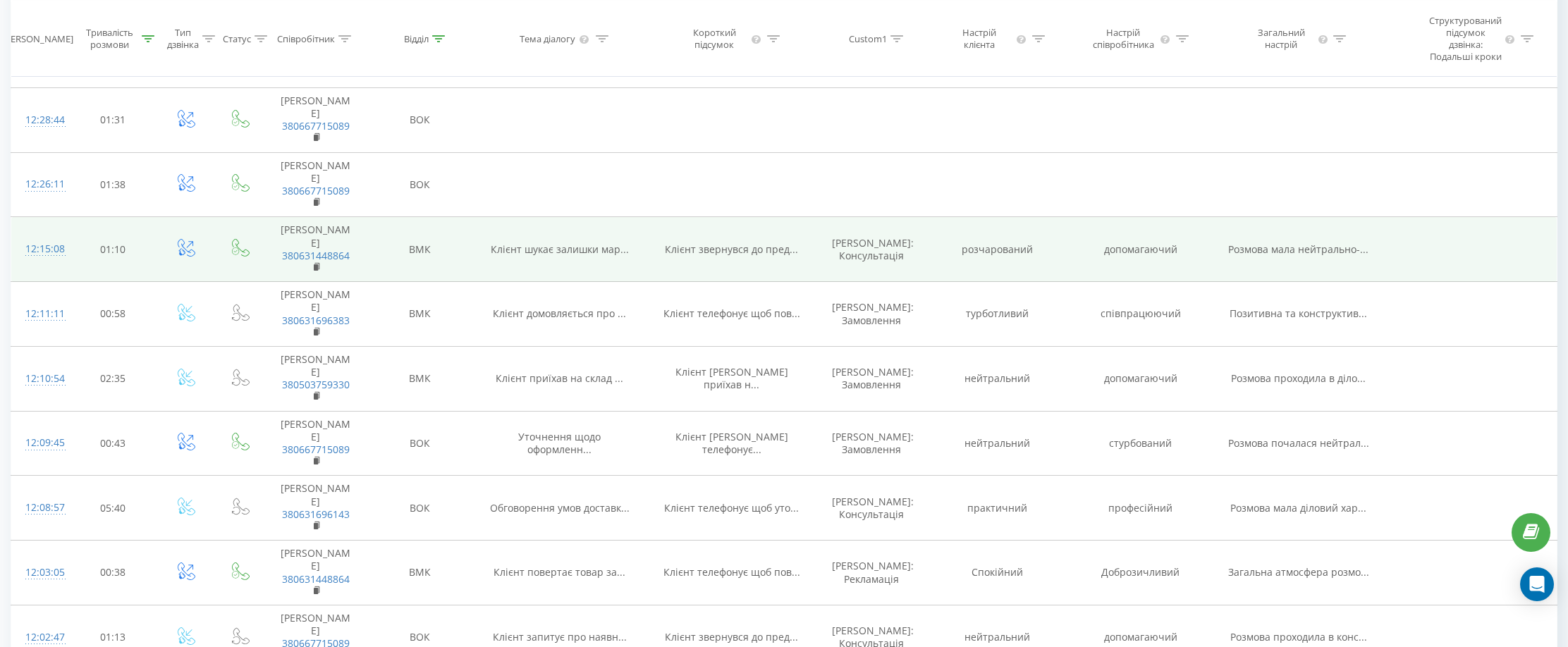
click at [55, 262] on div "12:15:08" at bounding box center [40, 249] width 29 height 27
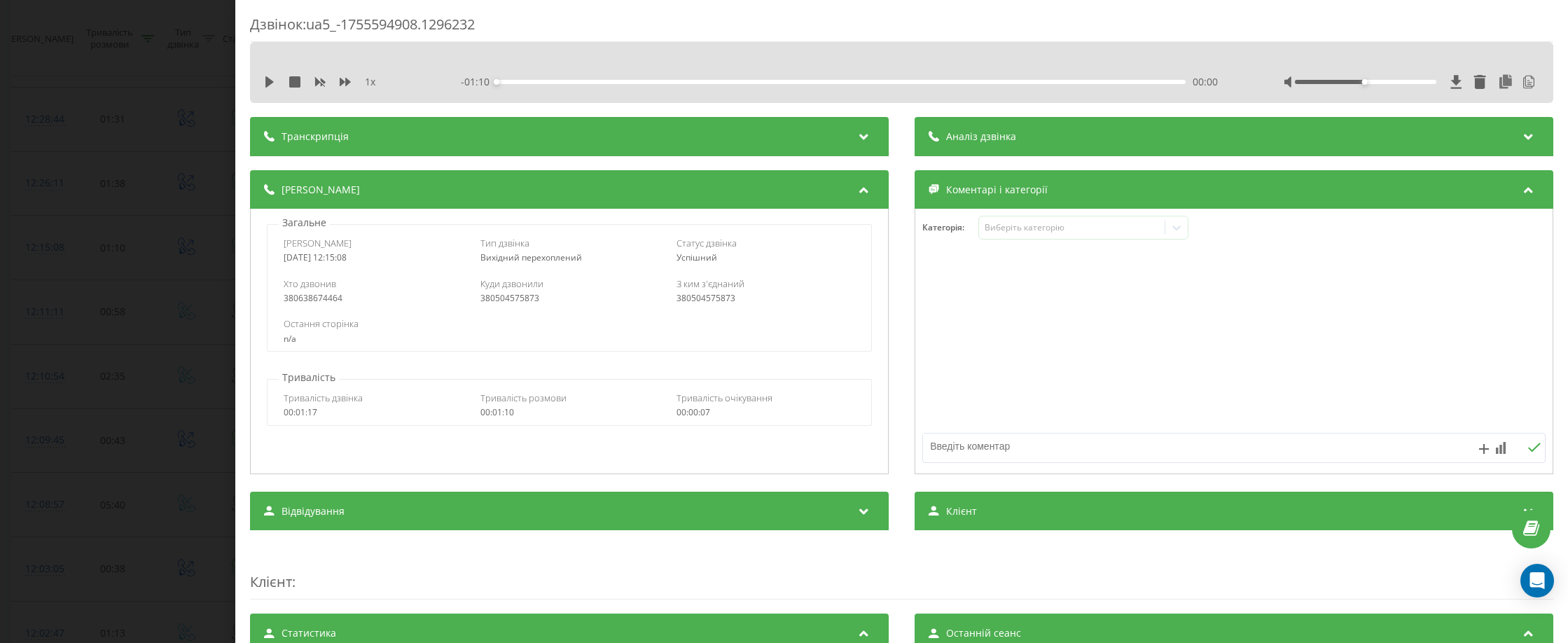
click at [1058, 139] on div "Аналіз дзвінка" at bounding box center [1234, 136] width 639 height 39
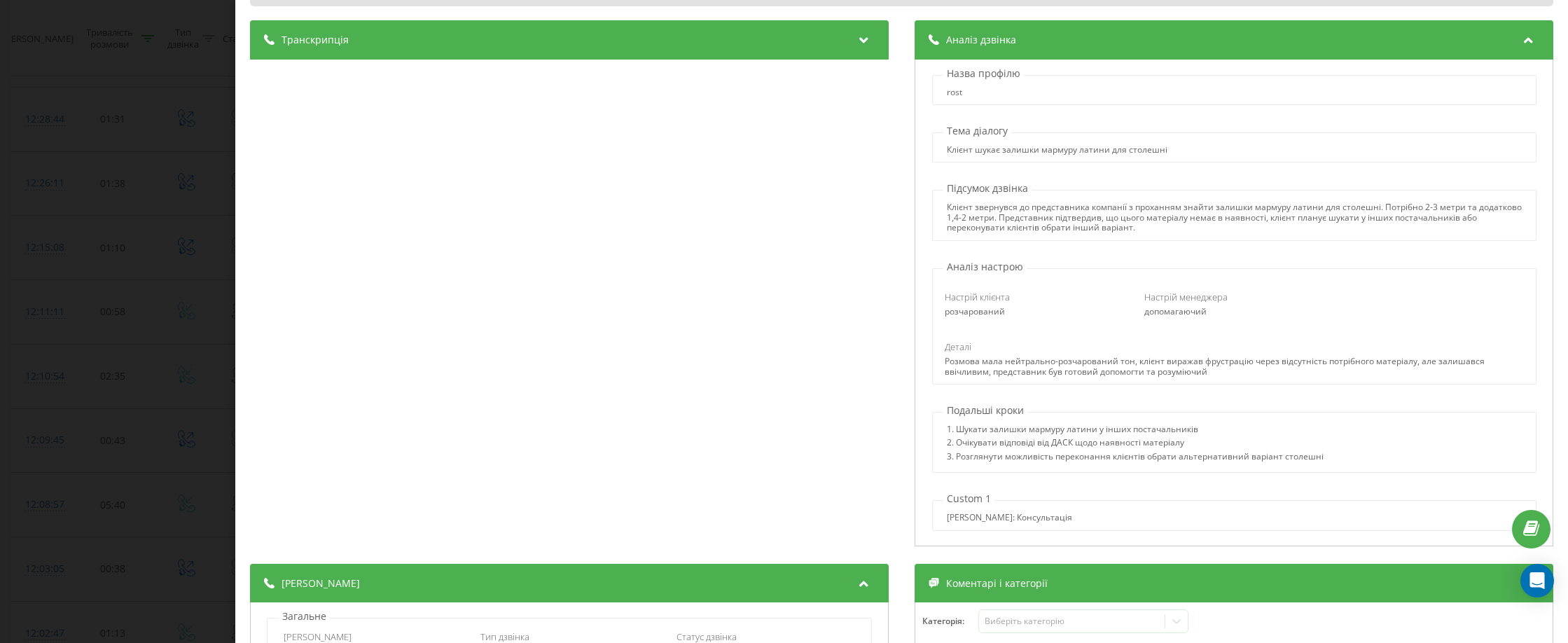
scroll to position [70, 0]
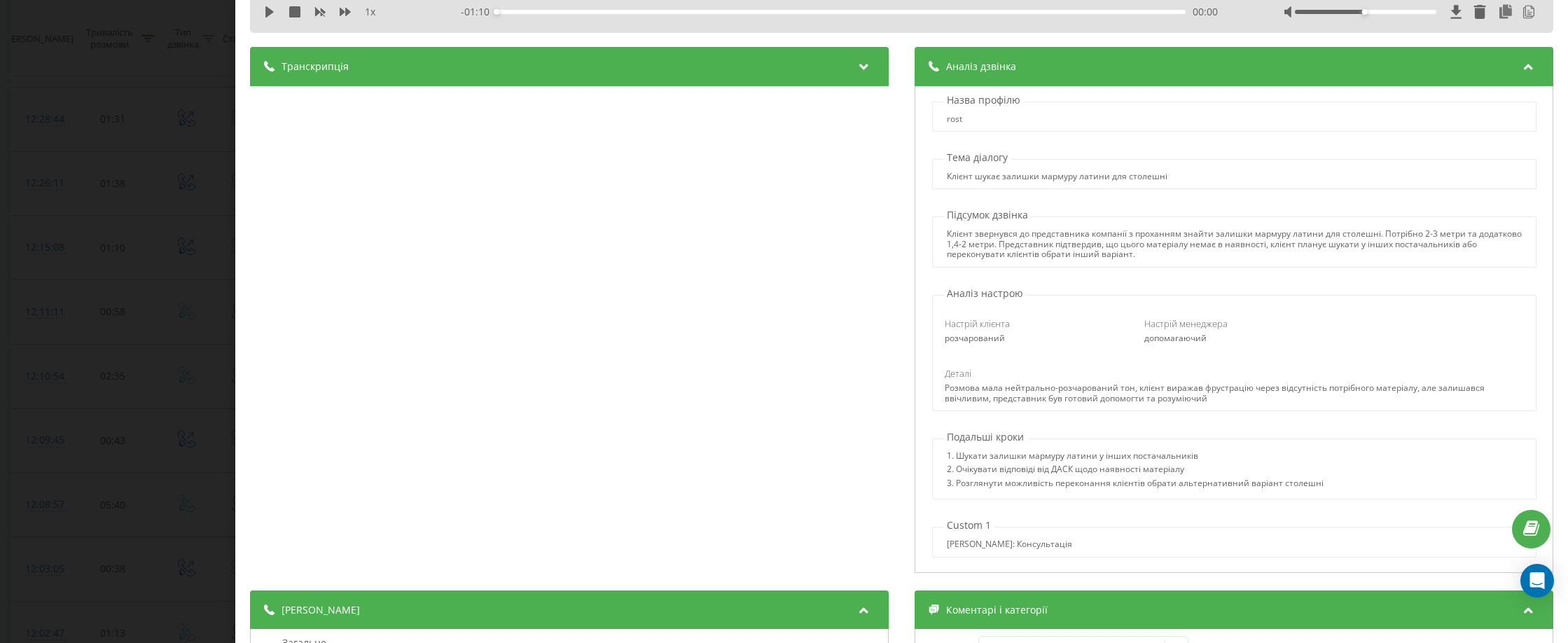
click at [290, 69] on span "Транскрипція" at bounding box center [315, 67] width 67 height 14
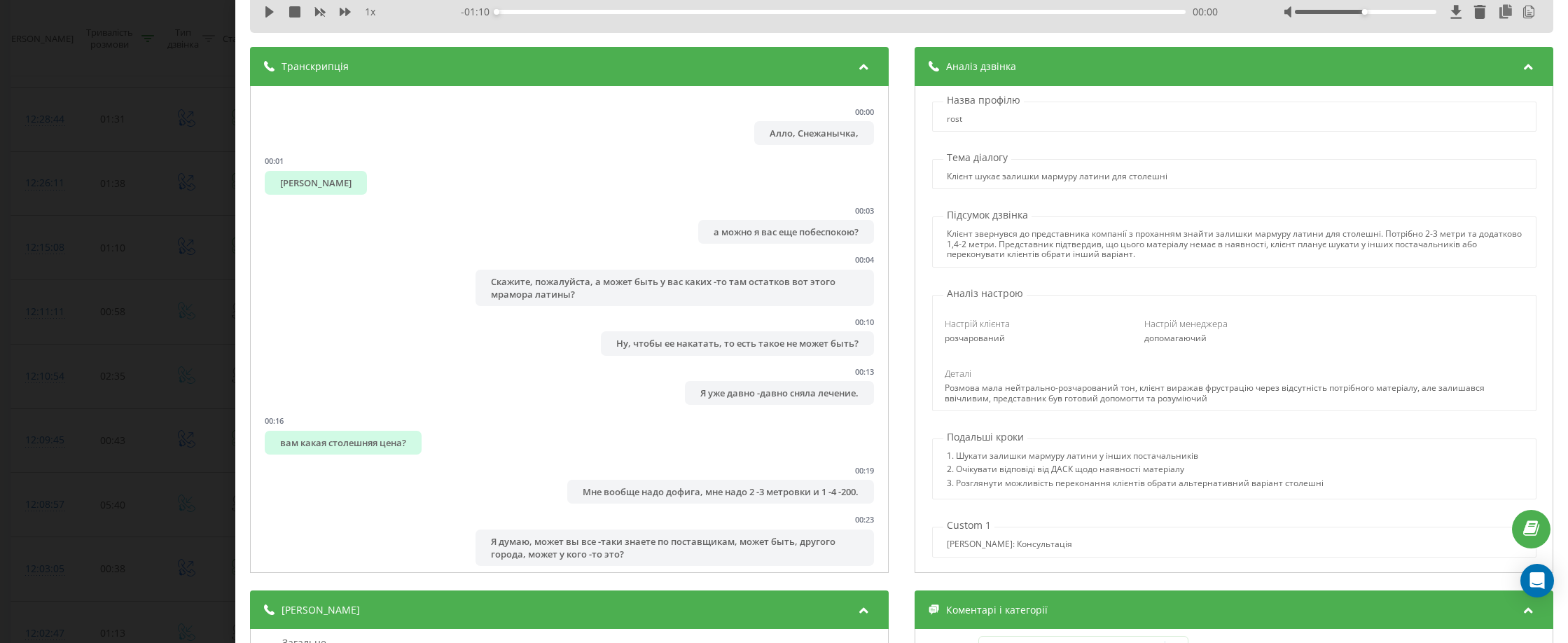
click at [295, 68] on span "Транскрипція" at bounding box center [315, 67] width 67 height 14
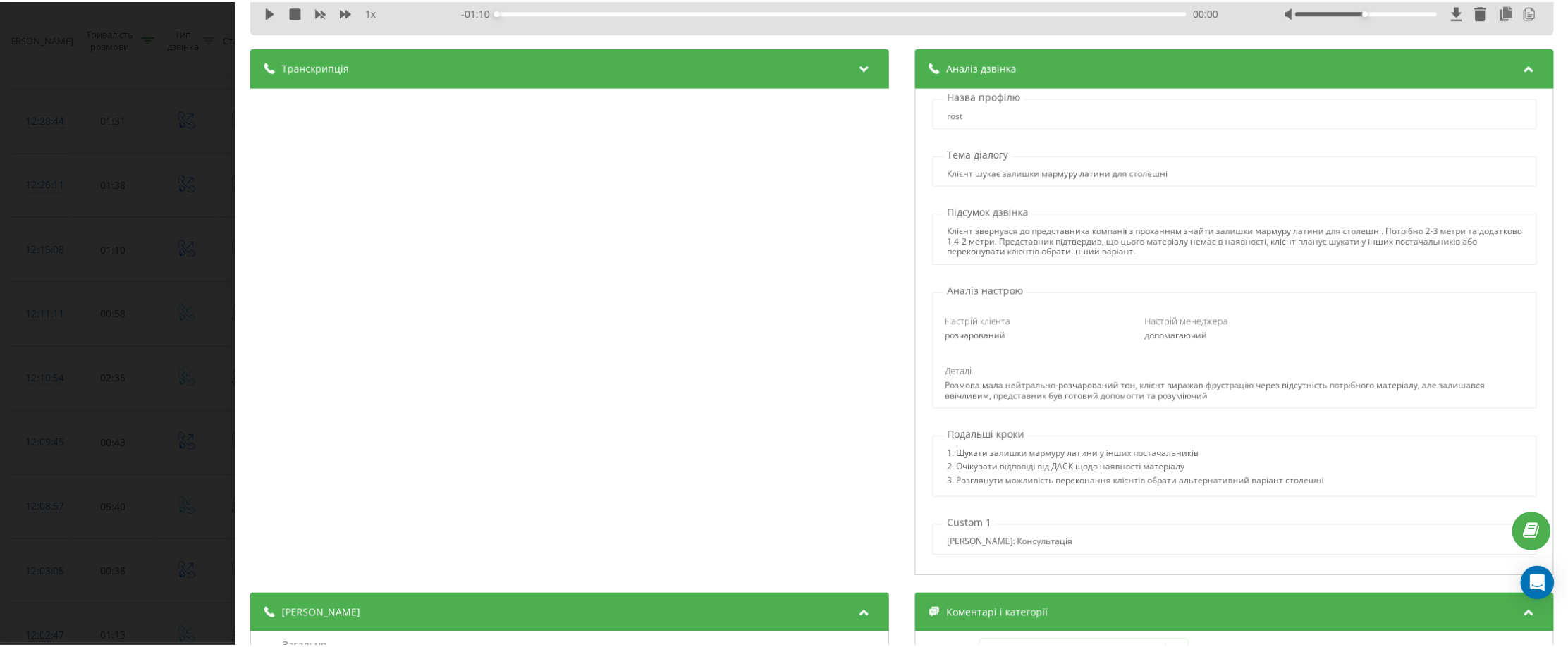
scroll to position [10, 0]
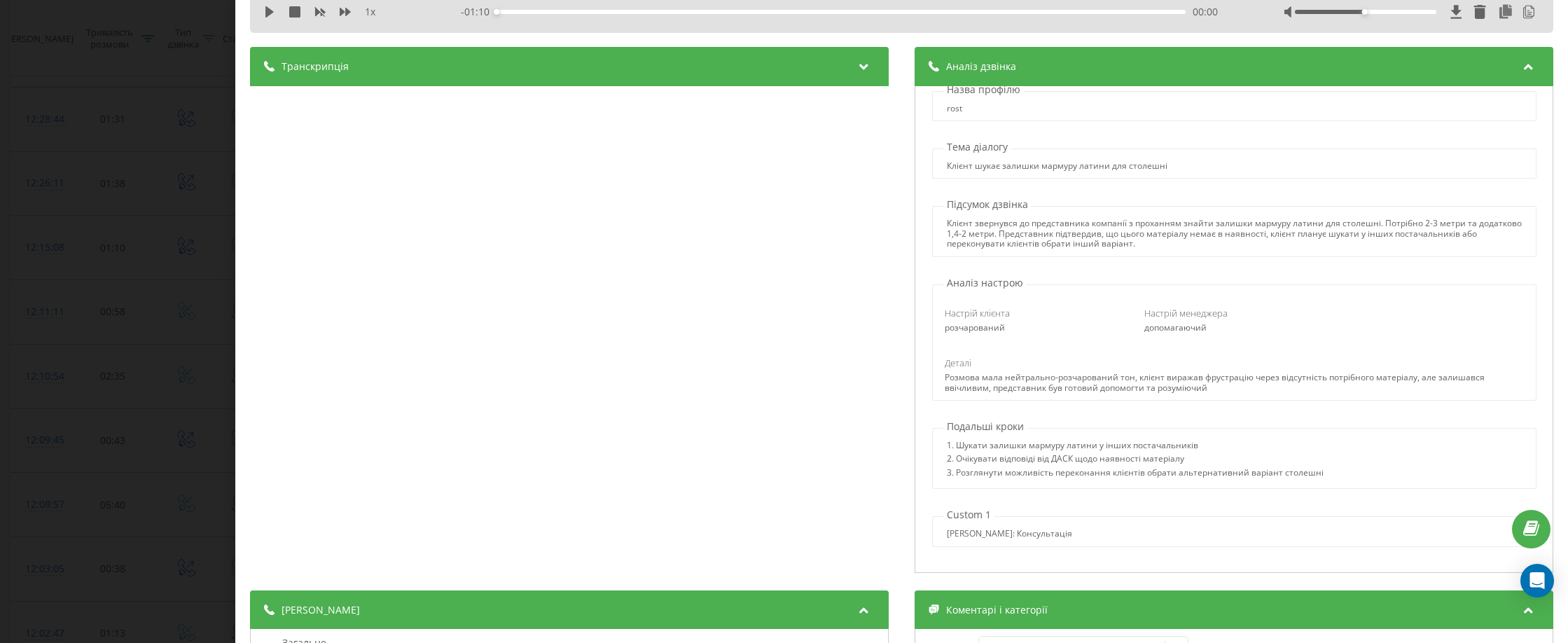
click at [83, 116] on div "Дзвінок : ua5_-1755594908.1296232 1 x - 01:10 00:00 00:00 Транскрипція 00:00 Ал…" at bounding box center [784, 322] width 1568 height 643
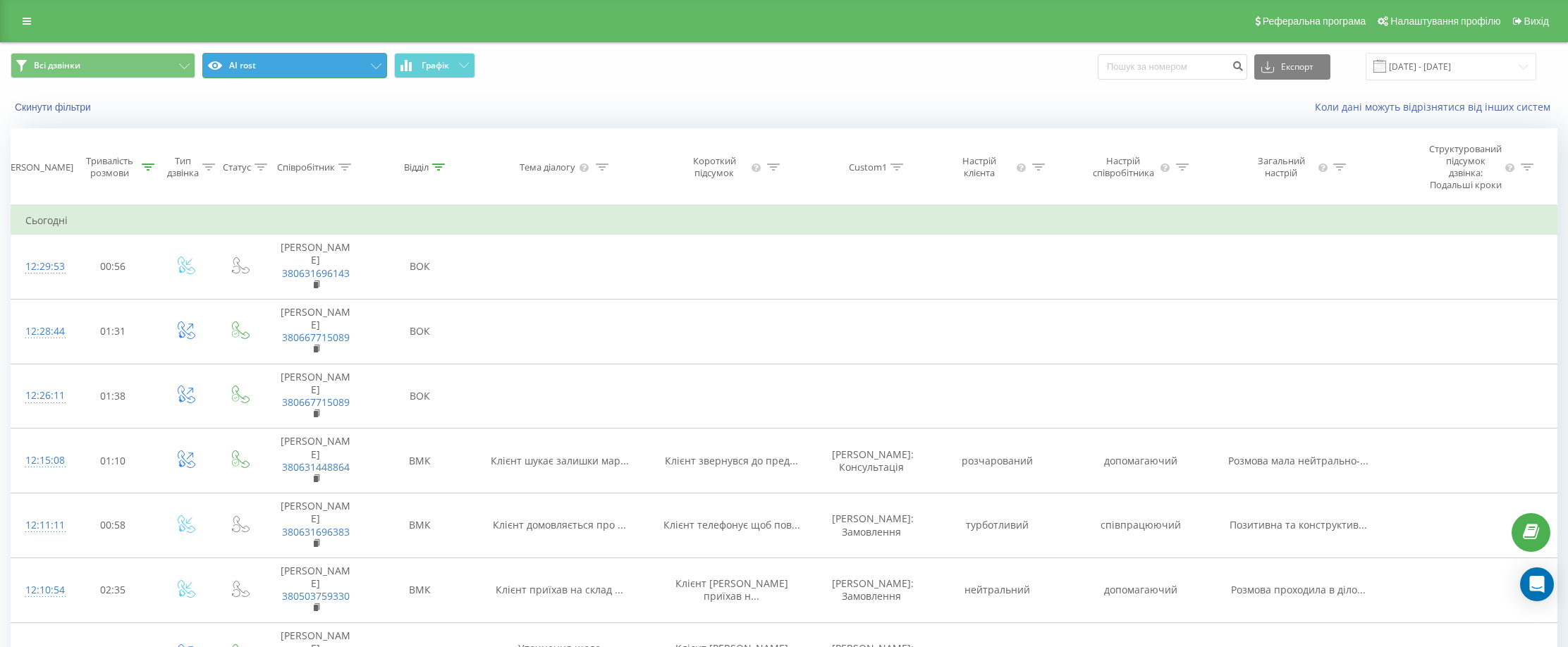
click at [370, 63] on button "AI rost" at bounding box center [295, 66] width 185 height 26
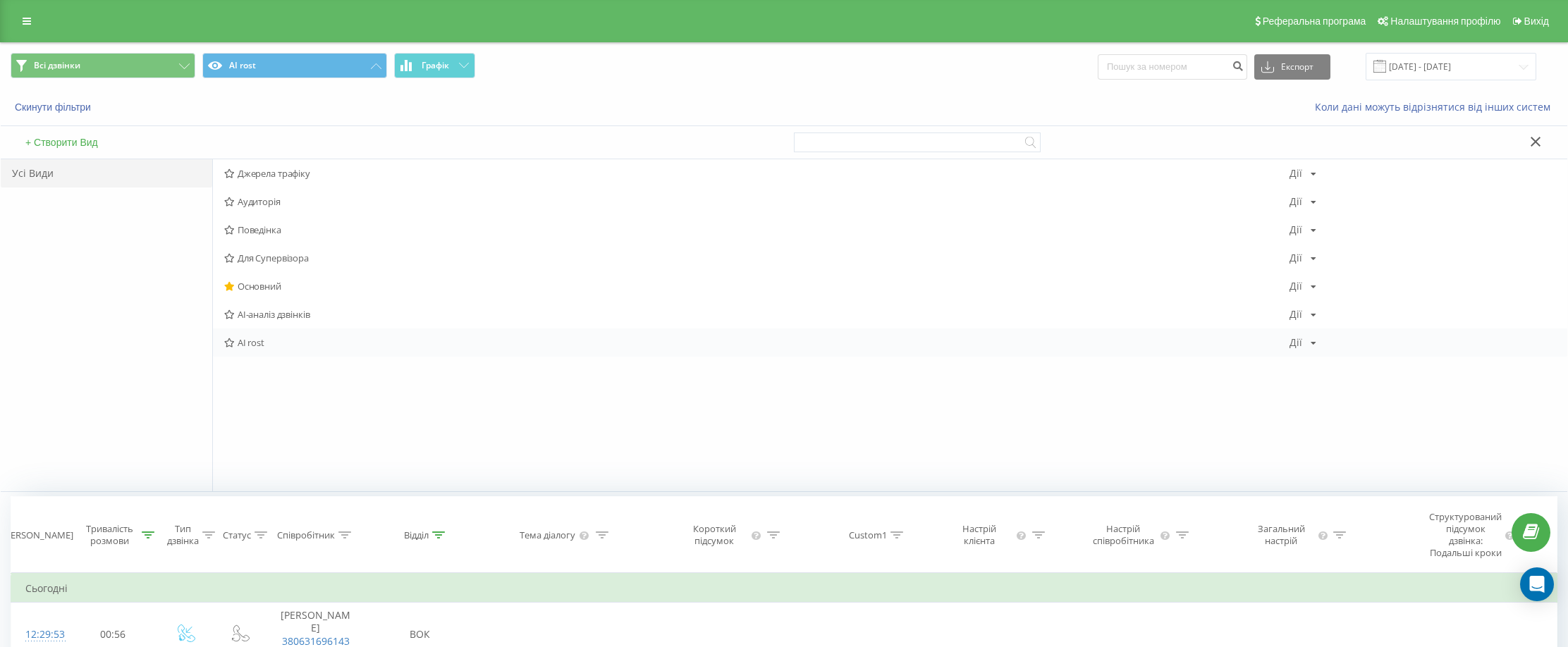
click at [1313, 352] on div "AI rost Дії Редагувати Копіювати Видалити За замовчуванням Поділитися" at bounding box center [890, 342] width 1354 height 28
click at [1312, 343] on icon at bounding box center [1313, 343] width 6 height 9
click at [1354, 364] on span "Редагувати" at bounding box center [1351, 360] width 47 height 12
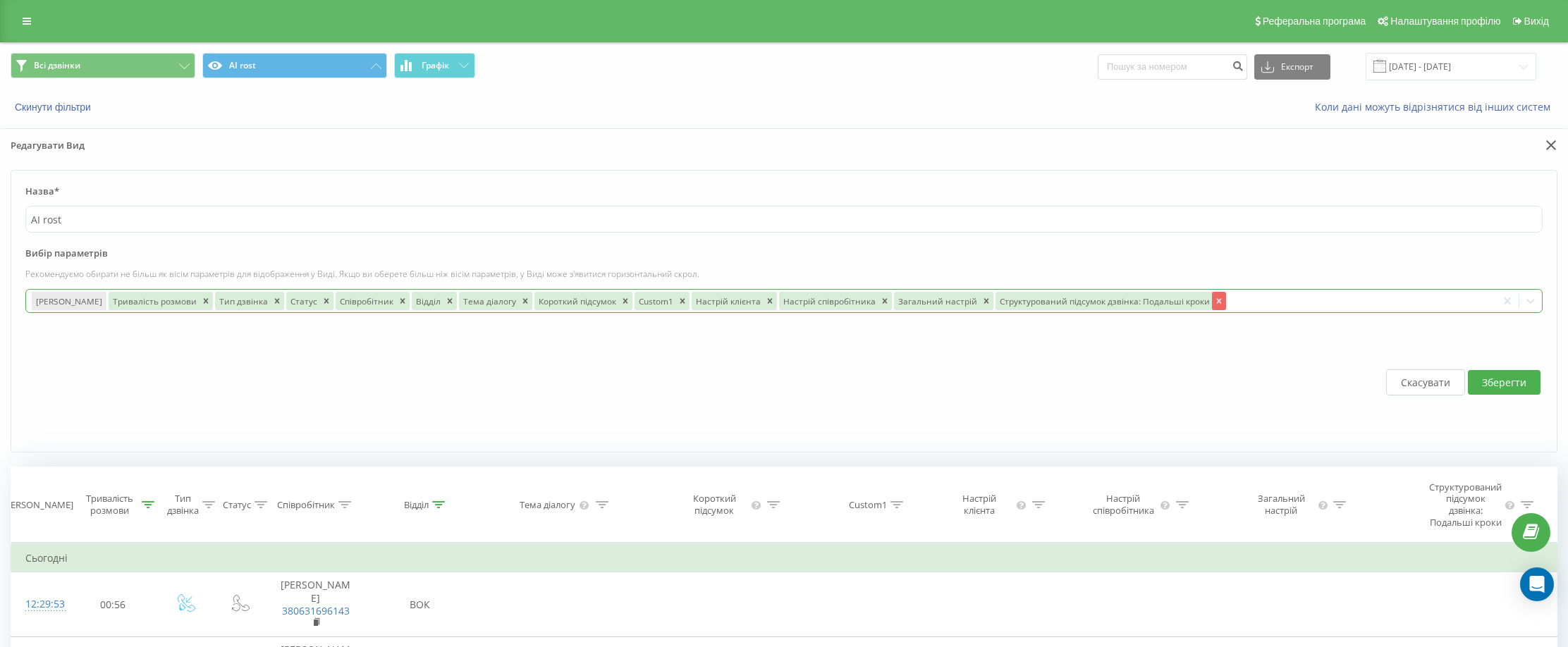
click at [1216, 300] on icon "Remove Структурований підсумок дзвінка: Подальші кроки" at bounding box center [1219, 300] width 5 height 5
click at [1178, 302] on div at bounding box center [1243, 300] width 496 height 16
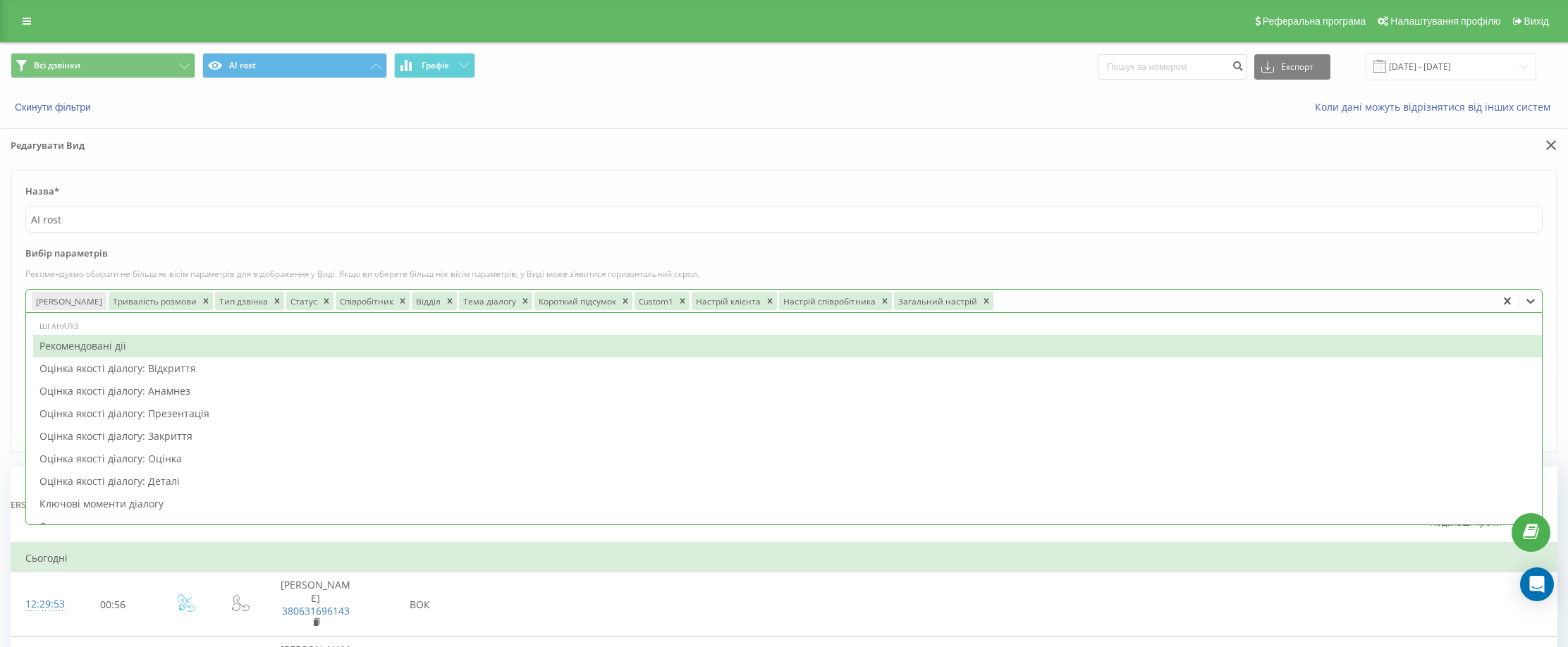
click at [180, 348] on div "Рекомендовані дії" at bounding box center [787, 346] width 1509 height 22
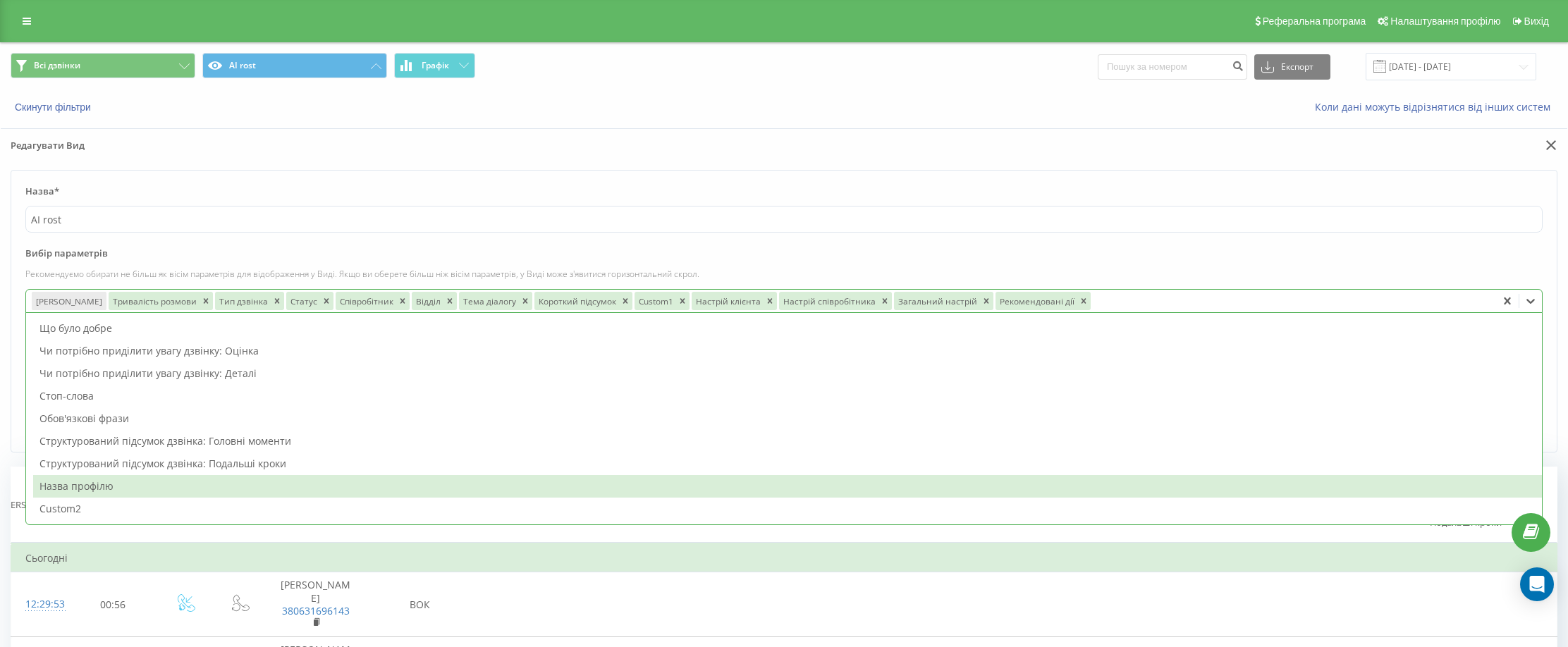
scroll to position [141, 0]
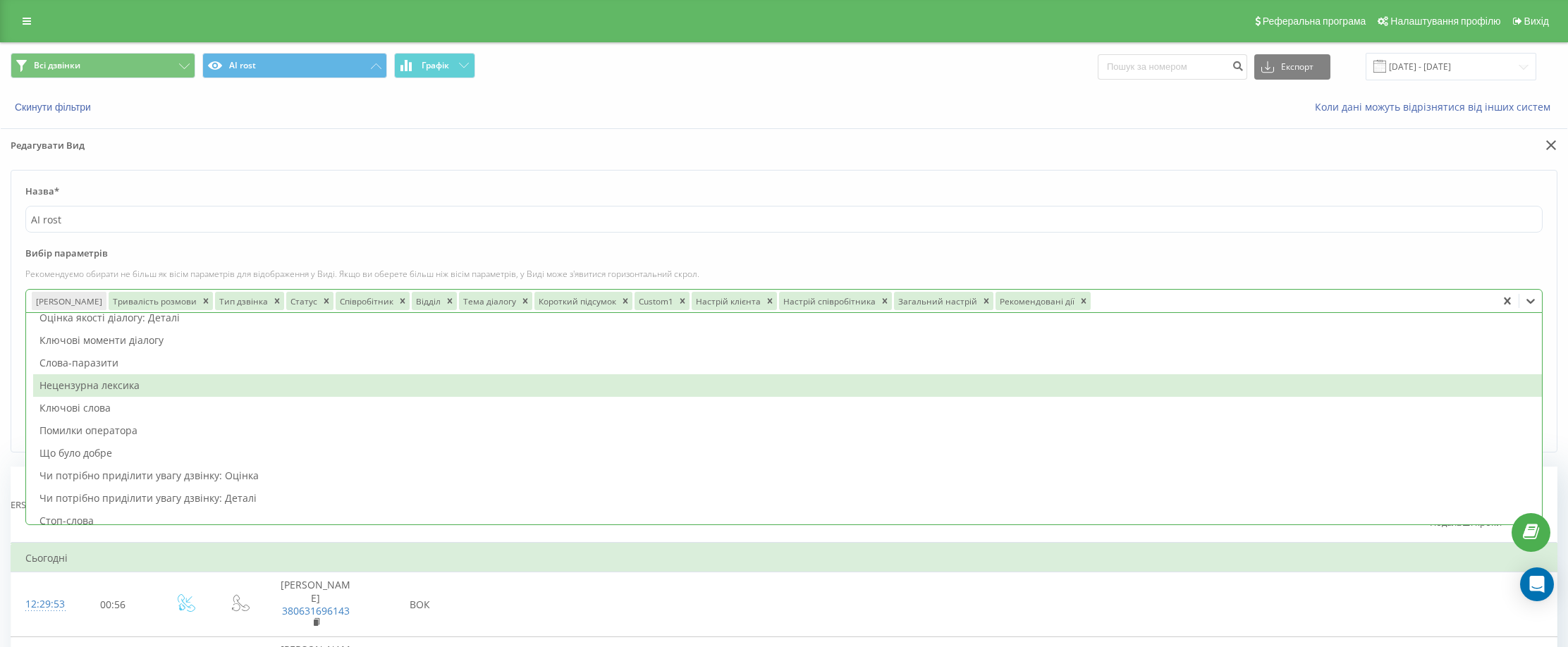
click at [1529, 249] on label "Вибір параметрів" at bounding box center [784, 257] width 1517 height 21
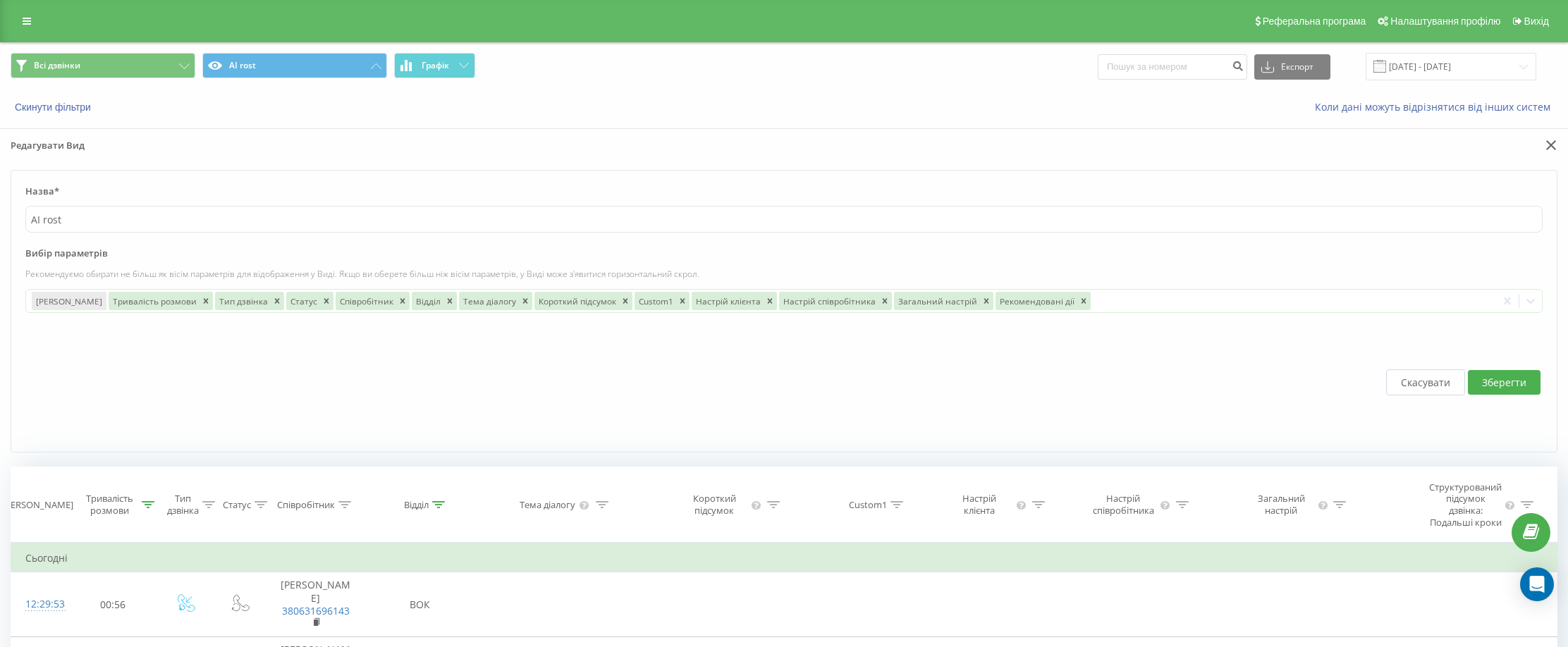
click at [1525, 388] on button "Зберегти" at bounding box center [1505, 382] width 72 height 25
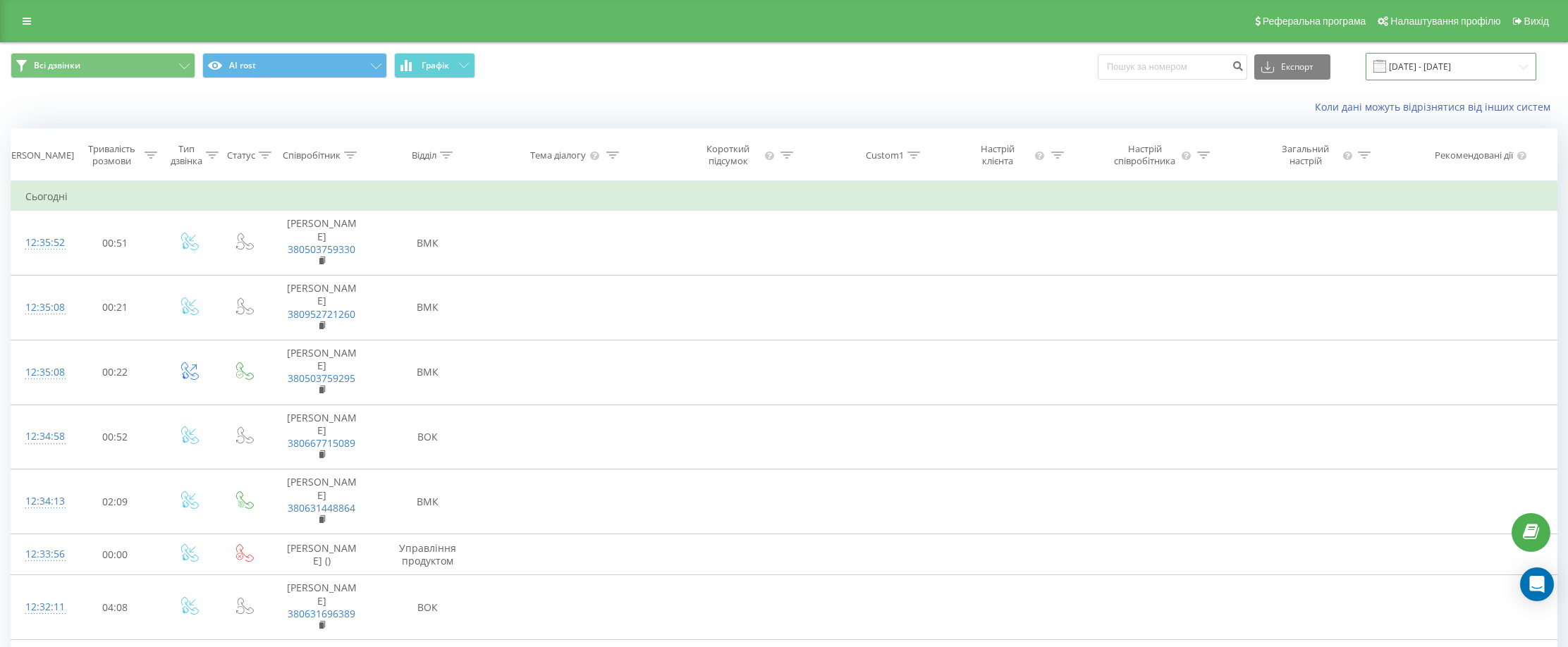
click at [1441, 71] on input "19.07.2025 - 19.08.2025" at bounding box center [1452, 67] width 170 height 27
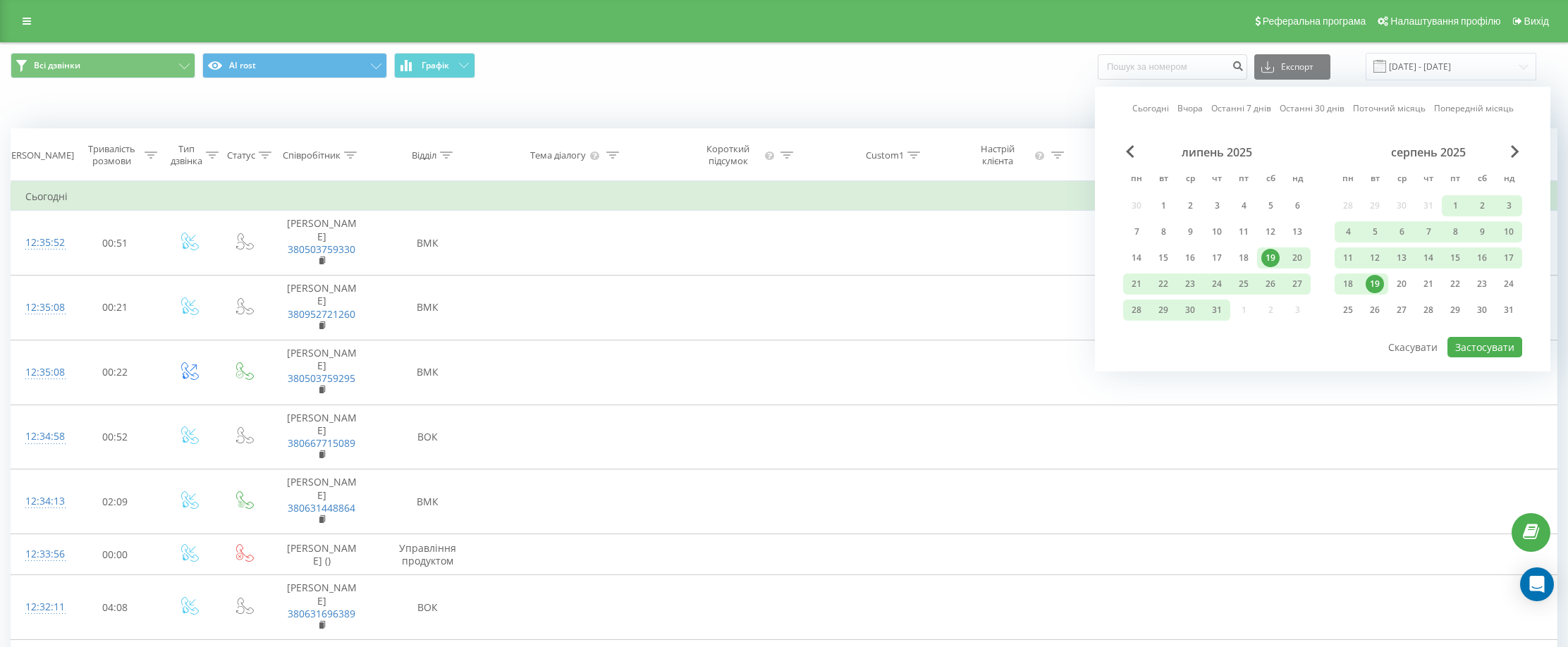
click at [1146, 111] on link "Сьогодні" at bounding box center [1151, 108] width 37 height 14
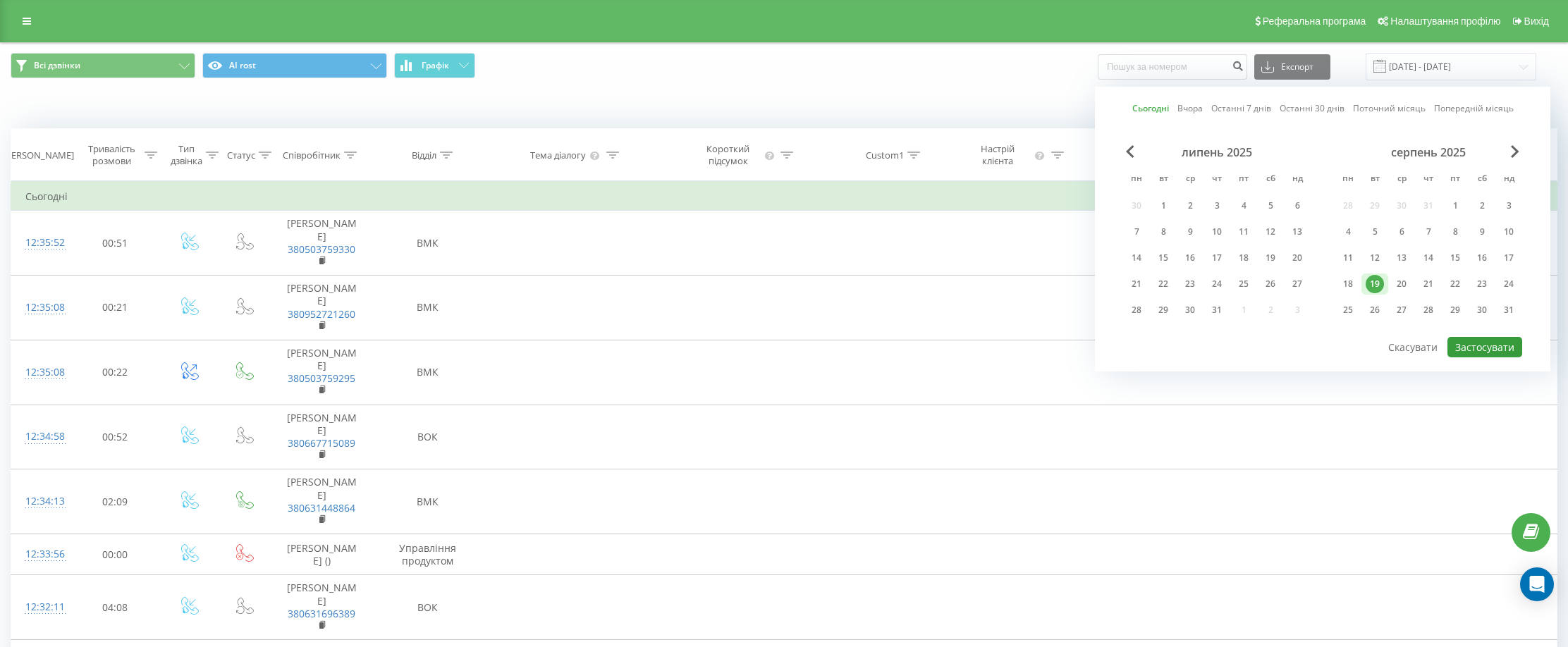
click at [1482, 345] on button "Застосувати" at bounding box center [1484, 347] width 75 height 20
type input "[DATE] - [DATE]"
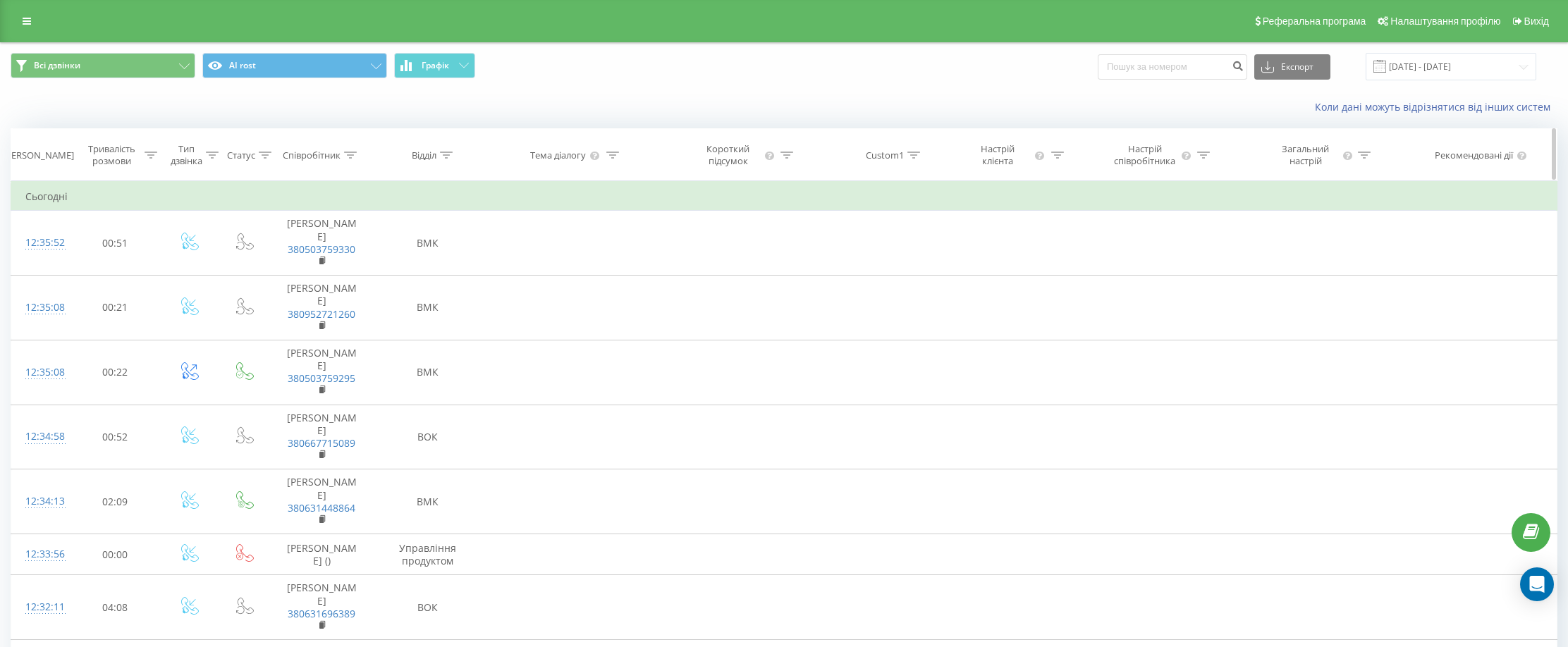
click at [148, 163] on div "Тривалість розмови" at bounding box center [120, 155] width 76 height 24
click at [149, 161] on div at bounding box center [151, 155] width 13 height 12
click at [150, 160] on div "Тривалість розмови" at bounding box center [120, 155] width 76 height 24
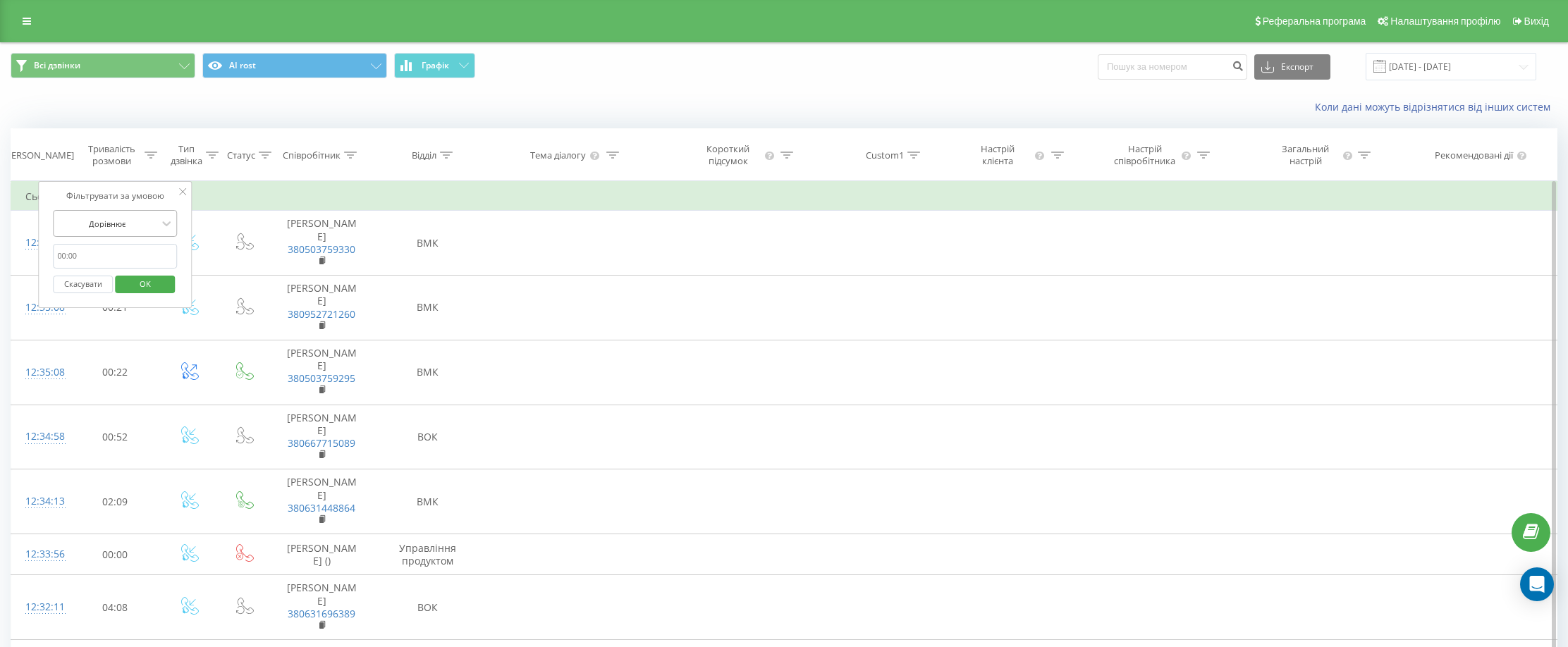
click at [136, 225] on div at bounding box center [107, 223] width 100 height 14
drag, startPoint x: 120, startPoint y: 358, endPoint x: 118, endPoint y: 345, distance: 13.2
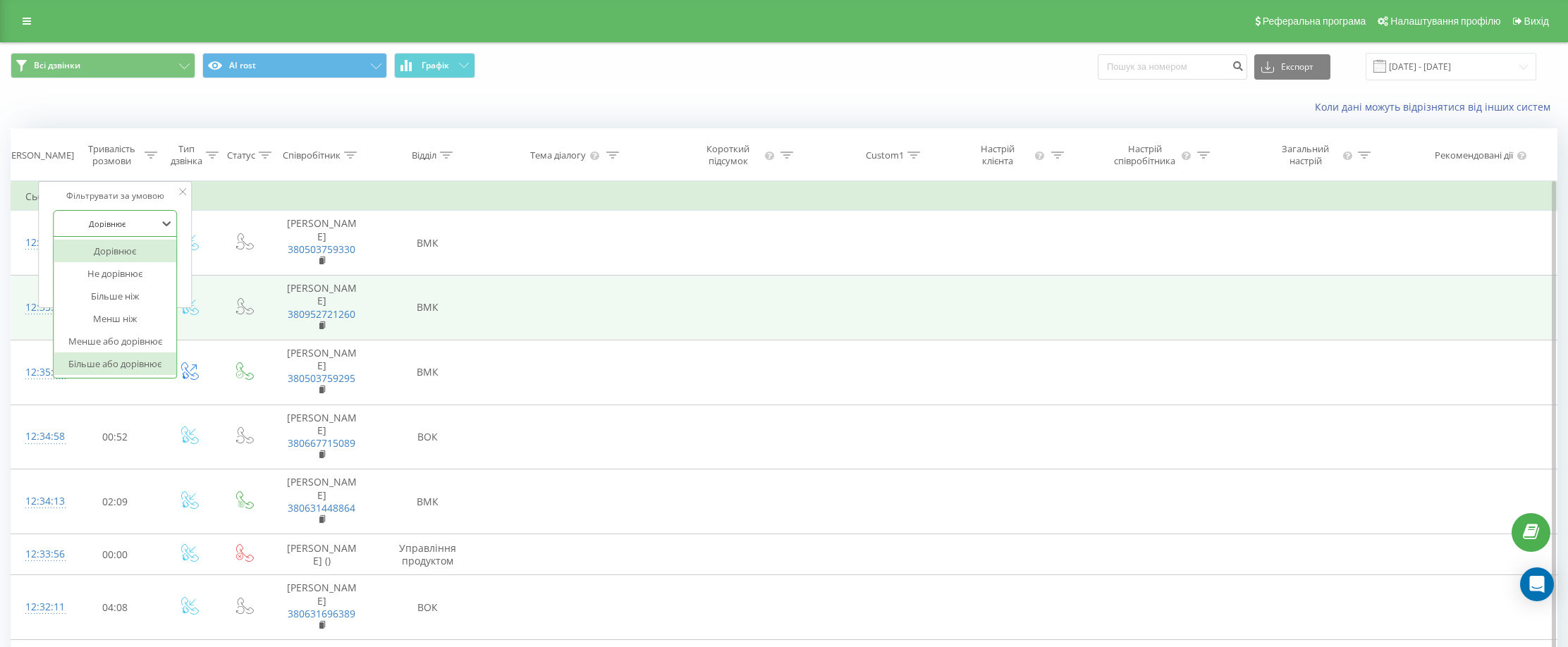
click at [120, 357] on div "Більше або дорівнює" at bounding box center [115, 364] width 123 height 22
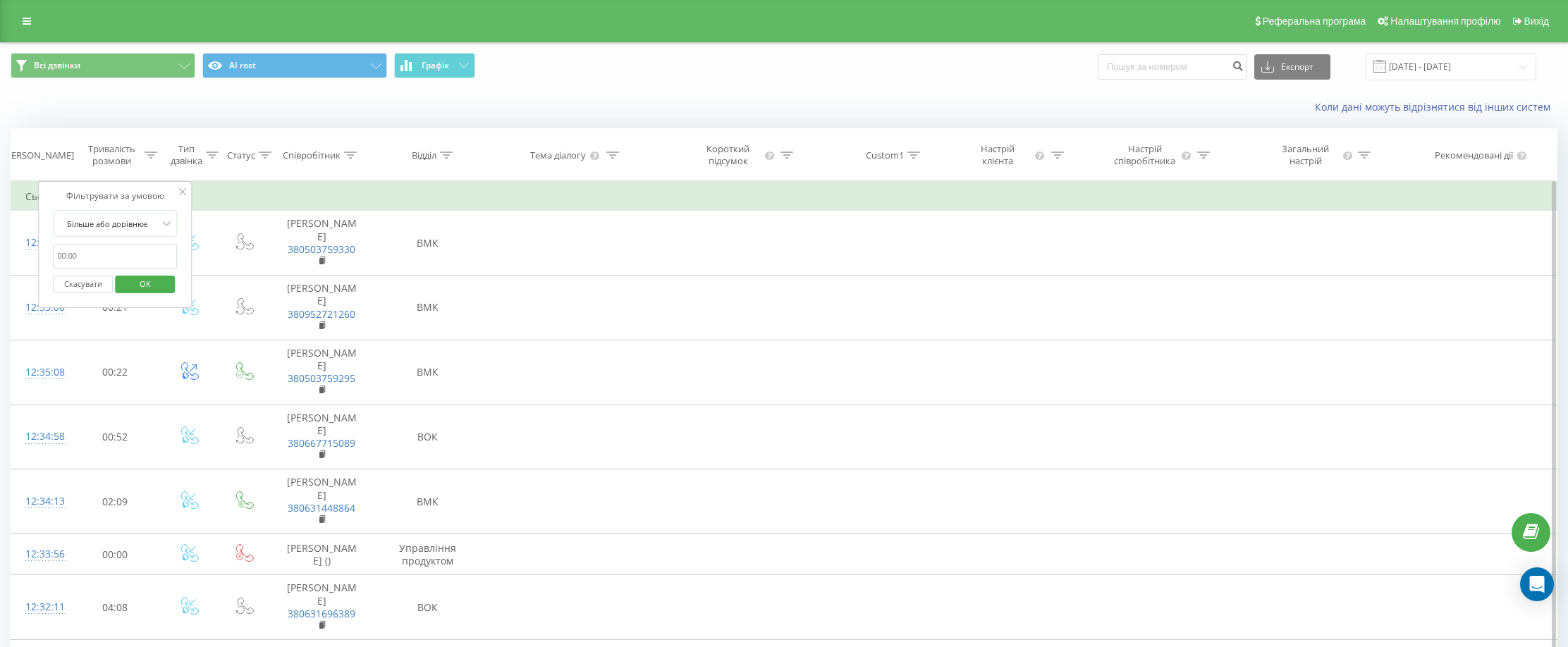
click at [79, 249] on input "text" at bounding box center [115, 256] width 125 height 25
type input "00:10"
click at [140, 278] on span "OK" at bounding box center [145, 283] width 39 height 22
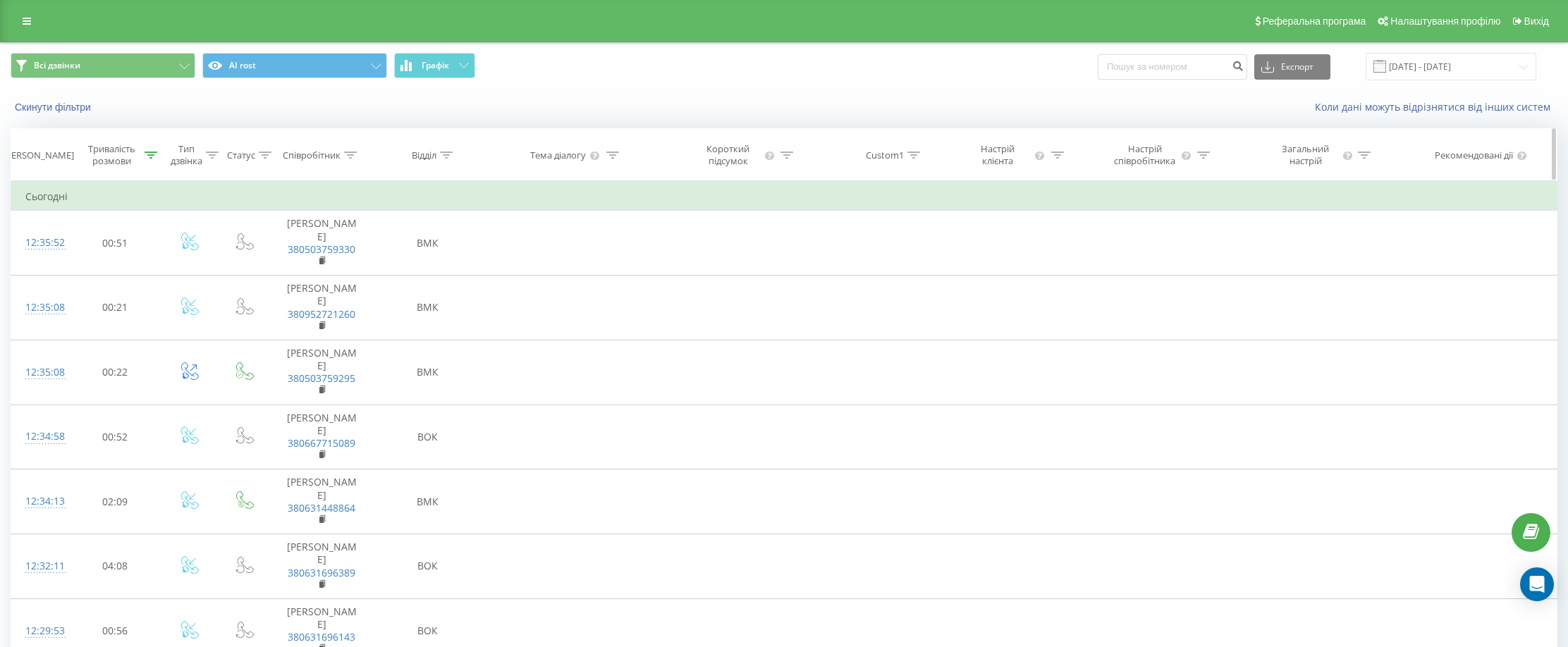
click at [447, 156] on icon at bounding box center [447, 155] width 13 height 7
click at [447, 249] on input "text" at bounding box center [428, 256] width 125 height 25
type input "к"
click at [380, 299] on div "Скасувати OK" at bounding box center [428, 284] width 125 height 32
click at [477, 280] on button "OK" at bounding box center [457, 284] width 60 height 18
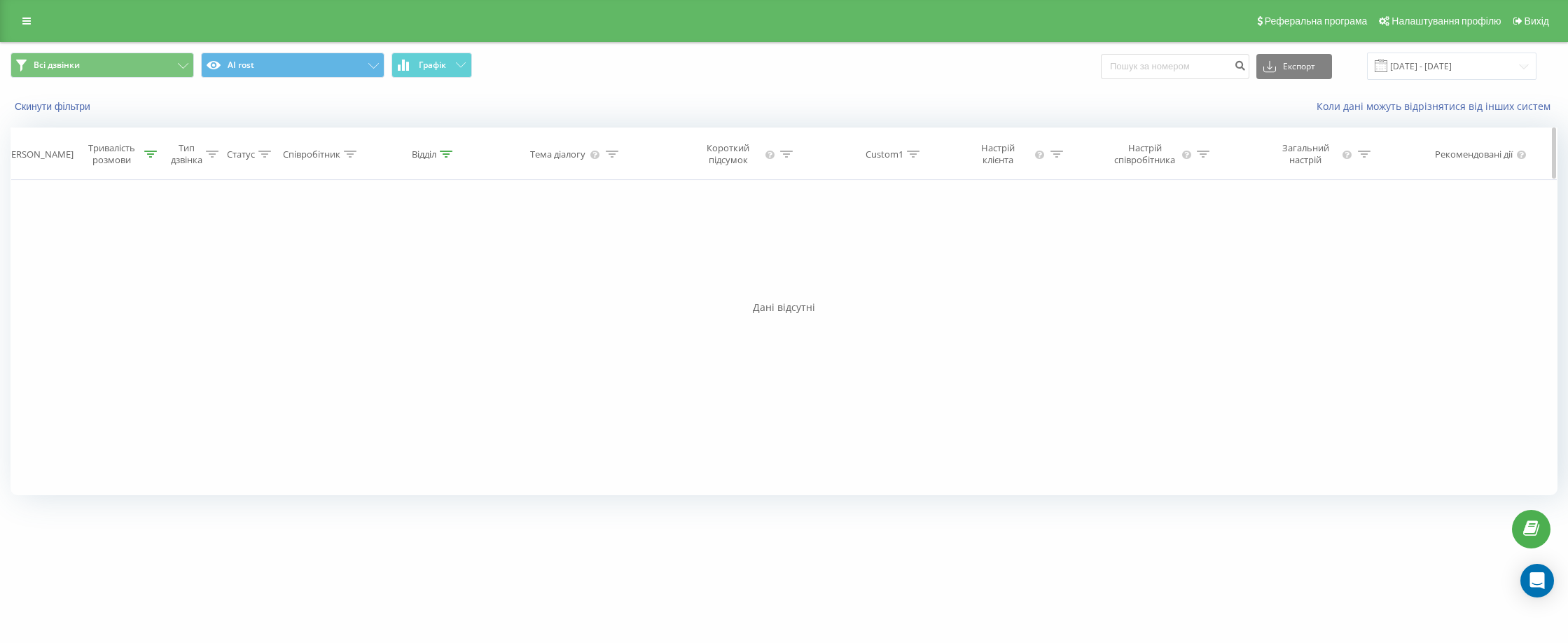
click at [448, 155] on icon at bounding box center [446, 154] width 13 height 7
click at [437, 221] on div "Select an operator" at bounding box center [420, 222] width 100 height 11
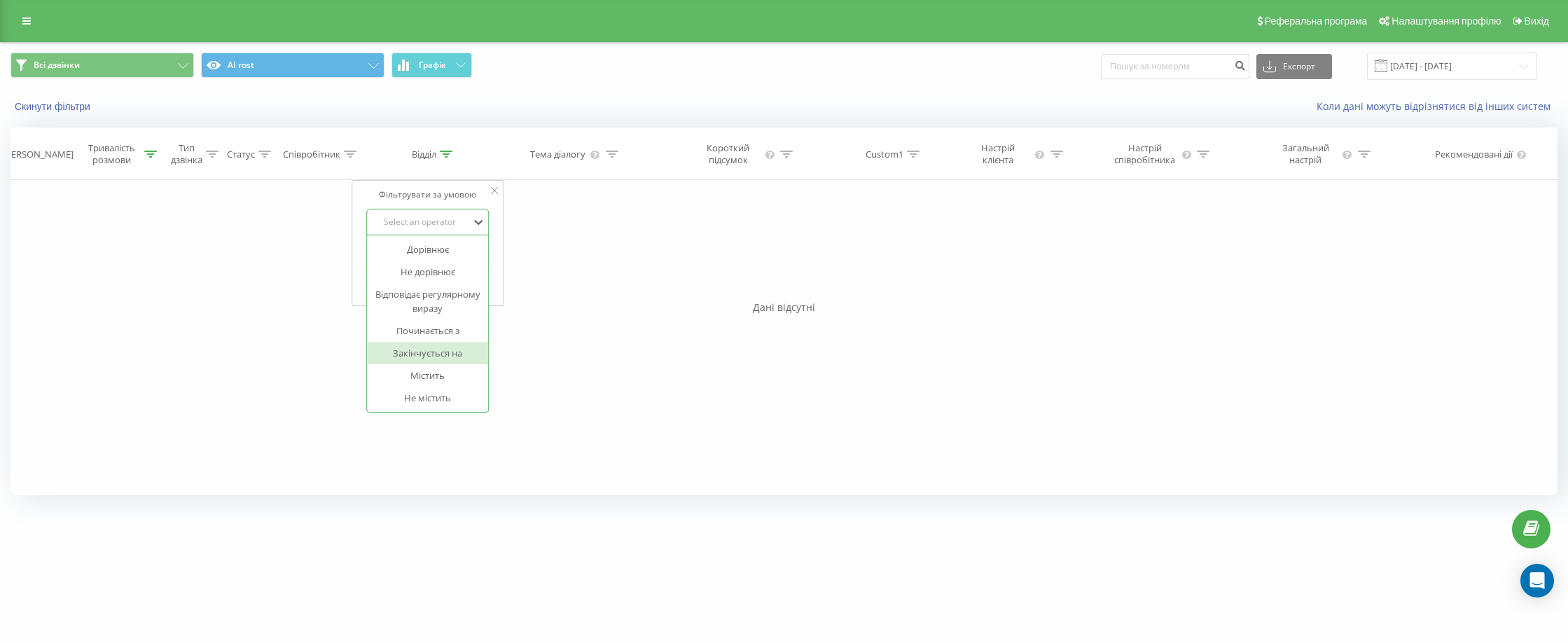
drag, startPoint x: 457, startPoint y: 349, endPoint x: 459, endPoint y: 341, distance: 8.2
click at [457, 348] on div "Закінчується на" at bounding box center [427, 353] width 122 height 22
click at [467, 279] on span "OK" at bounding box center [457, 282] width 39 height 22
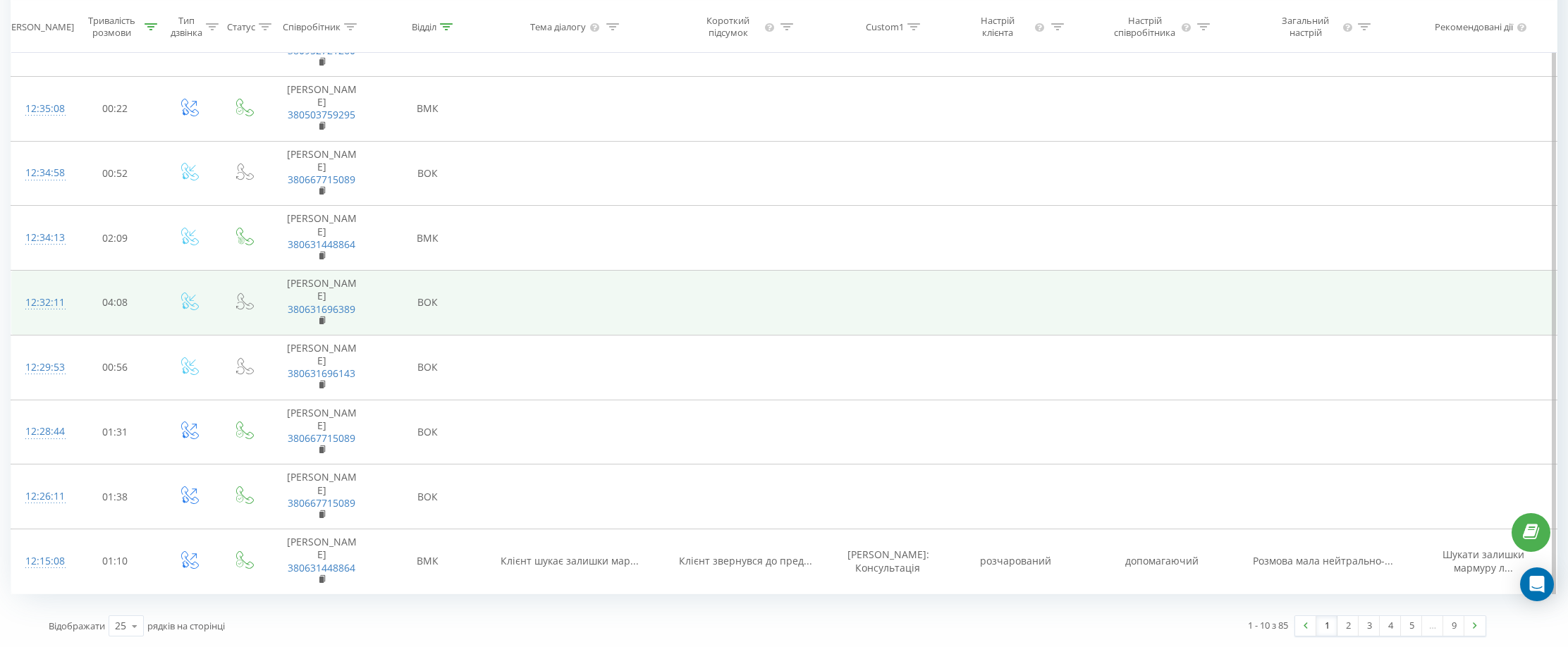
scroll to position [392, 0]
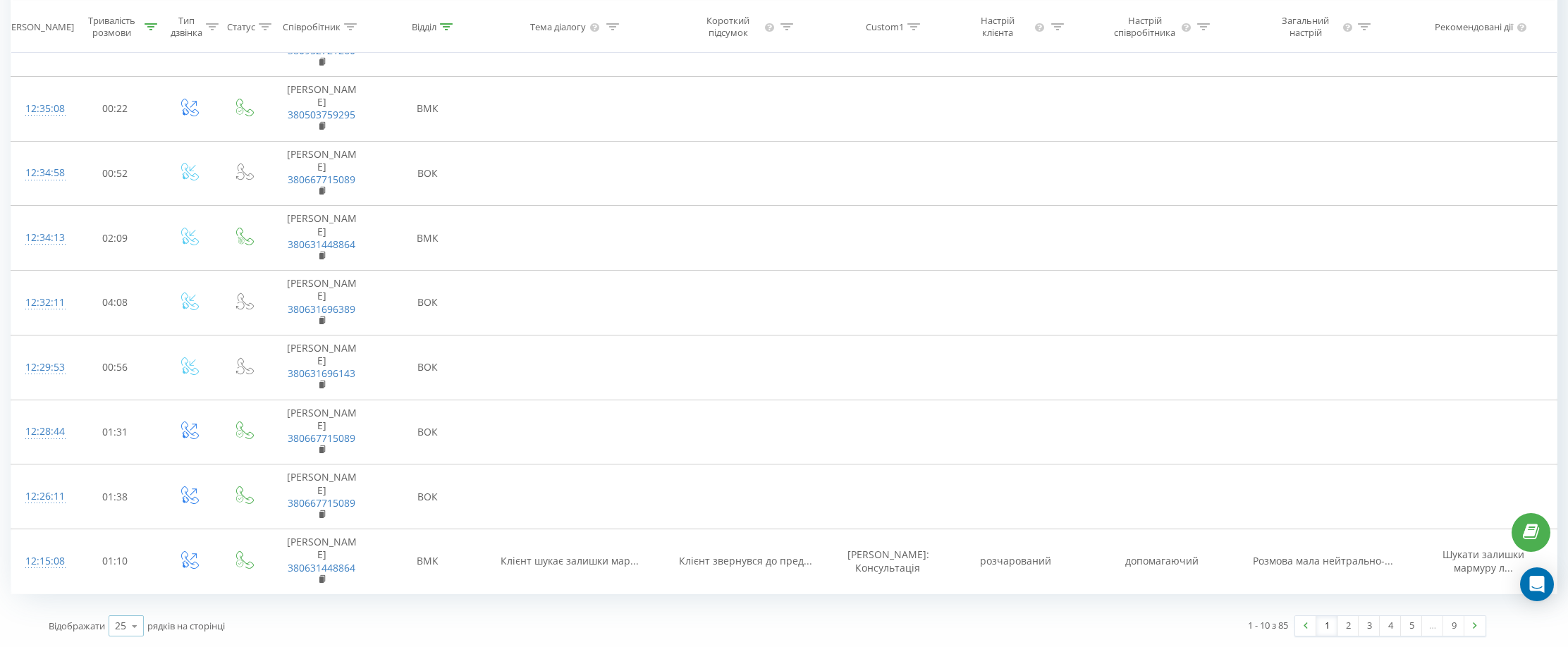
click at [126, 626] on icon at bounding box center [135, 626] width 21 height 27
click at [126, 608] on span "100" at bounding box center [123, 605] width 17 height 14
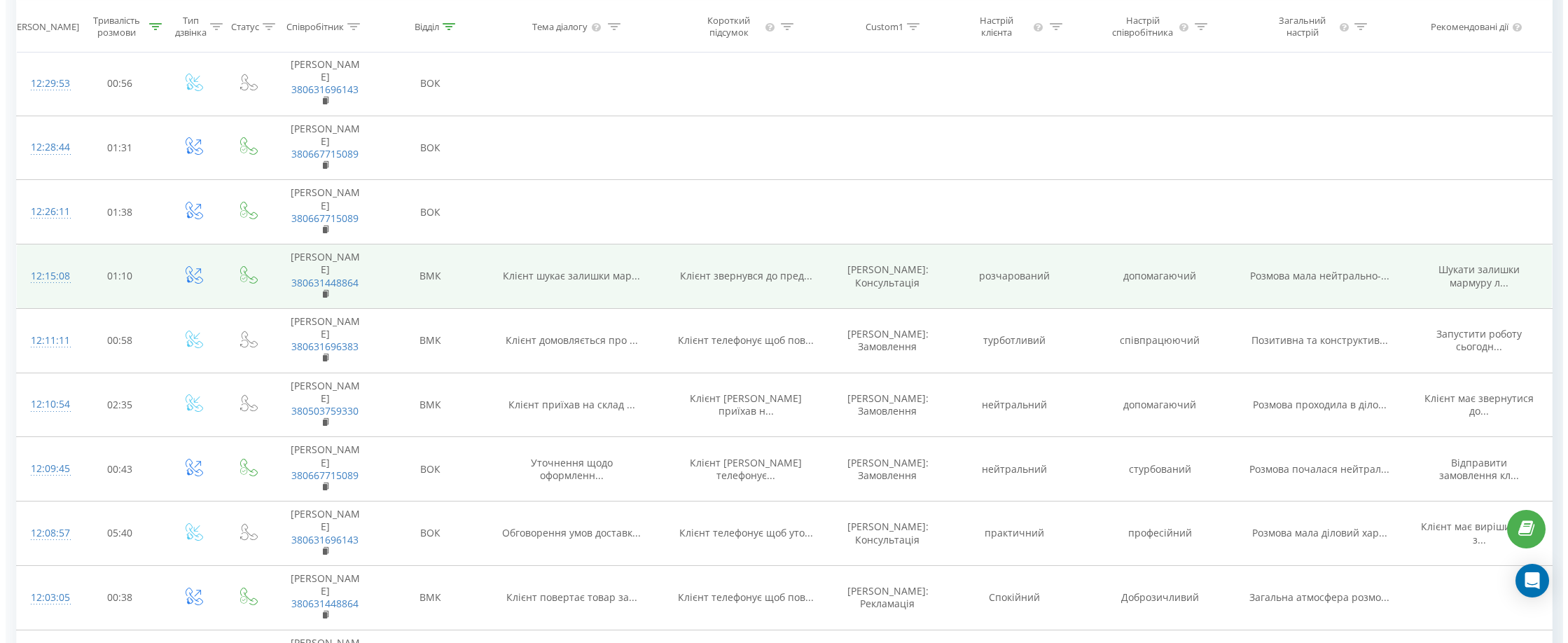
scroll to position [599, 0]
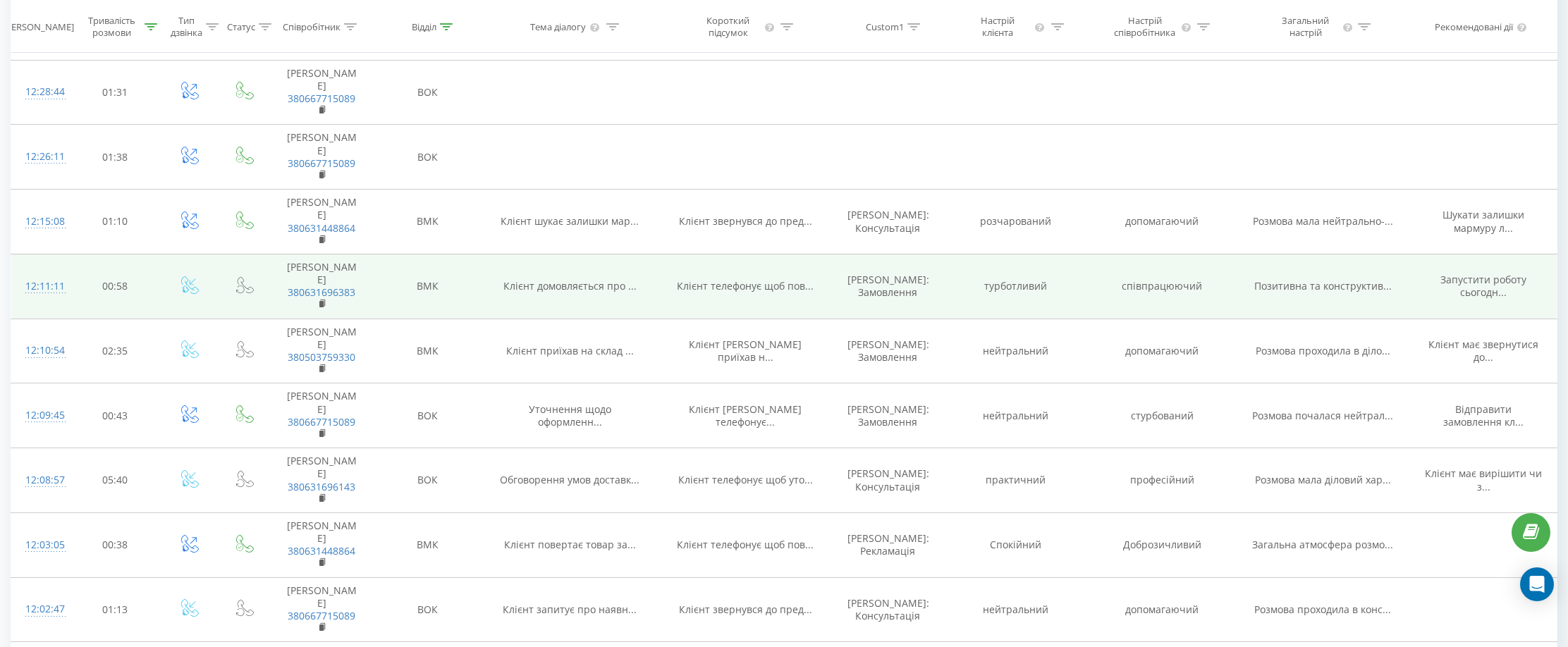
click at [49, 300] on div "12:11:11" at bounding box center [40, 287] width 30 height 27
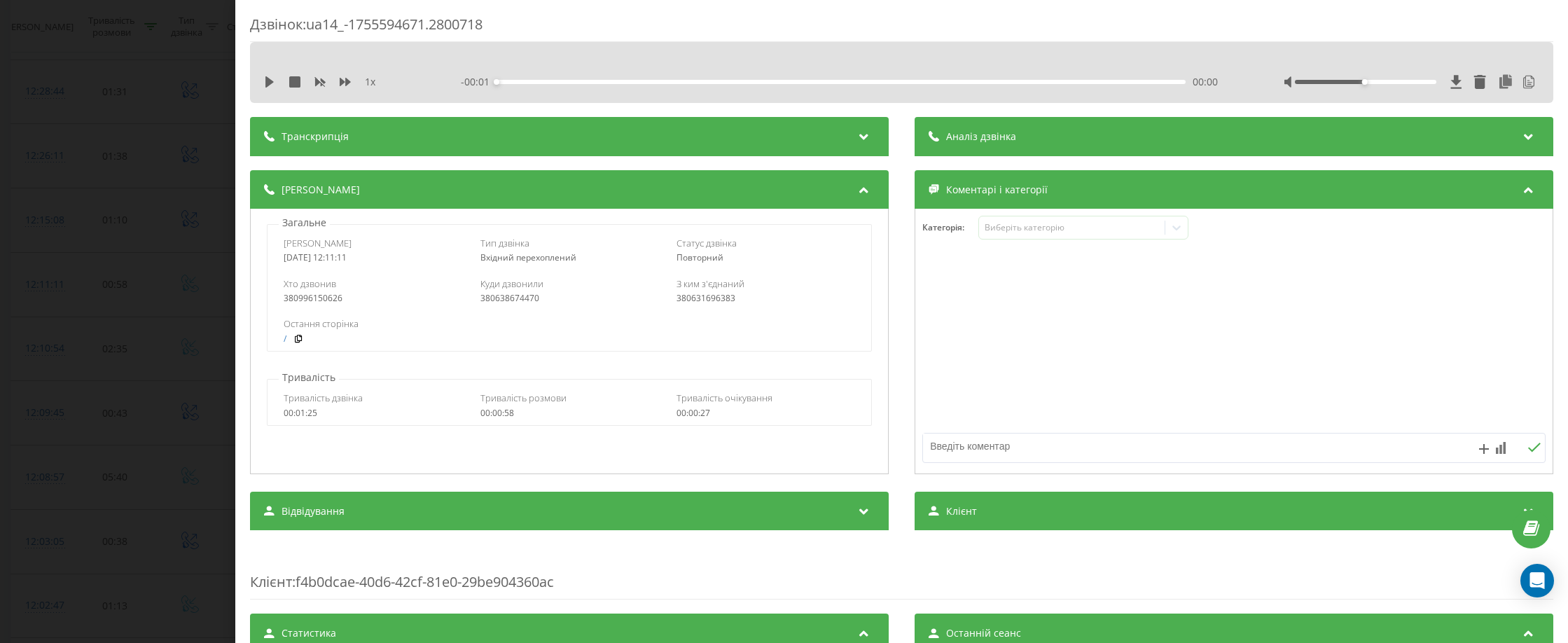
click at [1030, 73] on div "1 x - 00:01 00:00 00:00" at bounding box center [901, 82] width 1282 height 21
click at [1039, 126] on div "Аналіз дзвінка" at bounding box center [1234, 136] width 639 height 39
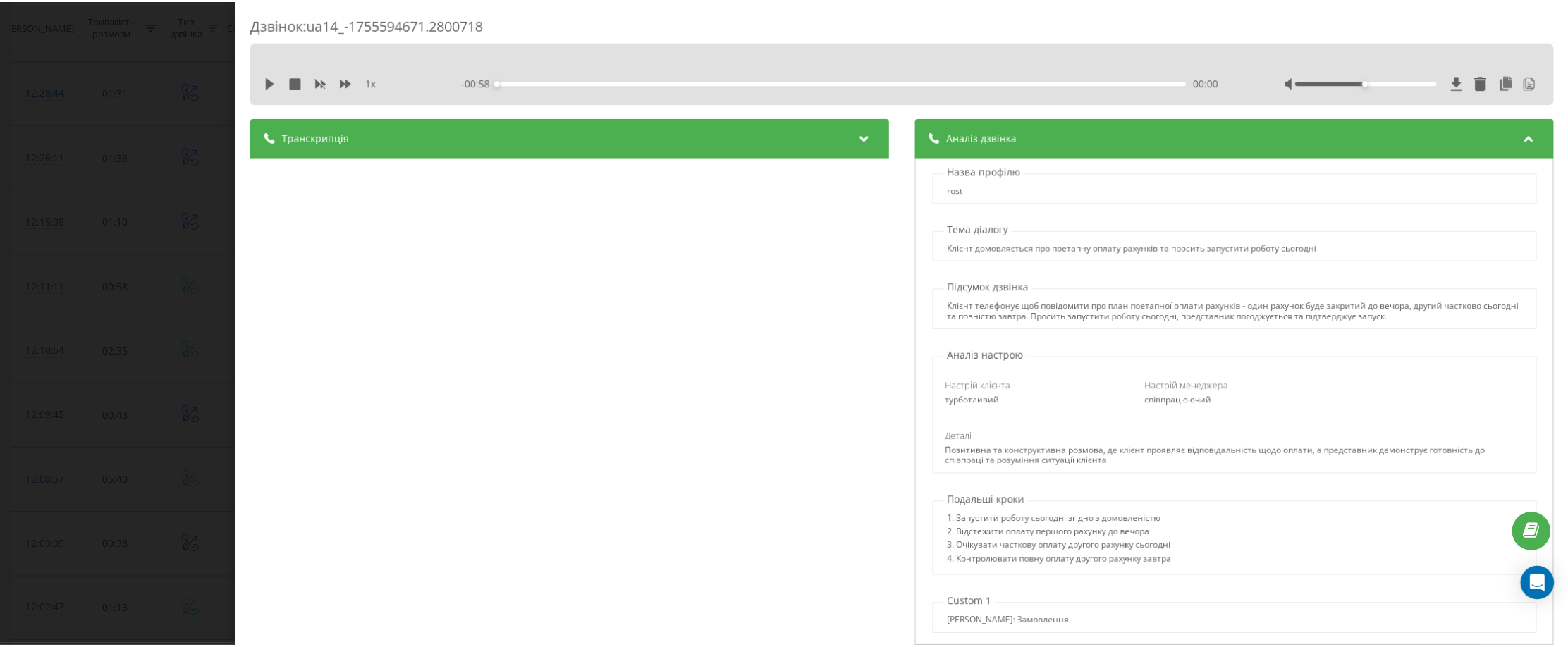
scroll to position [14, 0]
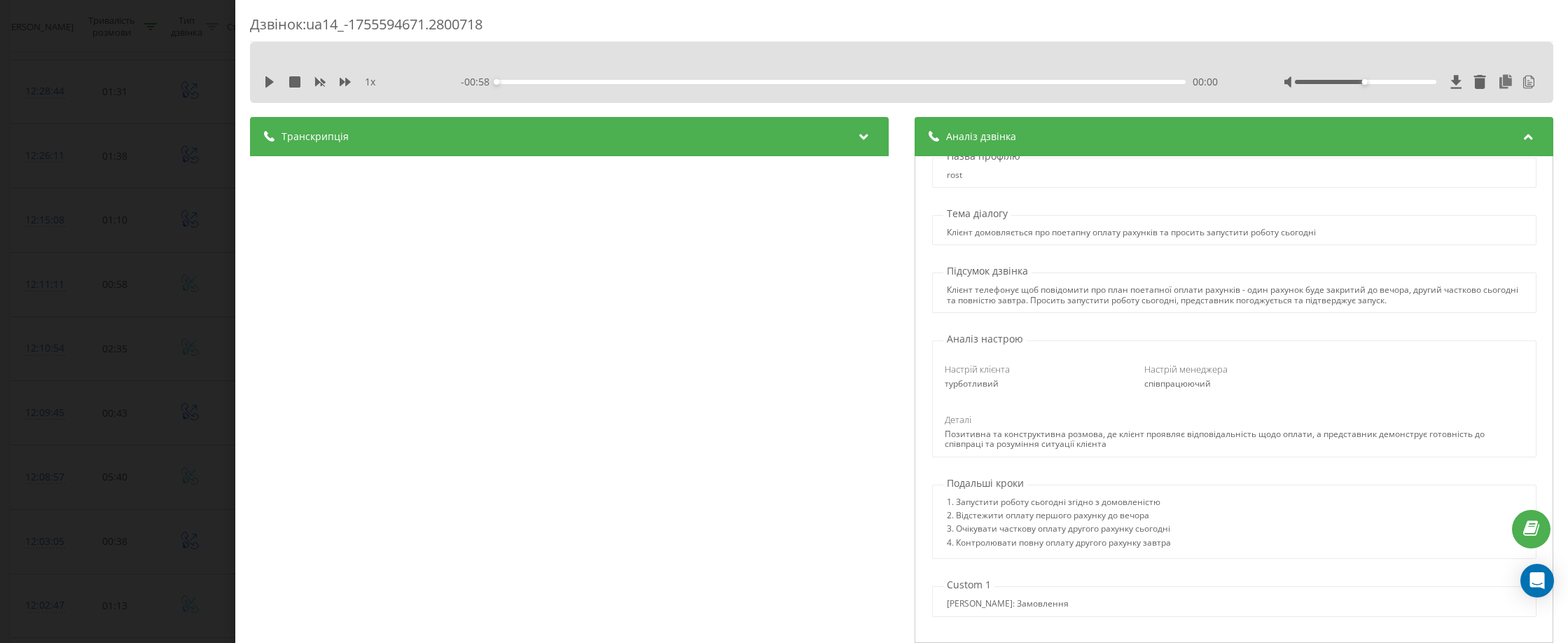
click at [203, 50] on div "Дзвінок : ua14_-1755594671.2800718 1 x - 00:58 00:00 00:00 Транскрипція 00:00 А…" at bounding box center [784, 322] width 1568 height 643
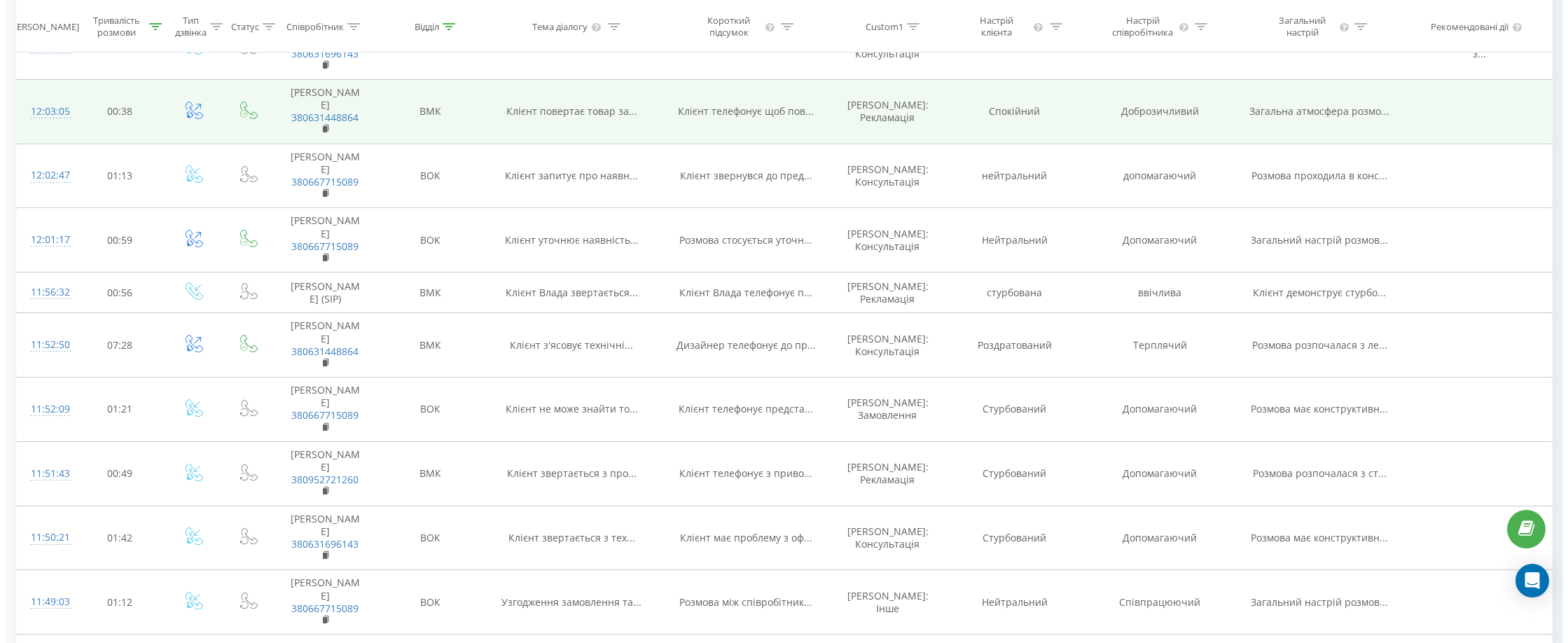
scroll to position [1020, 0]
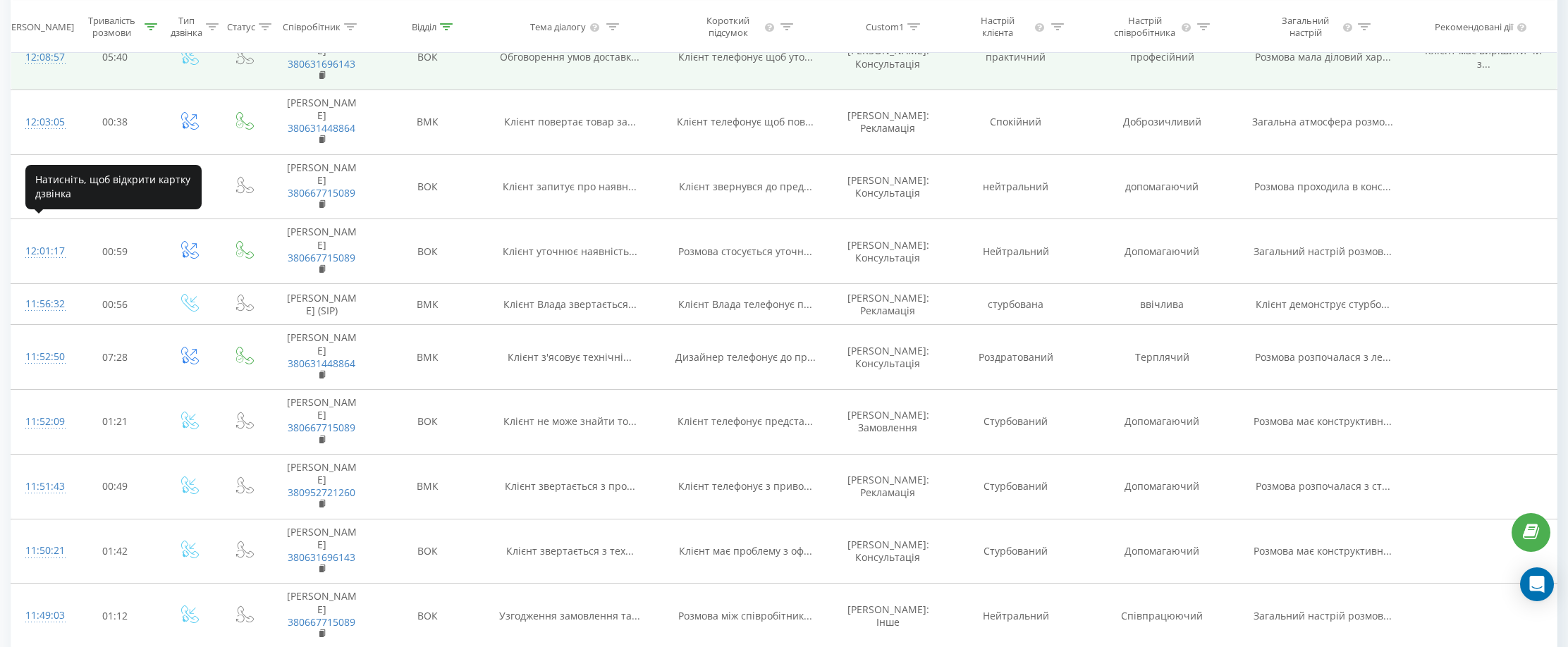
click at [40, 71] on div "12:08:57" at bounding box center [40, 57] width 30 height 27
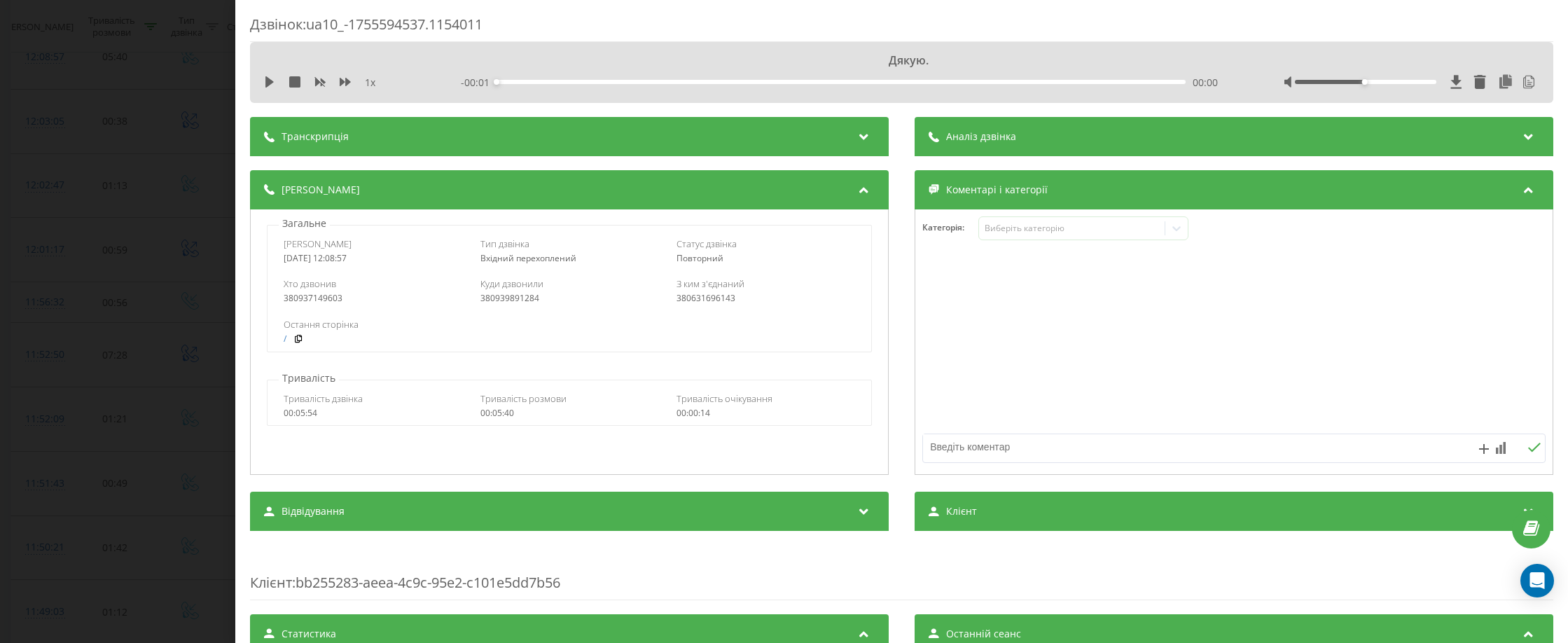
click at [1049, 136] on div "Аналіз дзвінка" at bounding box center [1234, 136] width 639 height 39
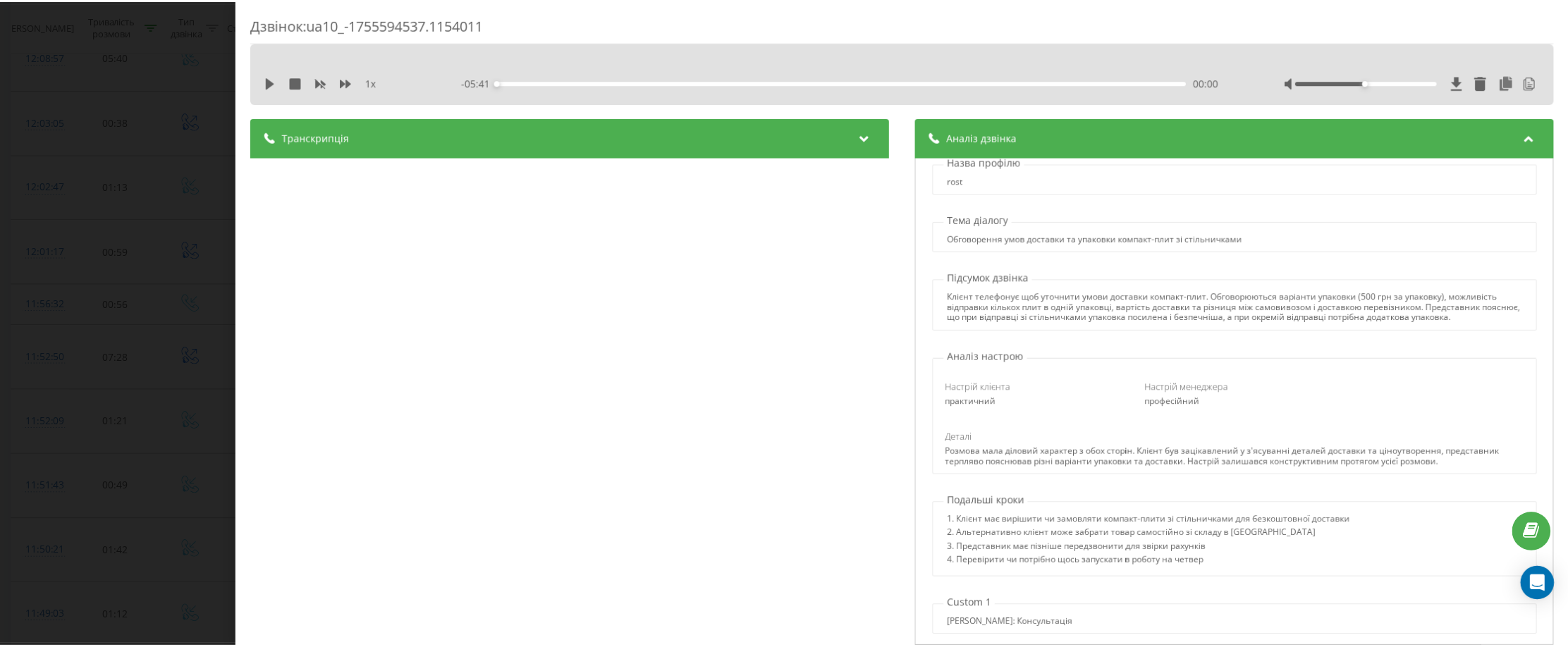
scroll to position [24, 0]
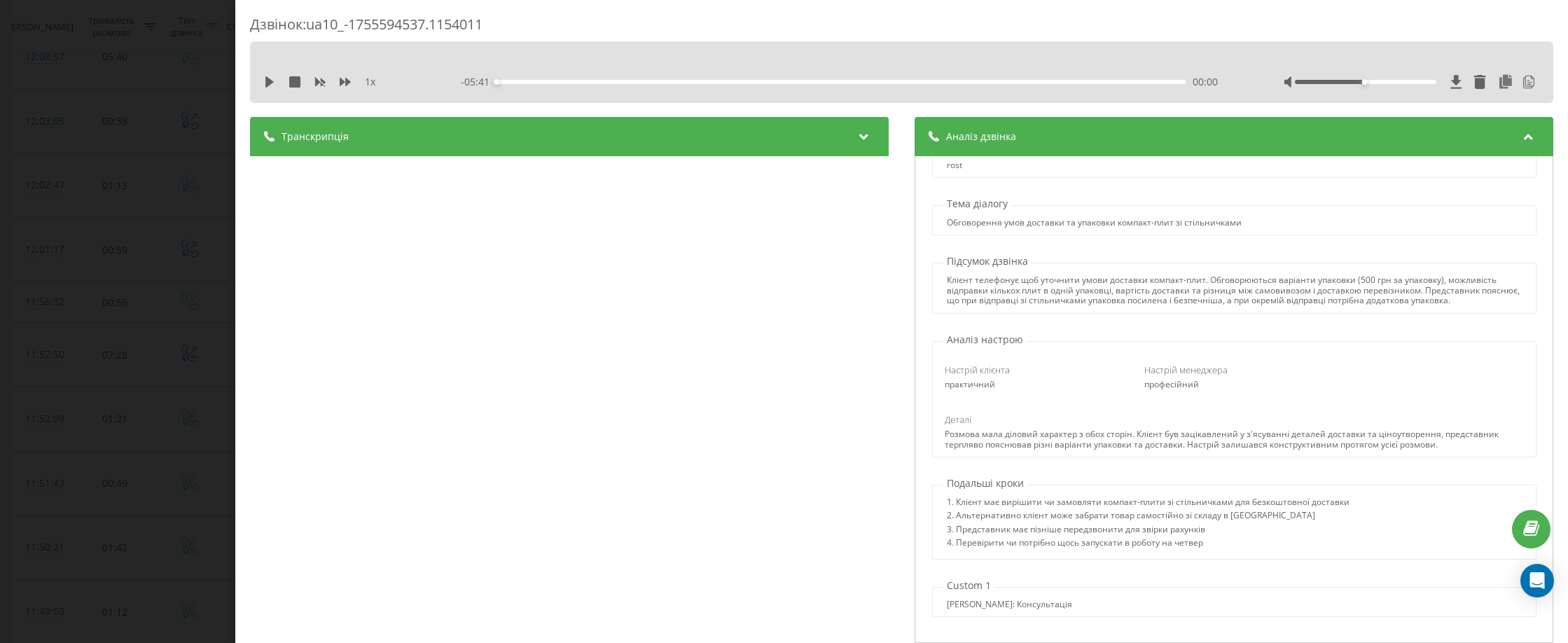
click at [61, 106] on div "Дзвінок : ua10_-1755594537.1154011 1 x - 05:41 00:00 00:00 Транскрипція 00:00 Д…" at bounding box center [784, 322] width 1568 height 643
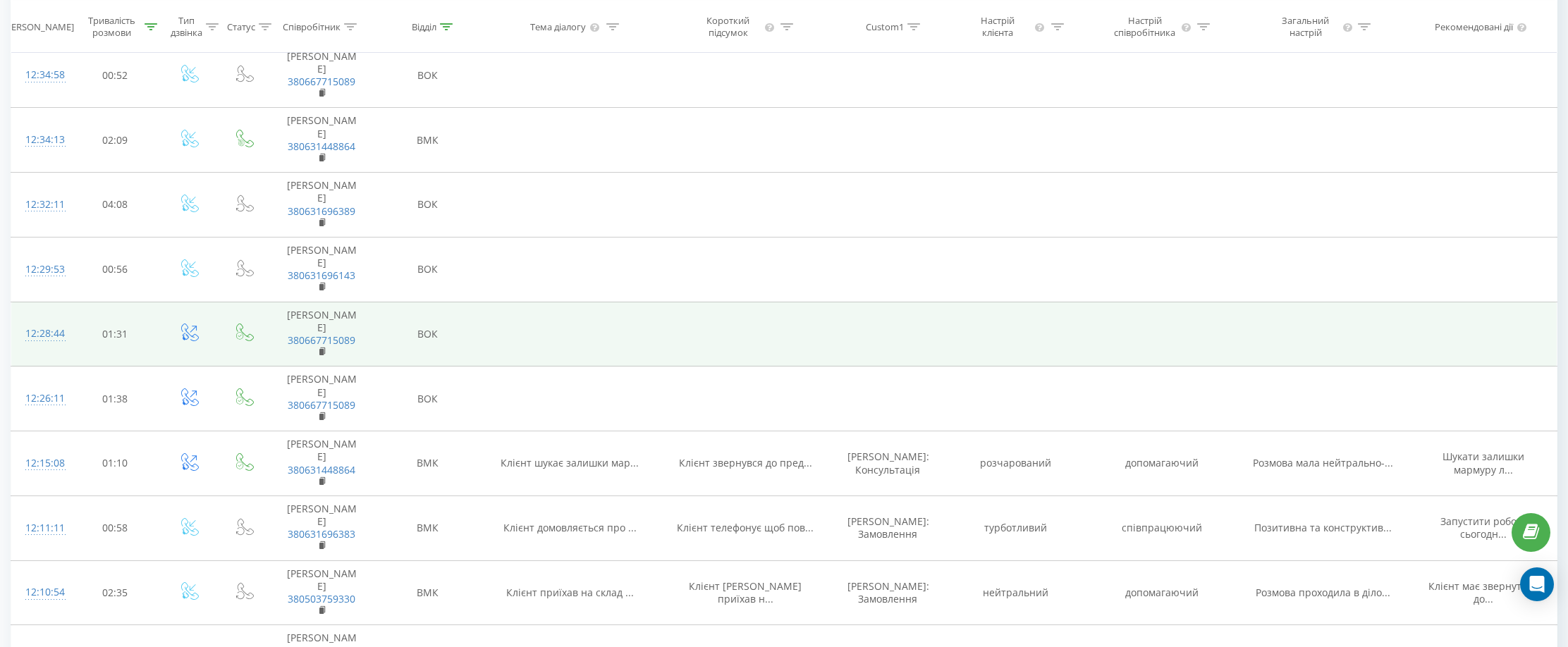
scroll to position [423, 0]
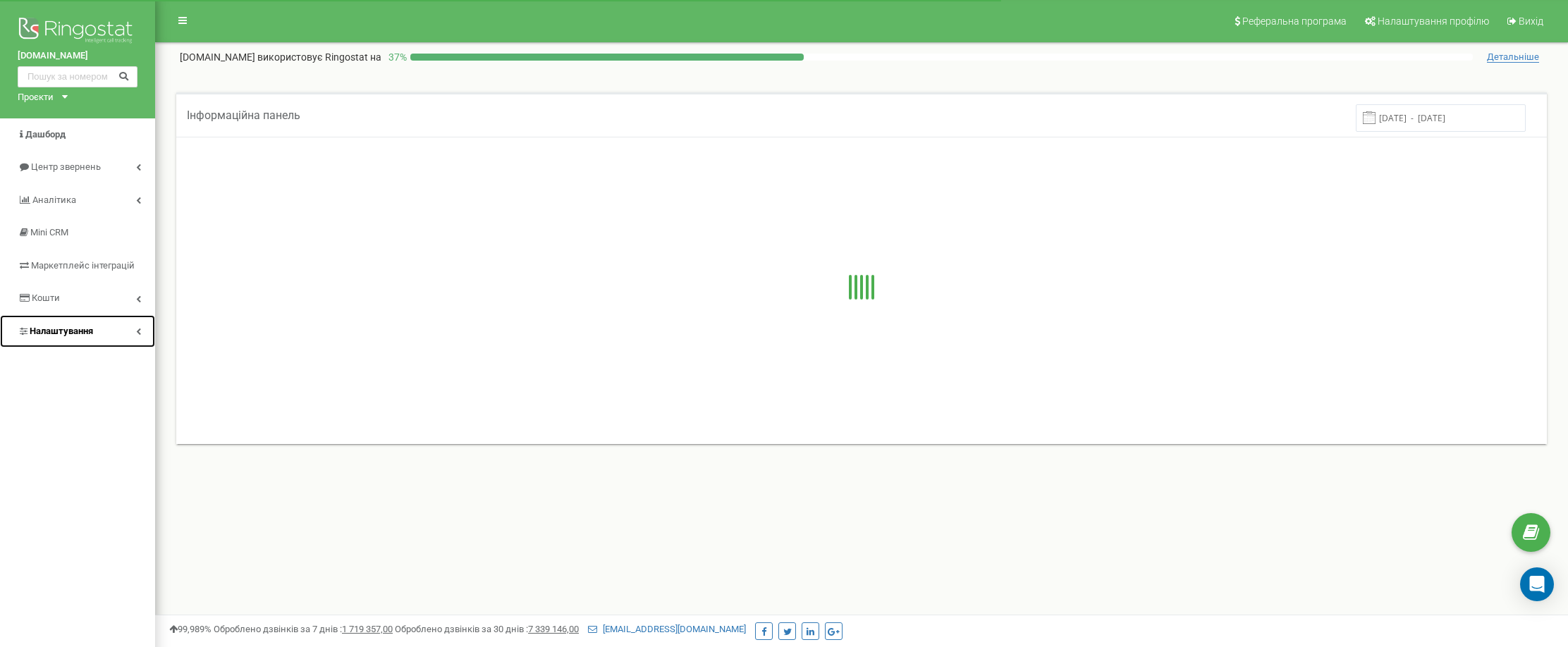
click at [69, 334] on span "Налаштування" at bounding box center [61, 331] width 63 height 10
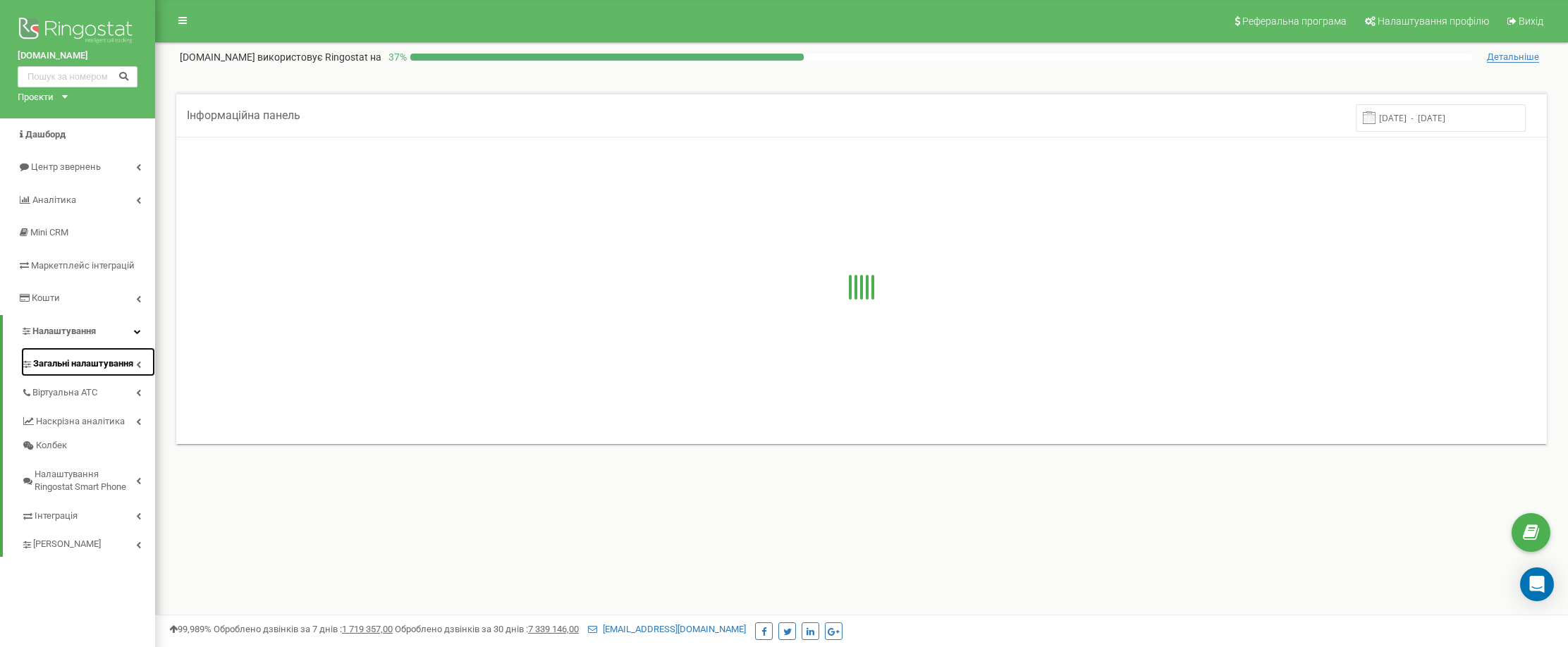
click at [84, 367] on span "Загальні налаштування" at bounding box center [83, 364] width 100 height 14
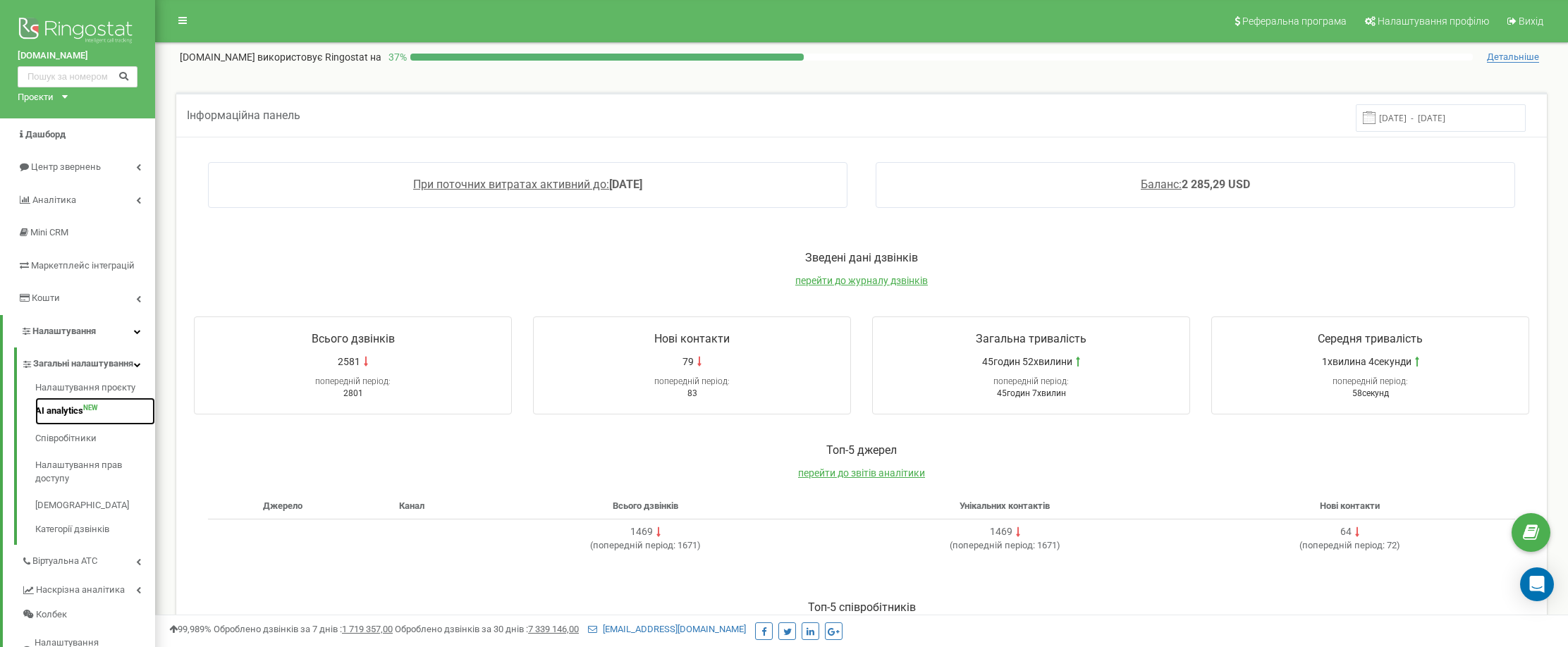
click at [84, 408] on span "NEW" at bounding box center [91, 408] width 14 height 0
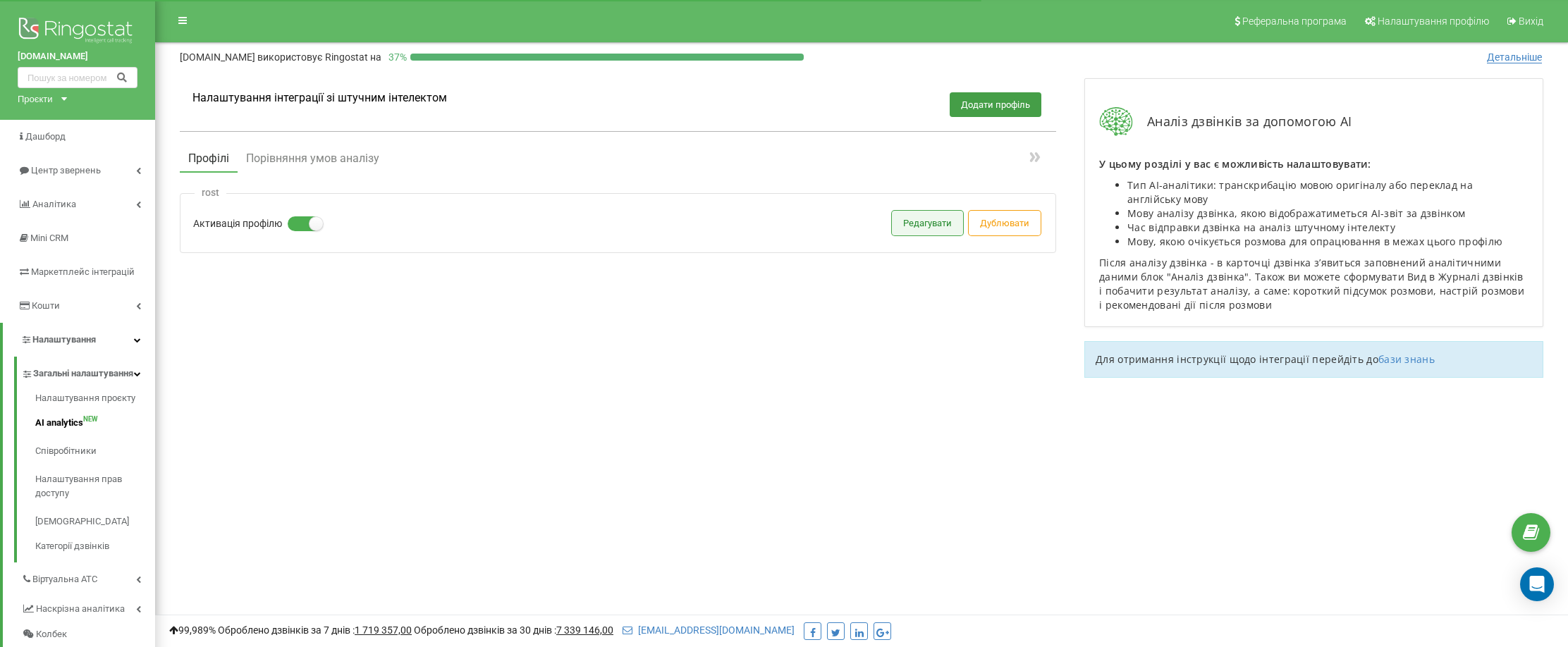
click at [939, 222] on button "Редагувати" at bounding box center [928, 222] width 71 height 25
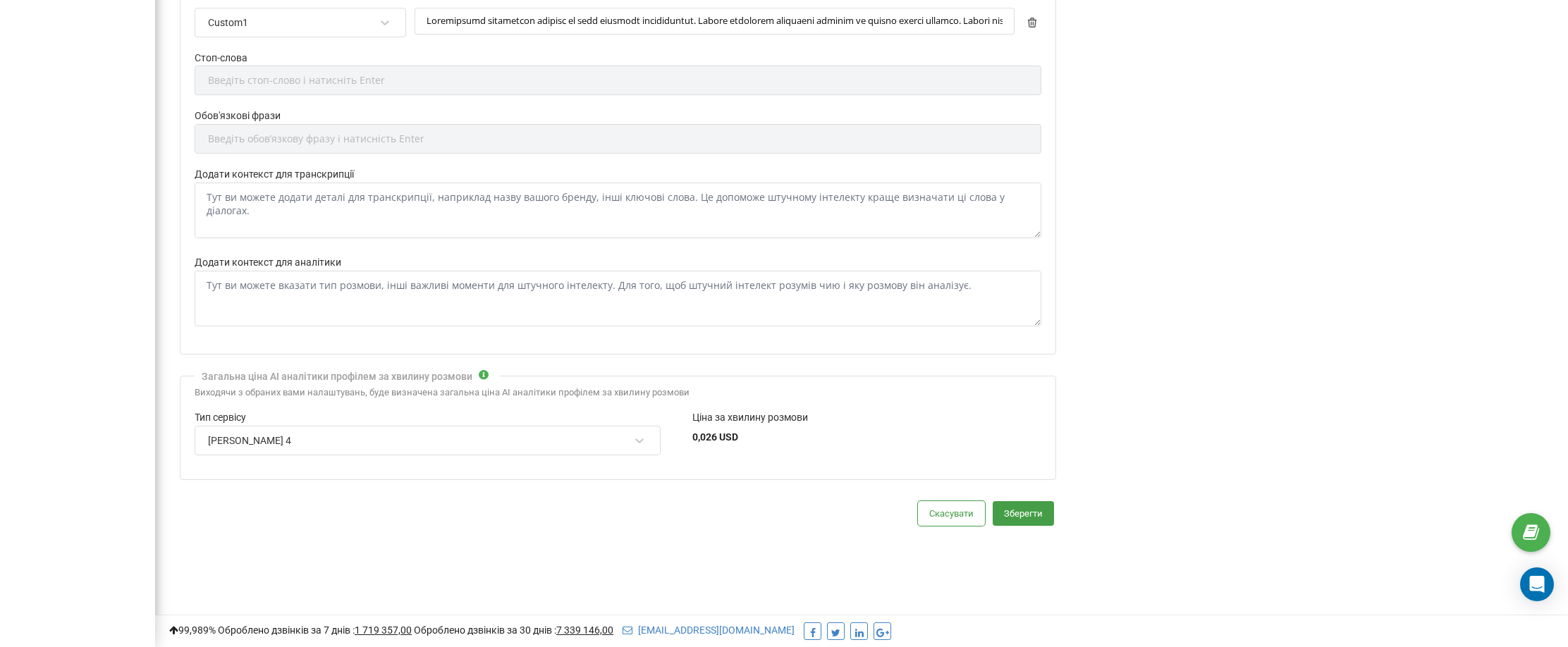
scroll to position [506, 0]
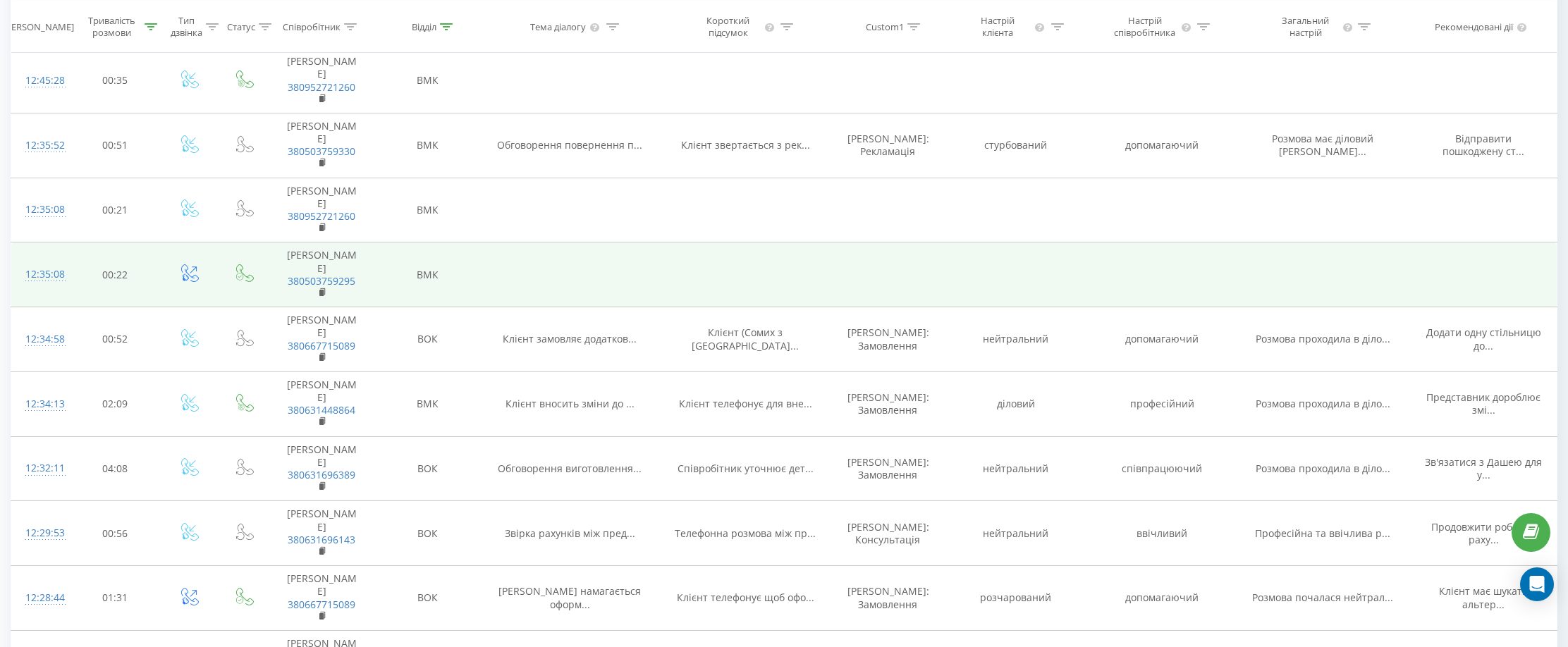
scroll to position [211, 0]
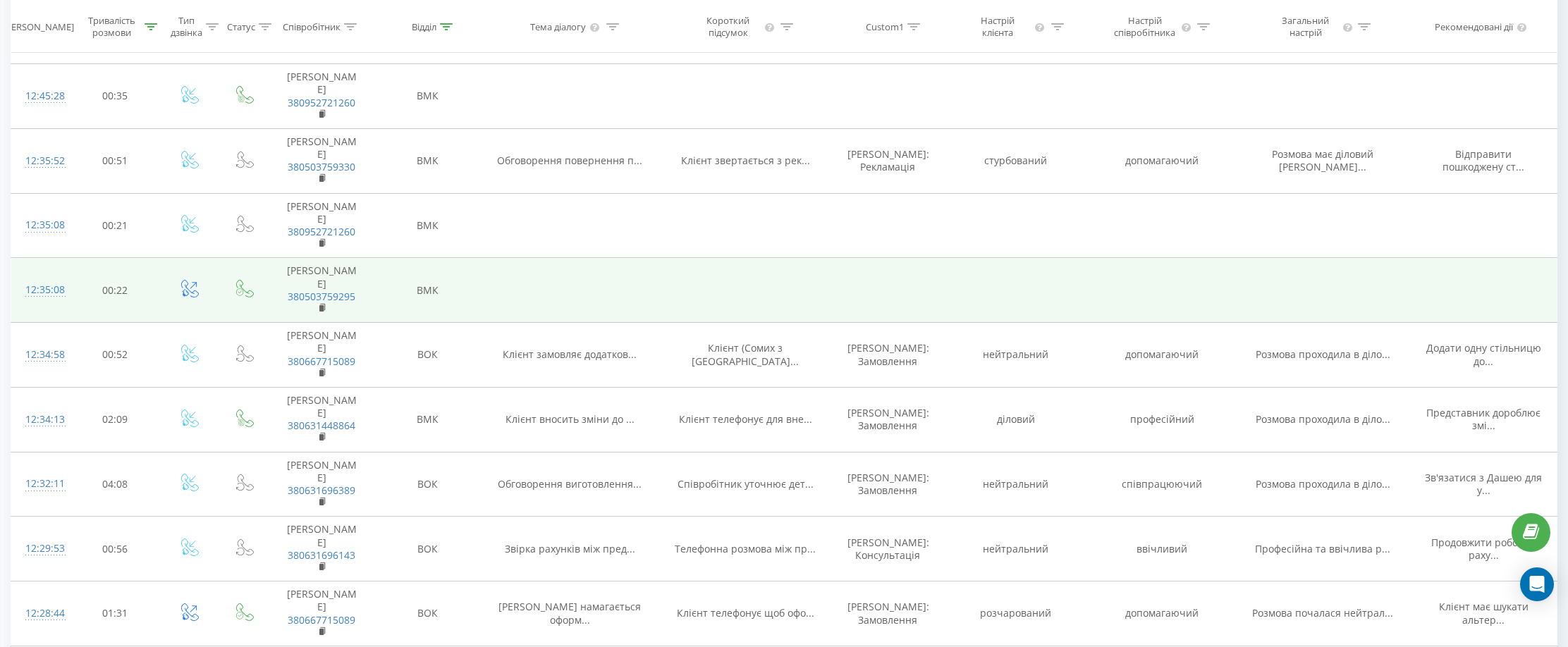
click at [55, 303] on div "12:35:08" at bounding box center [40, 290] width 30 height 27
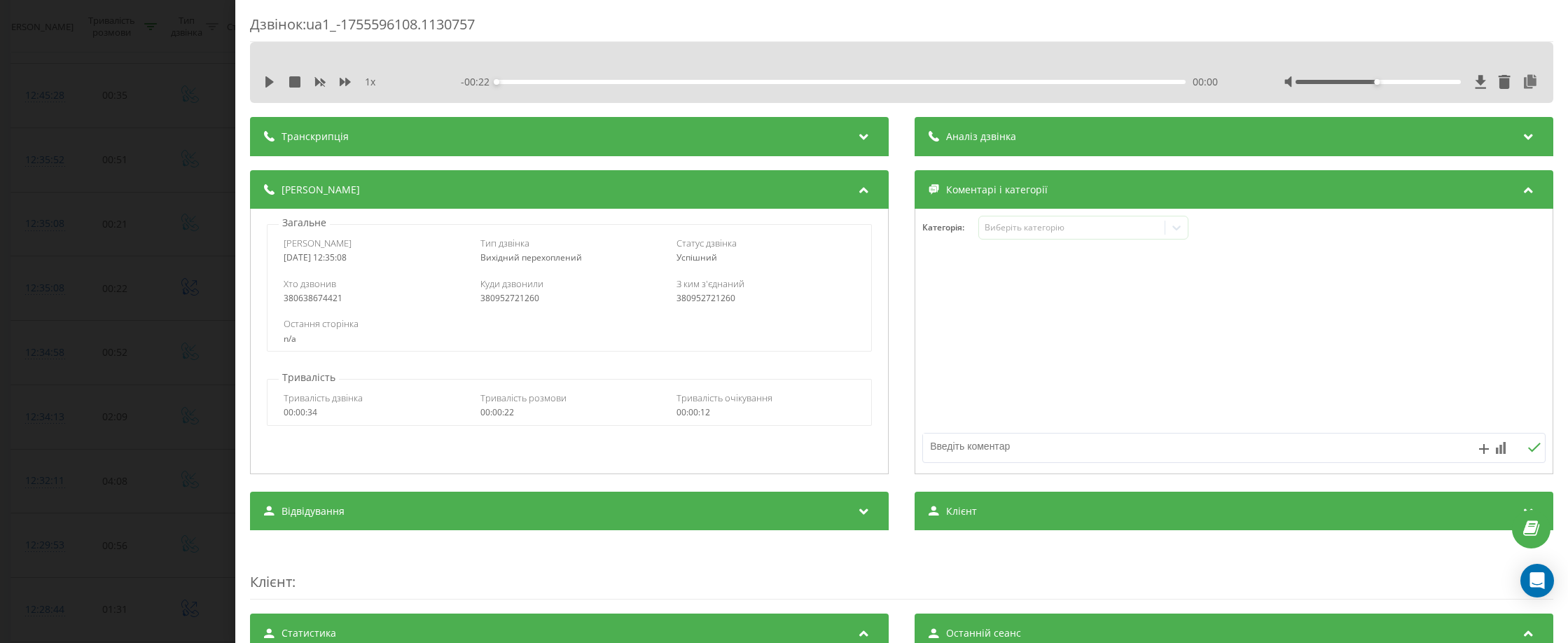
click at [494, 298] on div "380952721260" at bounding box center [569, 298] width 179 height 10
copy div "380952721260"
click at [93, 177] on div "Дзвінок : ua1_-1755596108.1130757 1 x - 00:22 00:00 00:00 Транскрипція Для AI-а…" at bounding box center [784, 322] width 1568 height 643
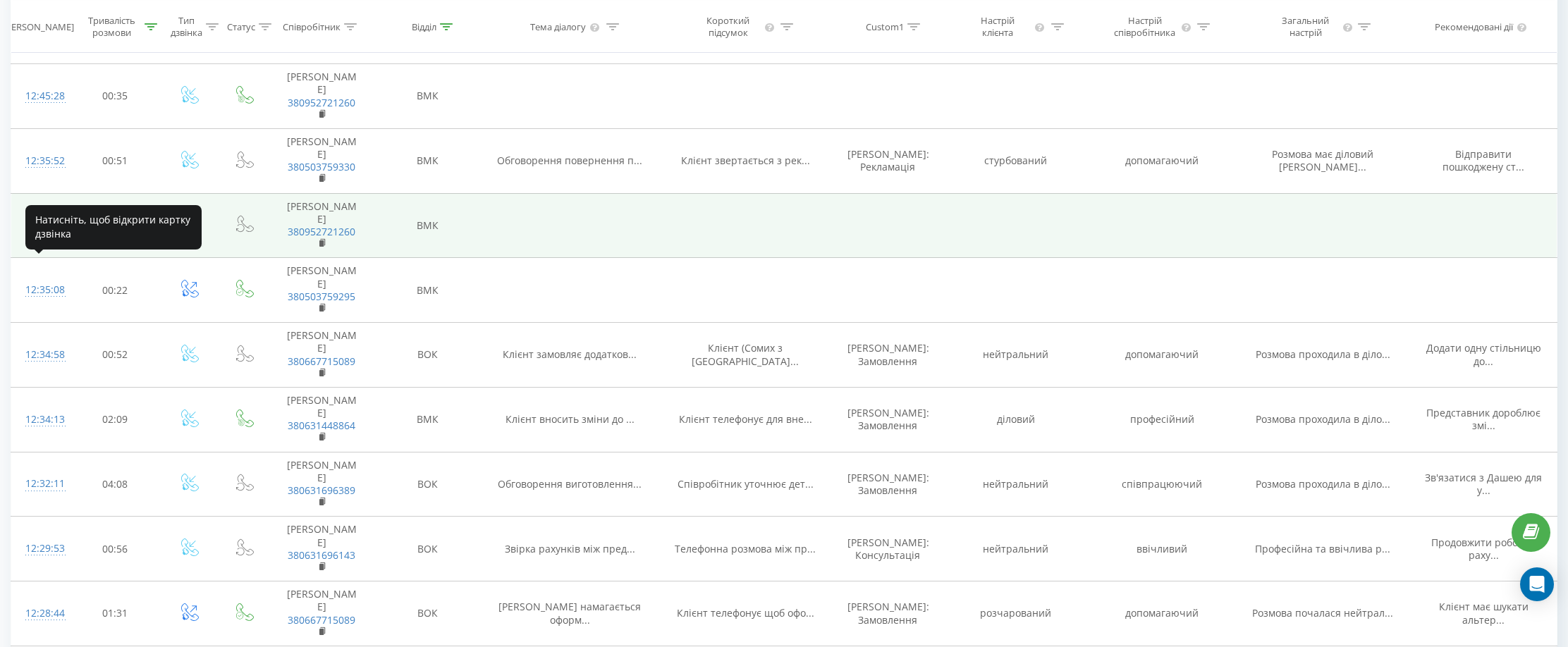
click at [55, 239] on div "12:35:08" at bounding box center [40, 225] width 30 height 27
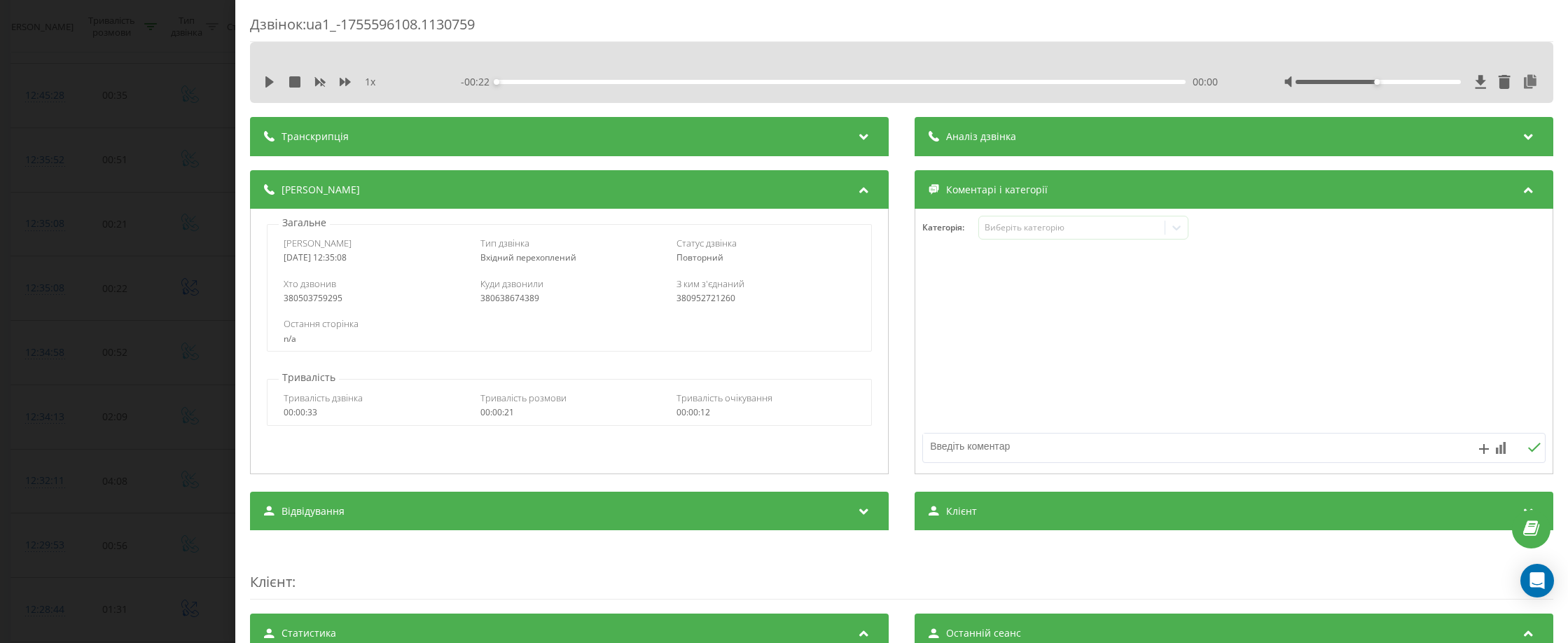
click at [318, 300] on div "380503759295" at bounding box center [373, 298] width 179 height 10
copy div "380503759295"
click at [140, 120] on div "Дзвінок : ua1_-1755596108.1130759 1 x - 00:22 00:00 00:00 Транскрипція Для AI-а…" at bounding box center [784, 322] width 1568 height 643
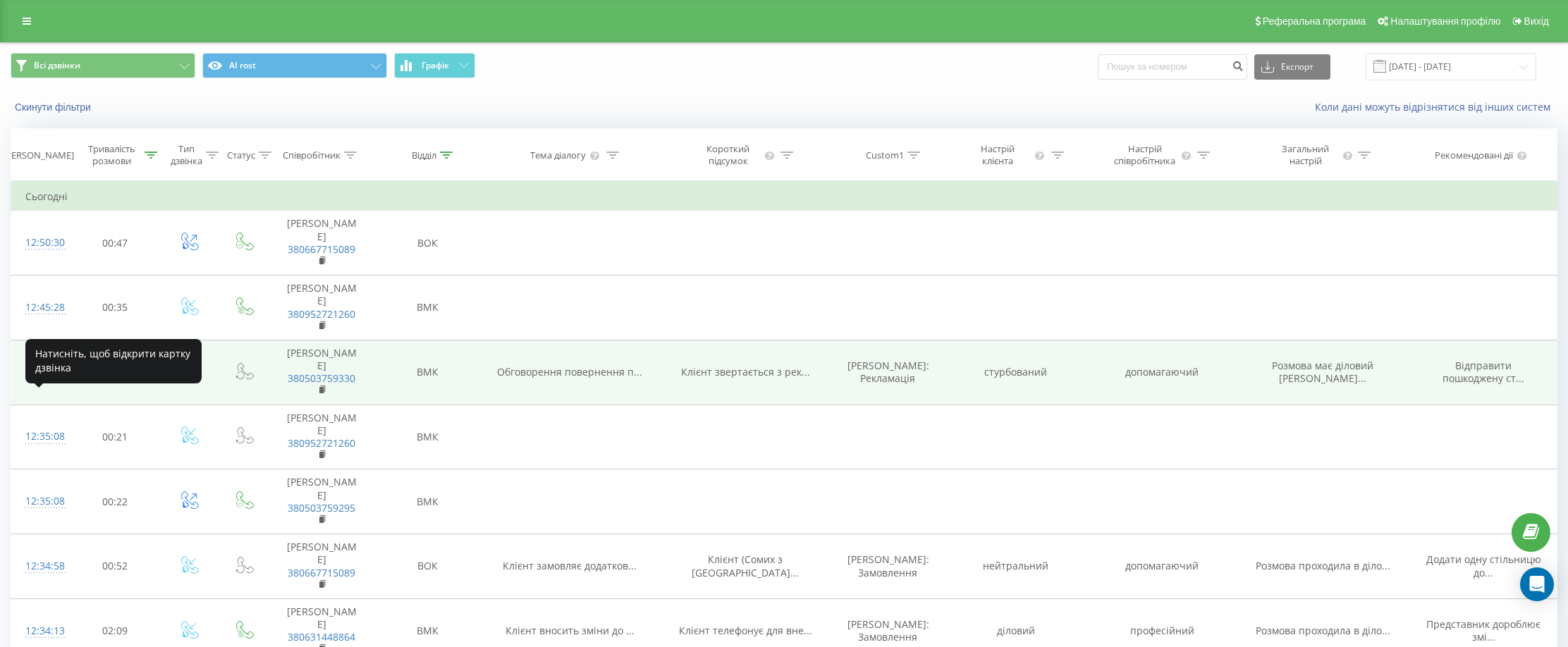
click at [43, 386] on div "12:35:52" at bounding box center [40, 372] width 30 height 27
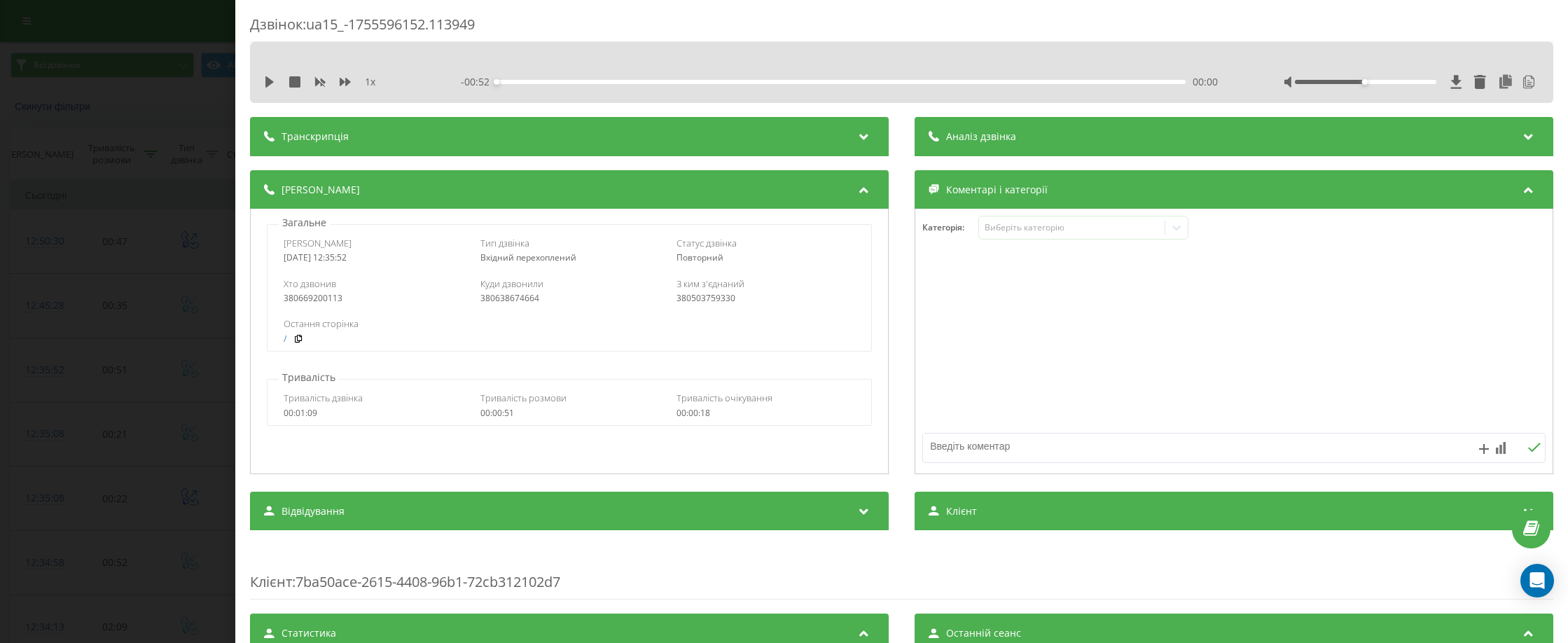
click at [1041, 144] on div "Аналіз дзвінка" at bounding box center [1234, 136] width 639 height 39
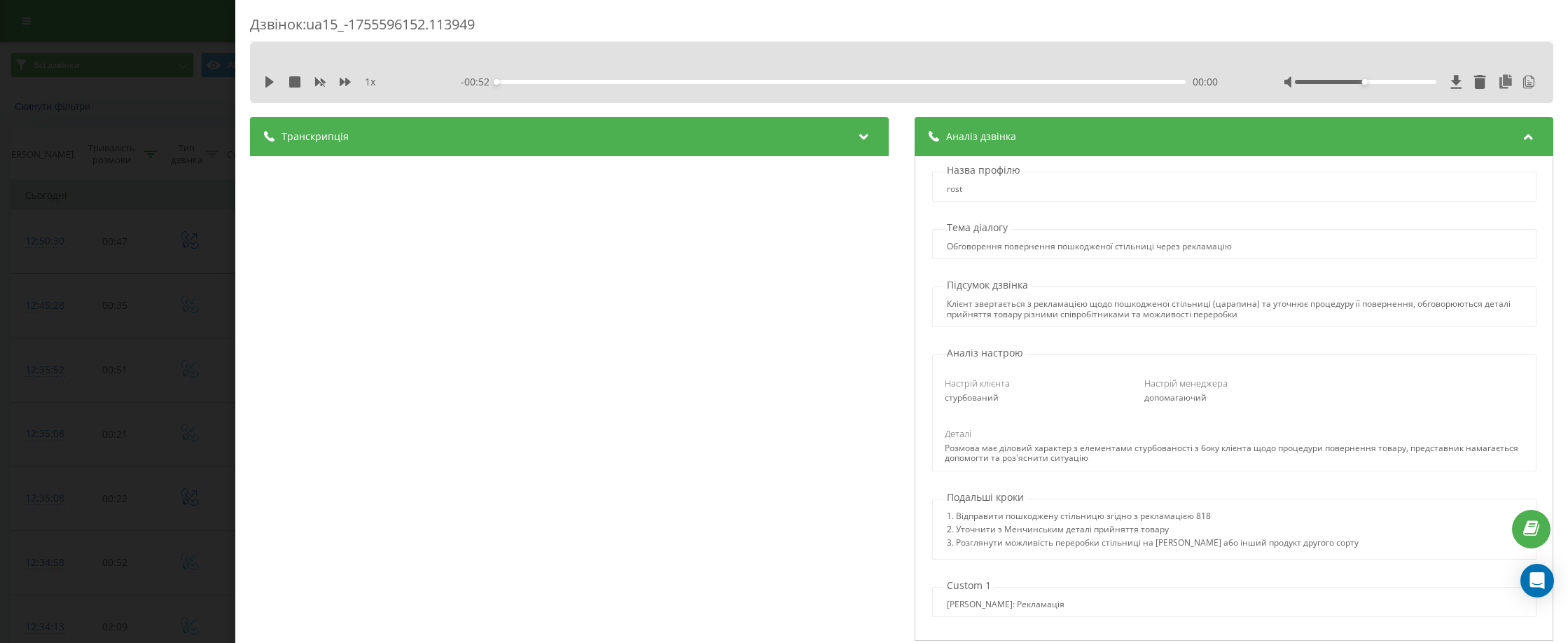
click at [652, 145] on div "Транскрипція" at bounding box center [569, 136] width 639 height 39
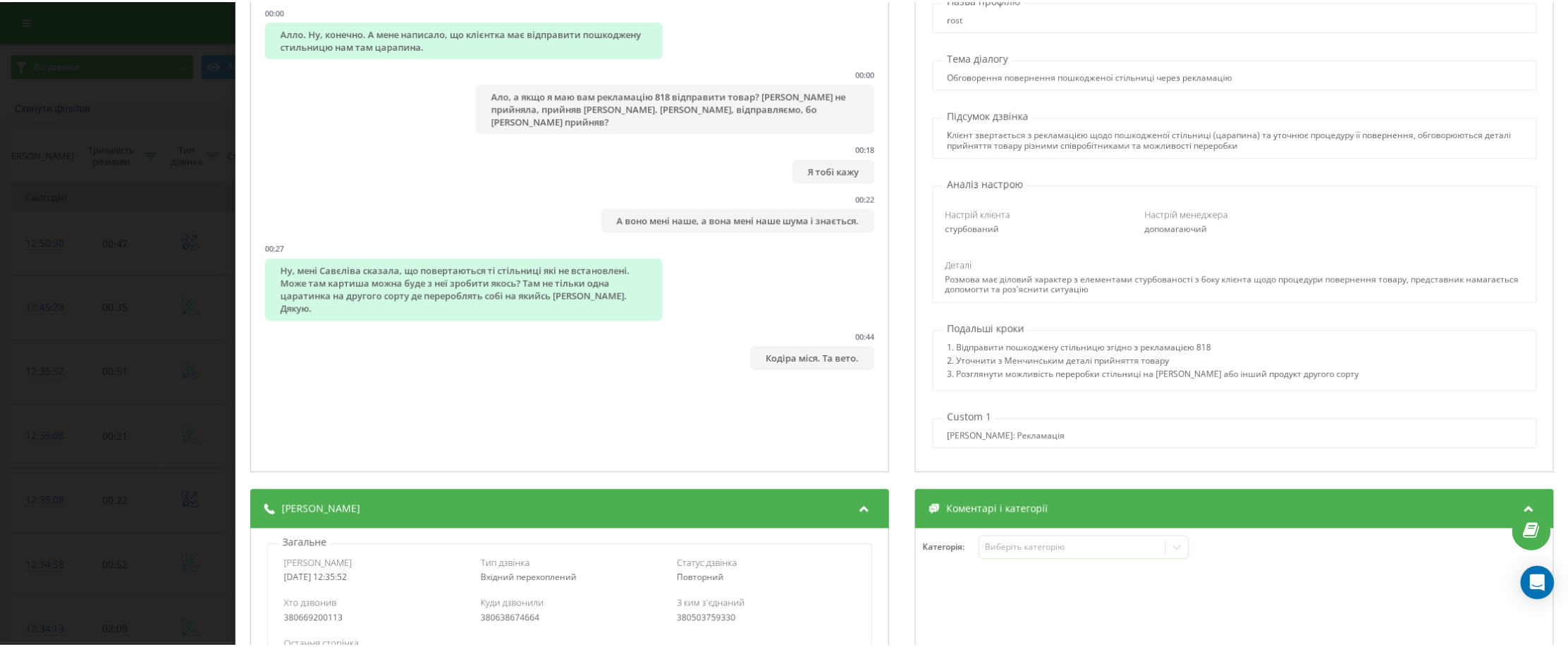
scroll to position [141, 0]
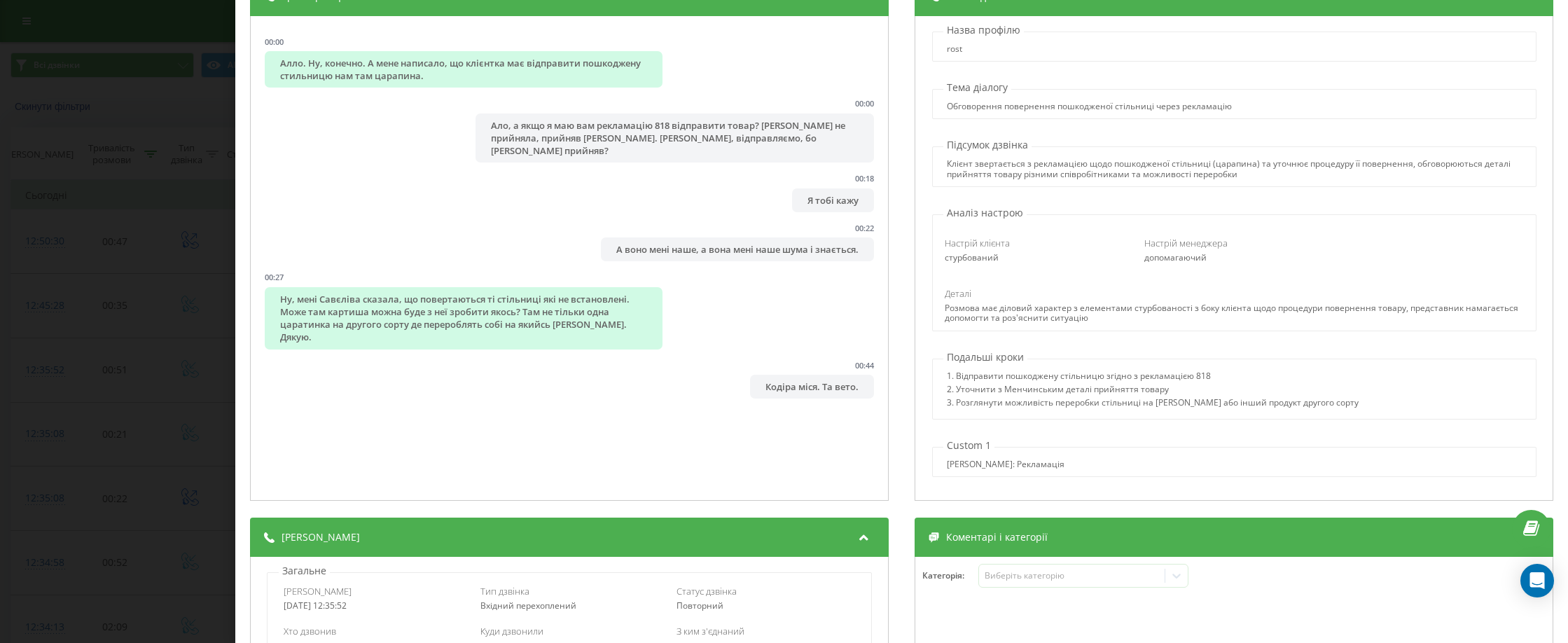
click at [103, 209] on div "Дзвінок : ua15_-1755596152.113949 1 x - 00:52 00:00 00:00 Транскрипція 00:00 Ал…" at bounding box center [784, 322] width 1568 height 643
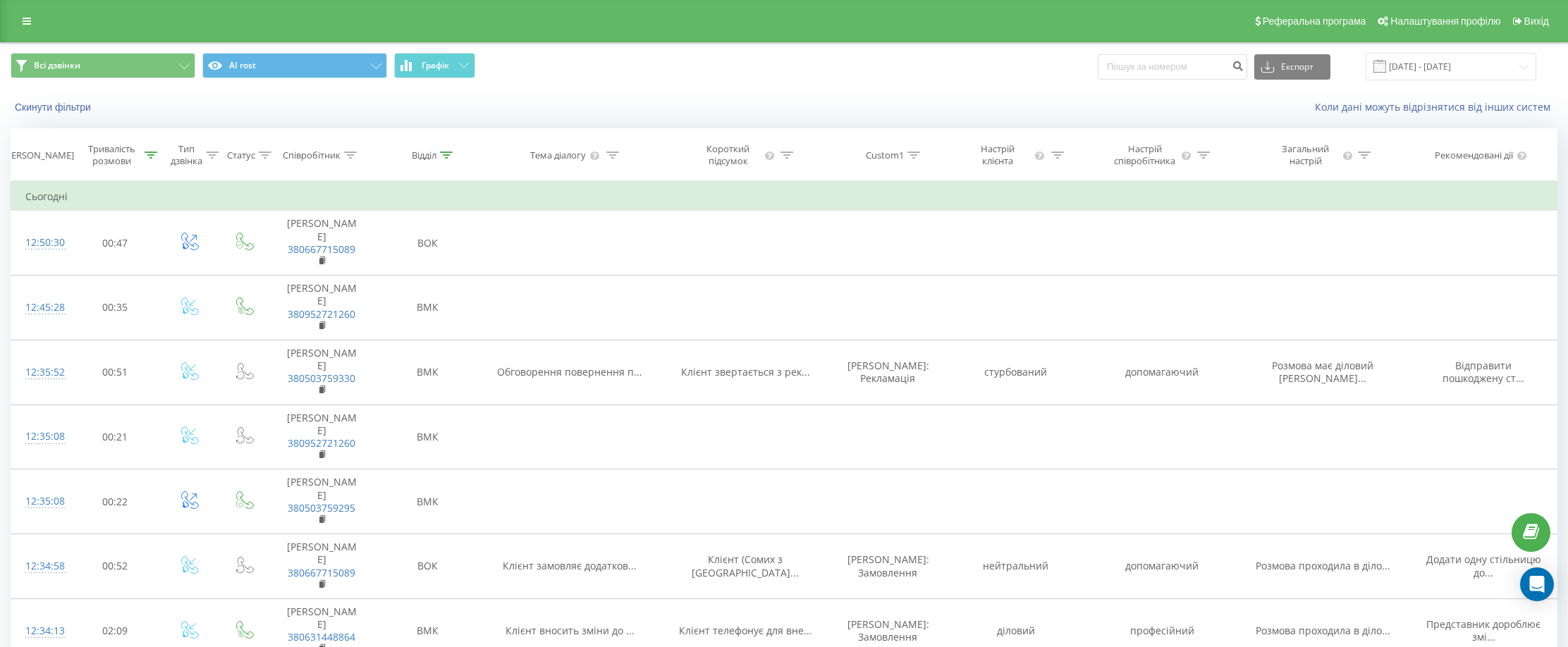
click at [192, 111] on div "Скинути фільтри" at bounding box center [294, 108] width 587 height 14
